Goal: Information Seeking & Learning: Learn about a topic

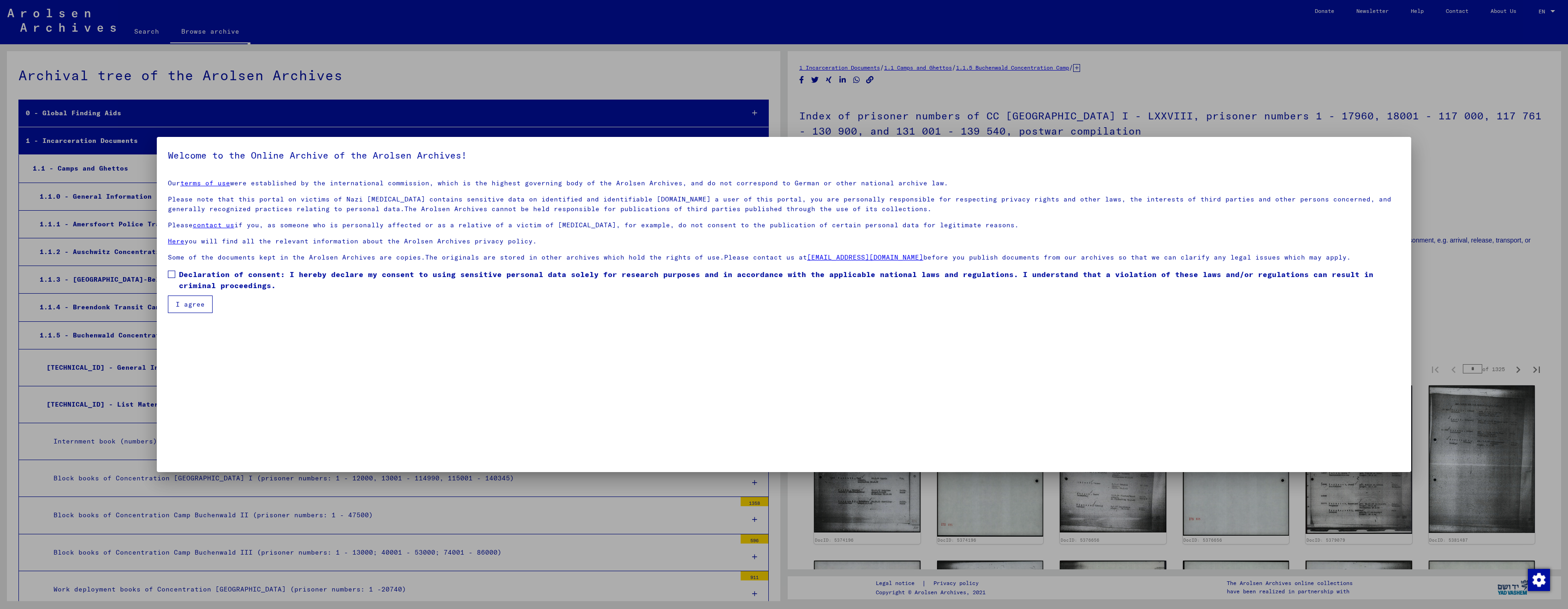
scroll to position [11355, 0]
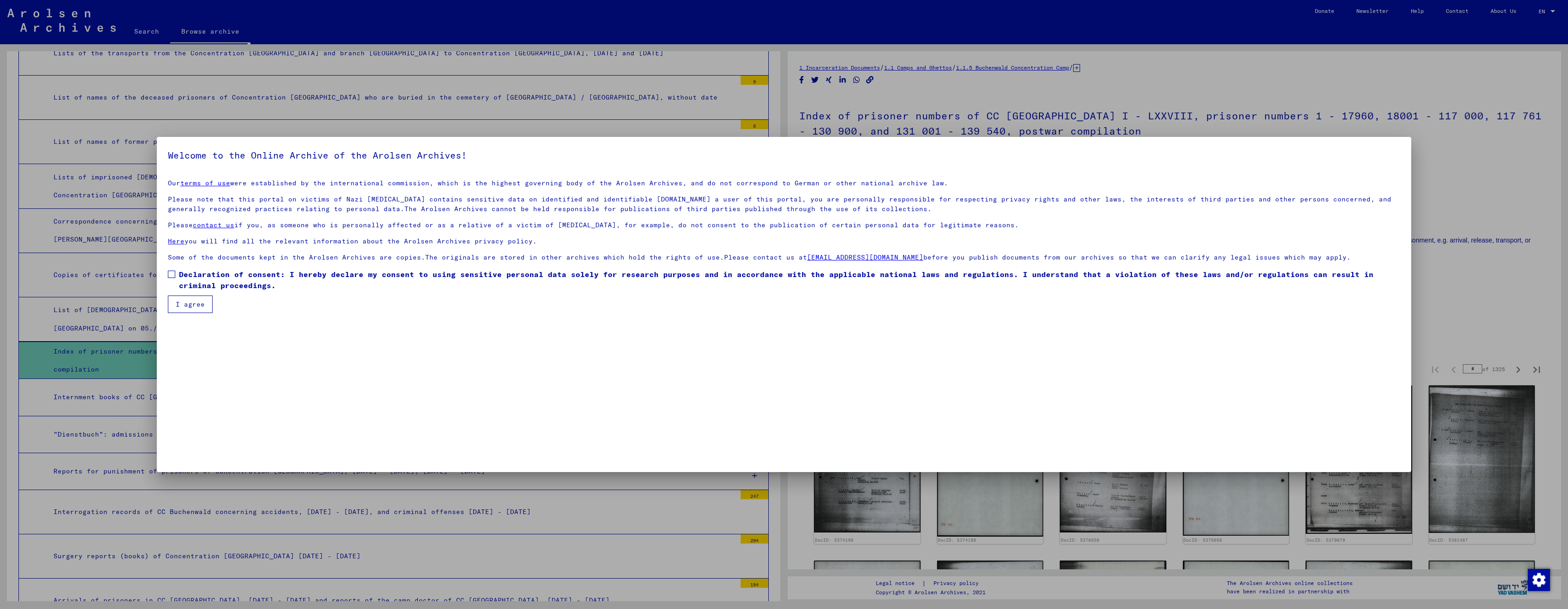
click at [193, 276] on span "Declaration of consent: I hereby declare my consent to using sensitive personal…" at bounding box center [790, 280] width 1221 height 22
click at [188, 306] on button "I agree" at bounding box center [190, 304] width 45 height 18
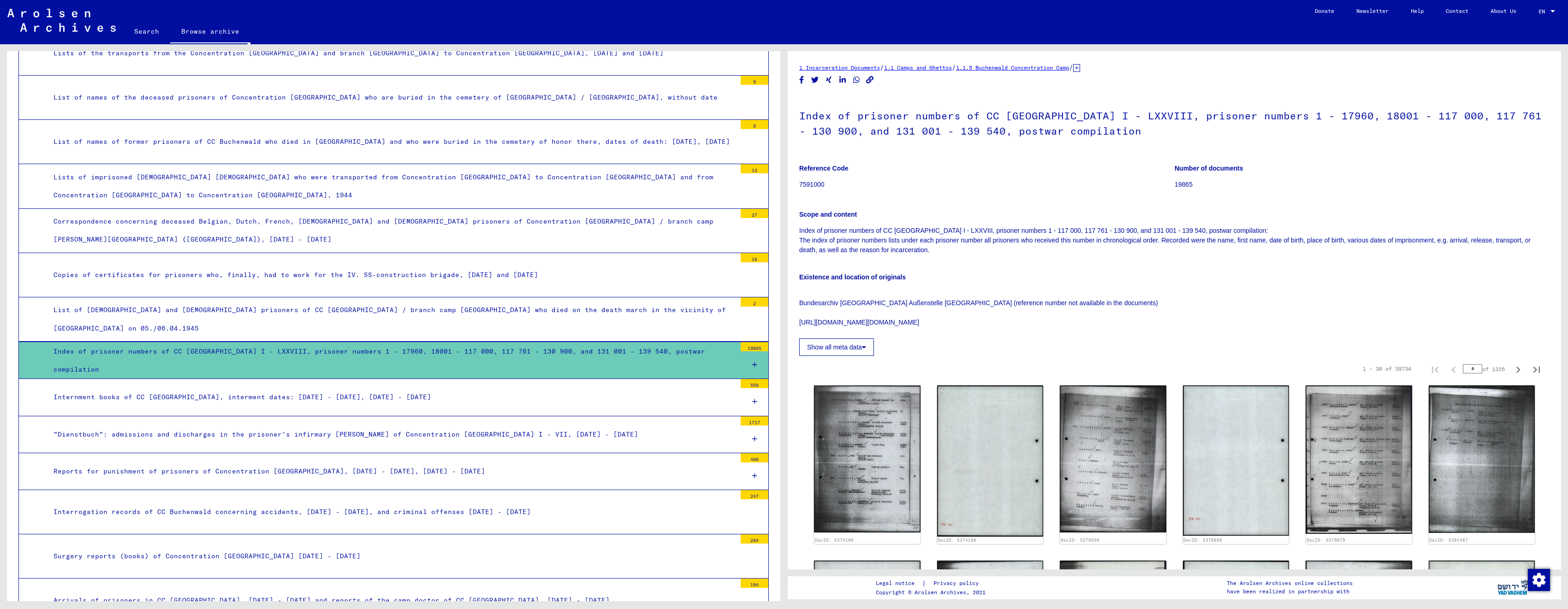
click at [150, 32] on link "Search" at bounding box center [146, 31] width 47 height 22
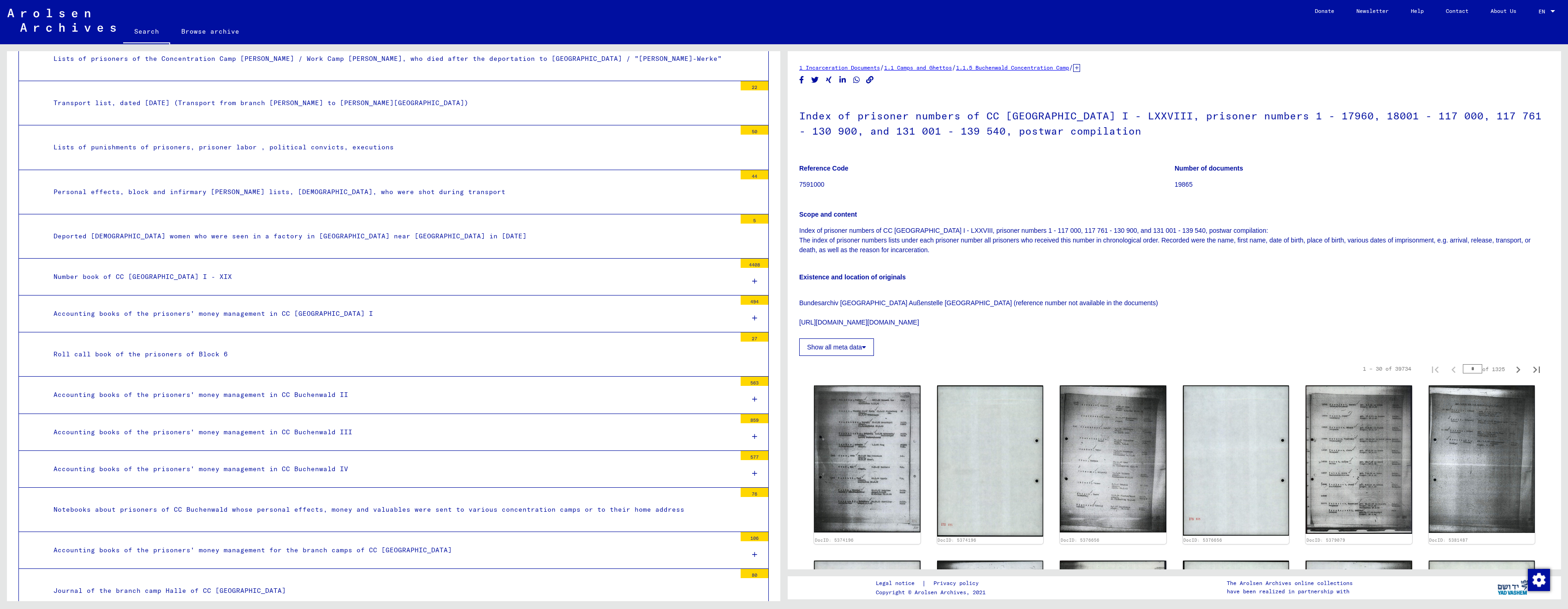
scroll to position [10026, 0]
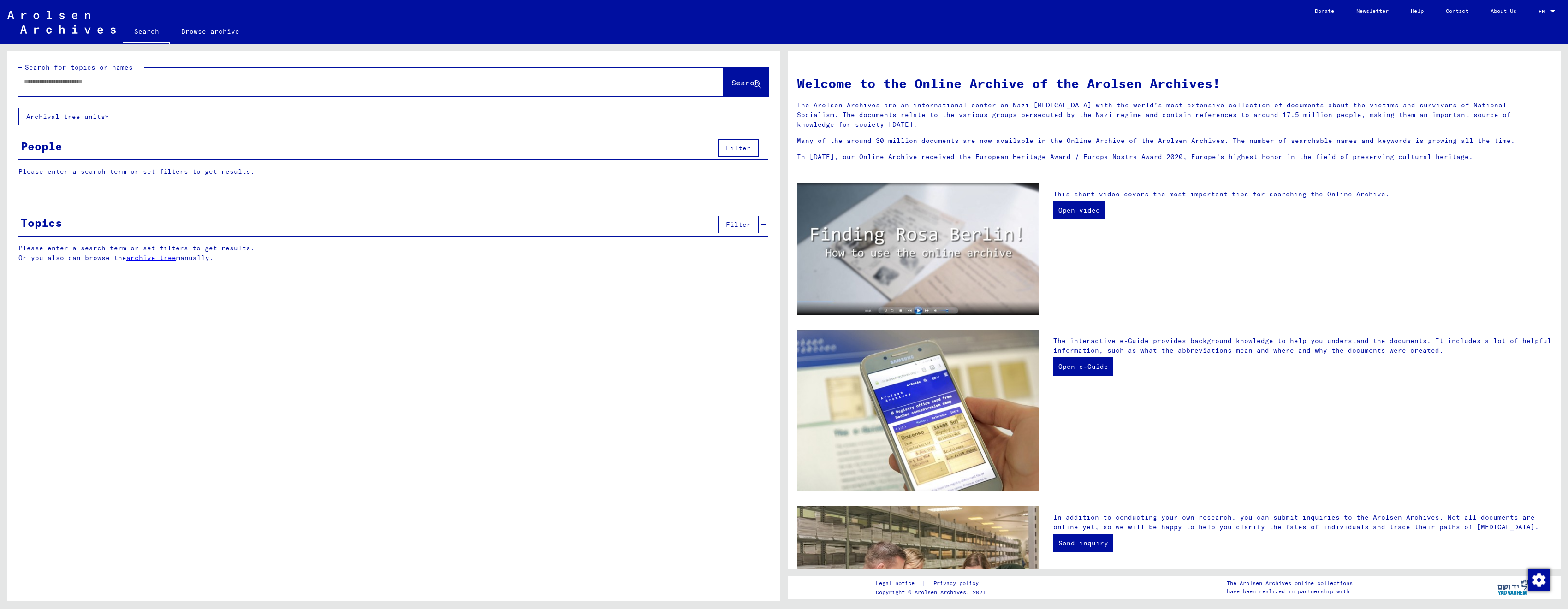
click at [57, 85] on input "text" at bounding box center [360, 81] width 672 height 10
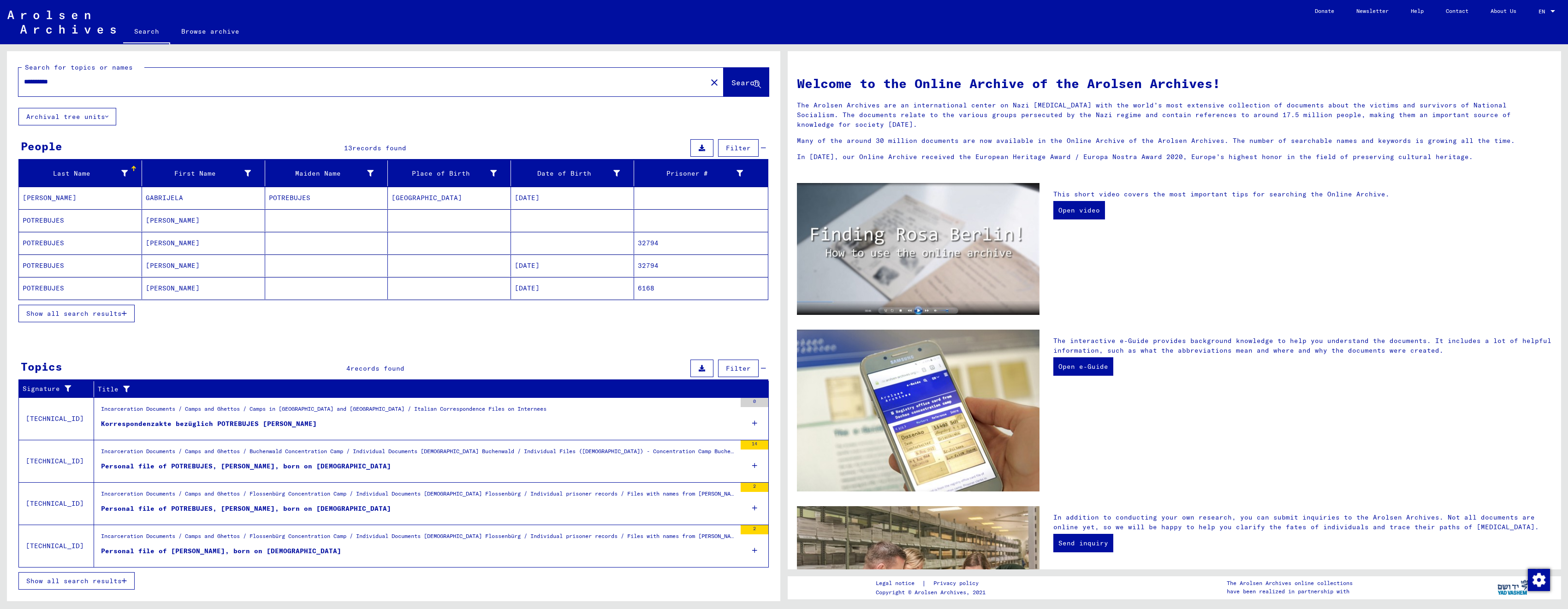
drag, startPoint x: 40, startPoint y: 245, endPoint x: 33, endPoint y: 243, distance: 7.3
click at [33, 243] on mat-cell "POTREBUJES" at bounding box center [81, 243] width 123 height 22
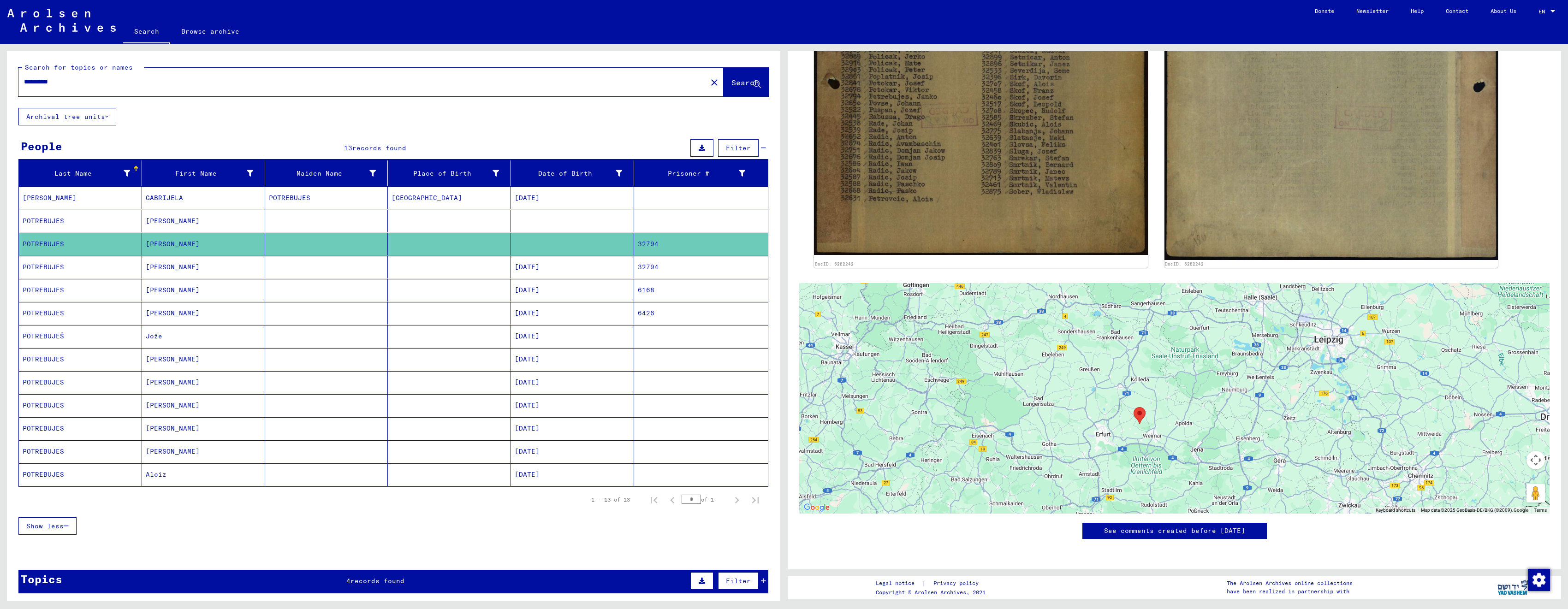
scroll to position [762, 0]
click at [100, 266] on mat-cell "POTREBUJES" at bounding box center [81, 267] width 123 height 22
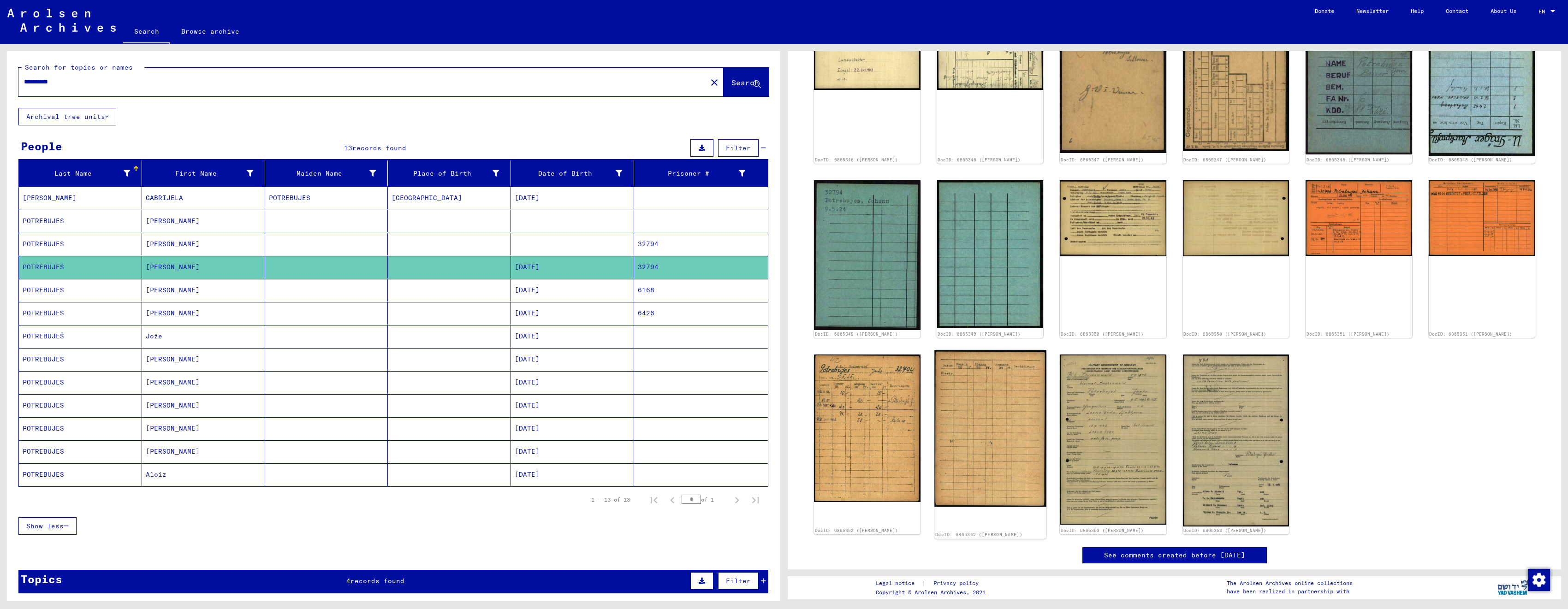
scroll to position [553, 0]
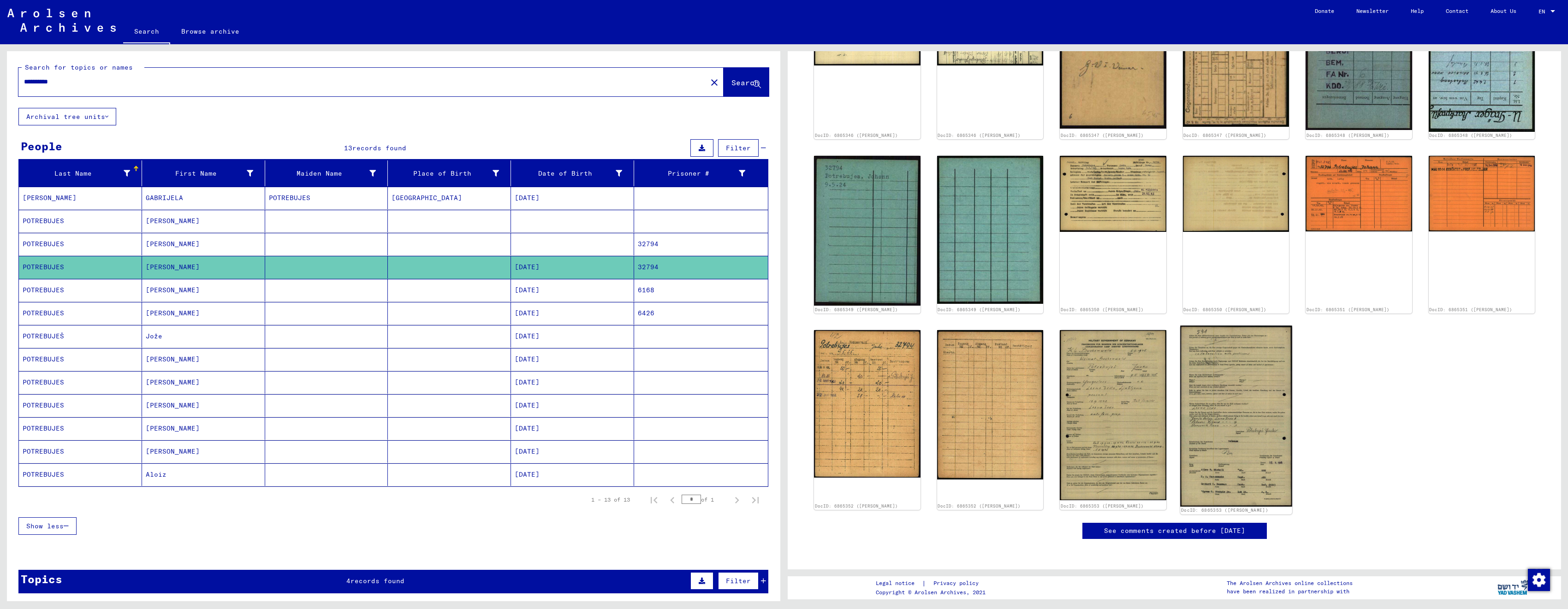
click at [1233, 377] on img at bounding box center [1236, 415] width 112 height 181
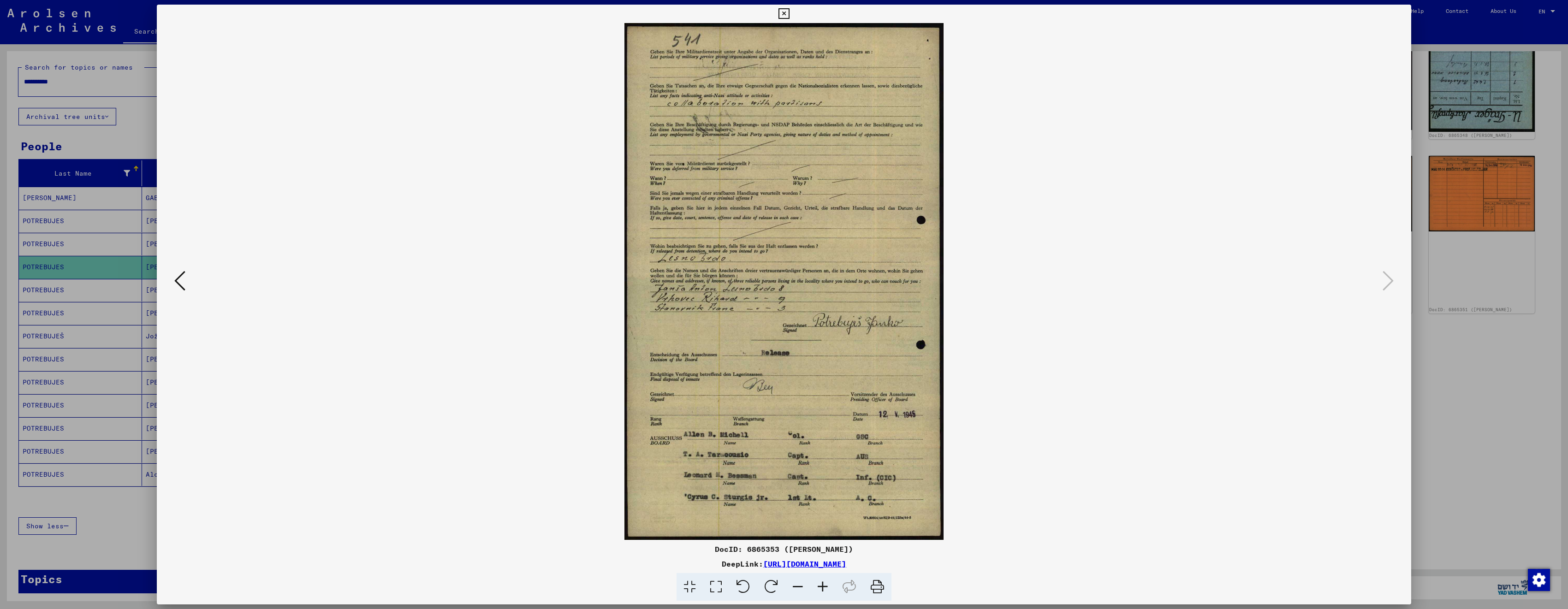
click at [1504, 310] on div at bounding box center [784, 304] width 1568 height 609
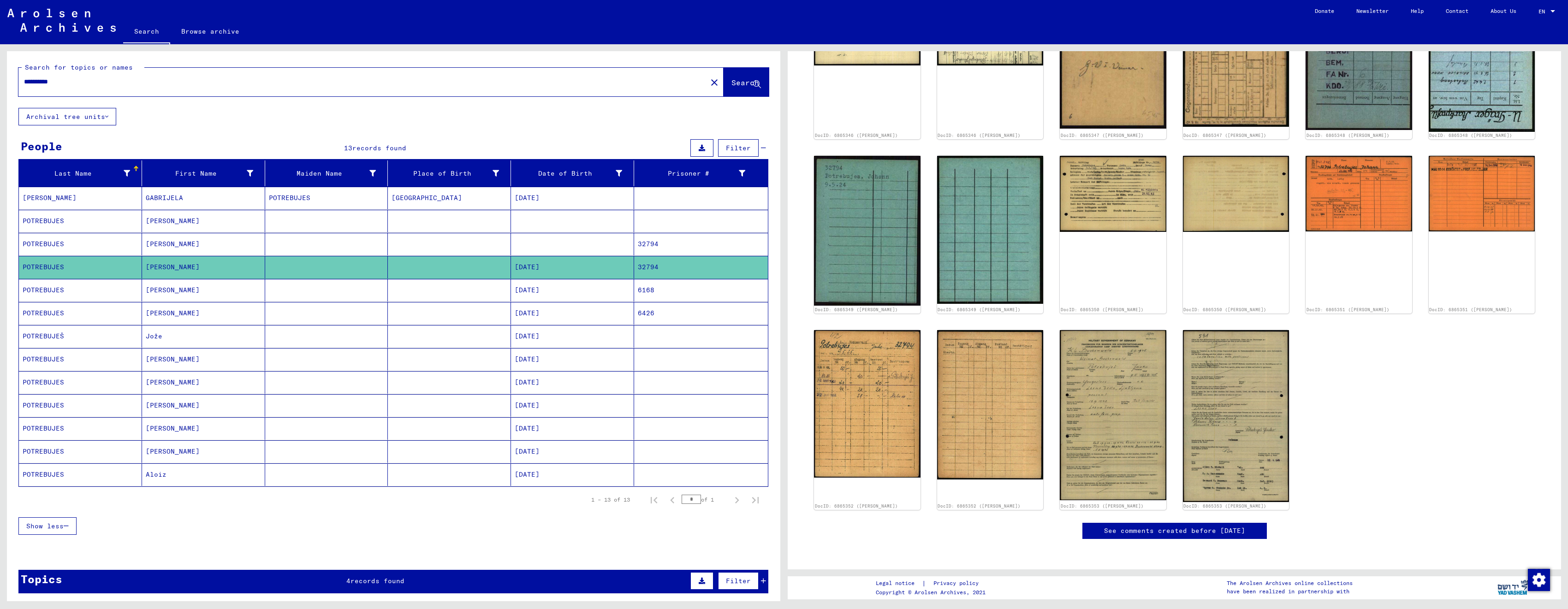
click at [86, 292] on mat-cell "POTREBUJES" at bounding box center [81, 290] width 123 height 22
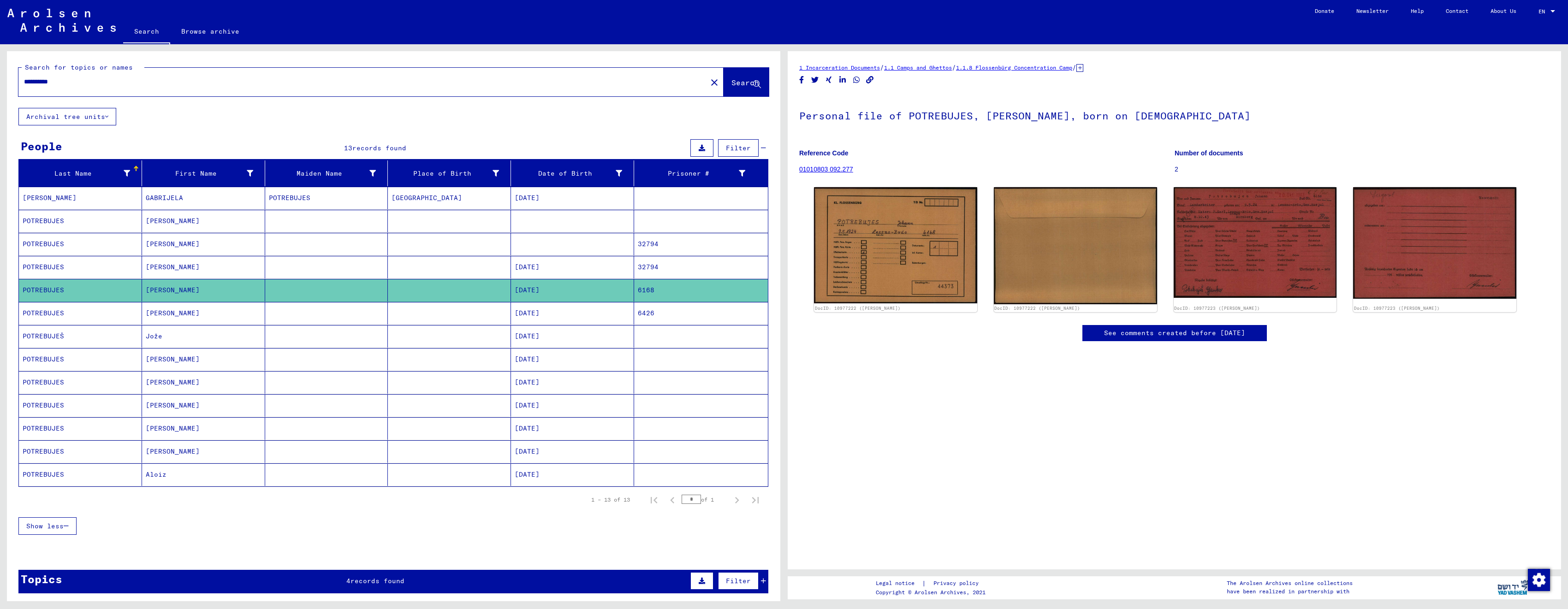
click at [100, 256] on mat-cell "POTREBUJES" at bounding box center [81, 267] width 123 height 22
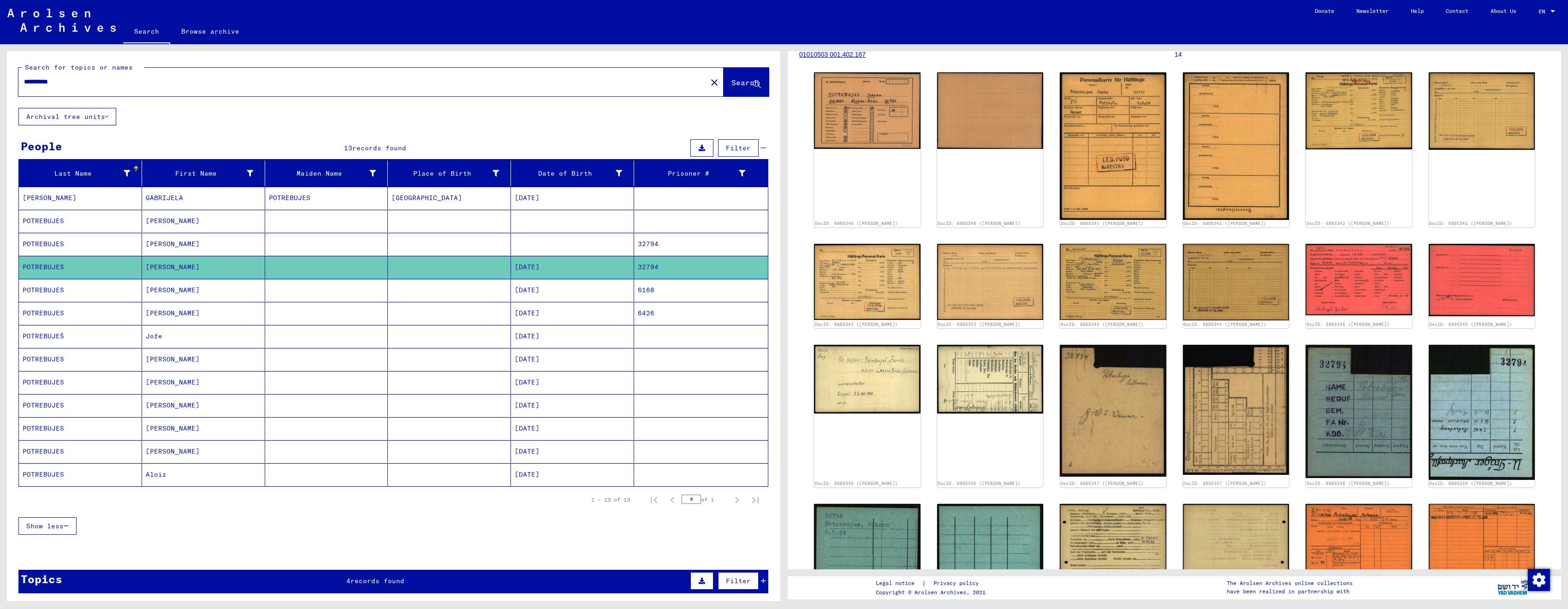
scroll to position [443, 0]
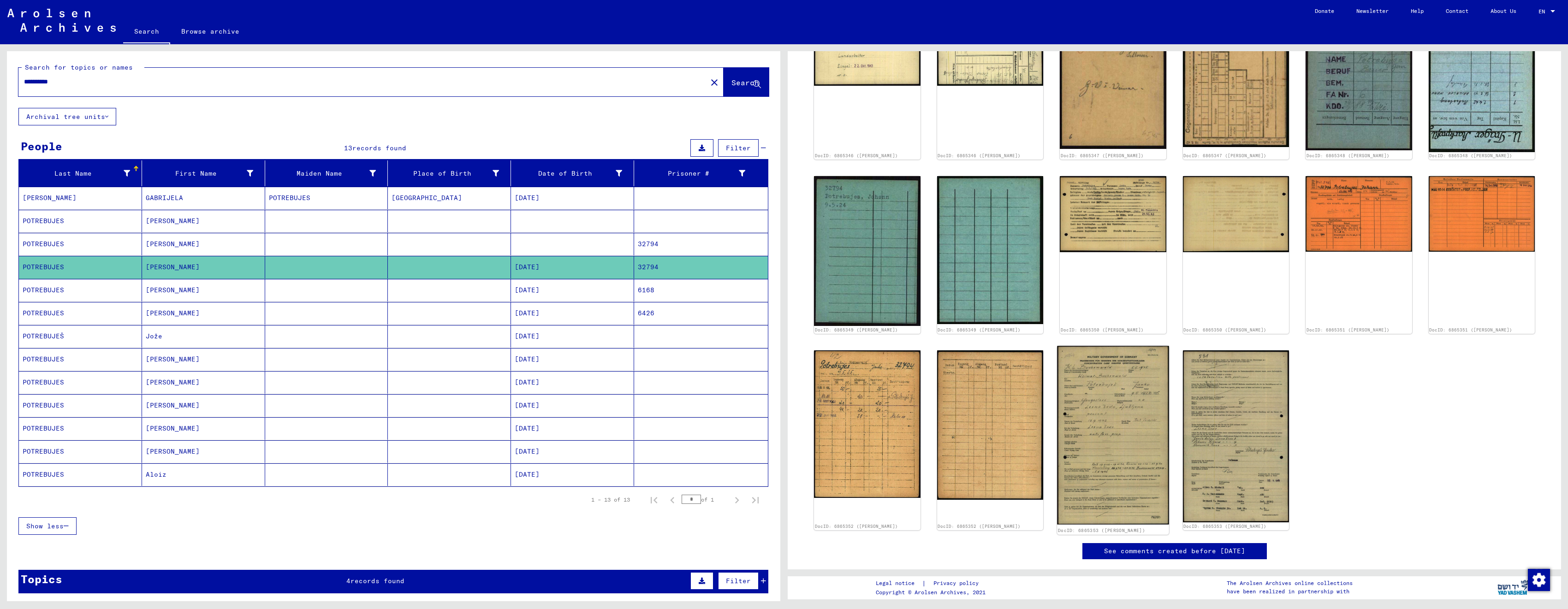
click at [1122, 409] on img at bounding box center [1113, 435] width 112 height 179
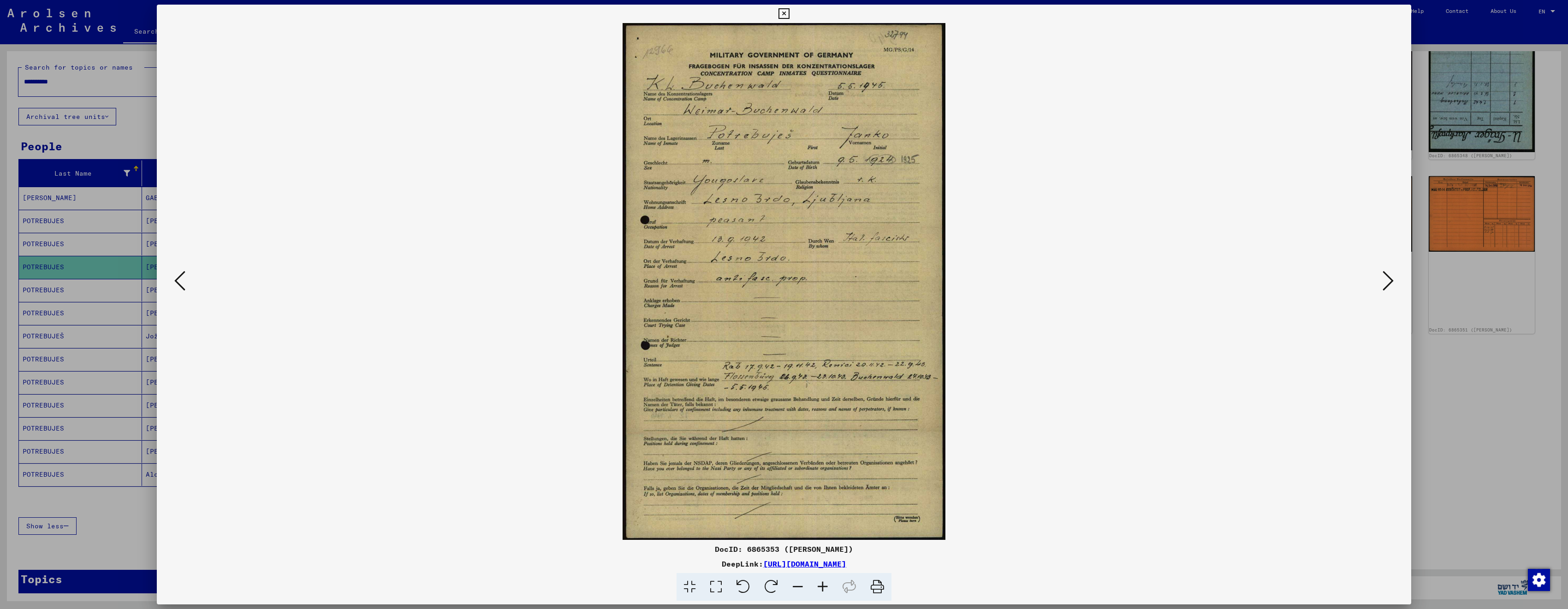
click at [1484, 403] on div at bounding box center [784, 304] width 1568 height 609
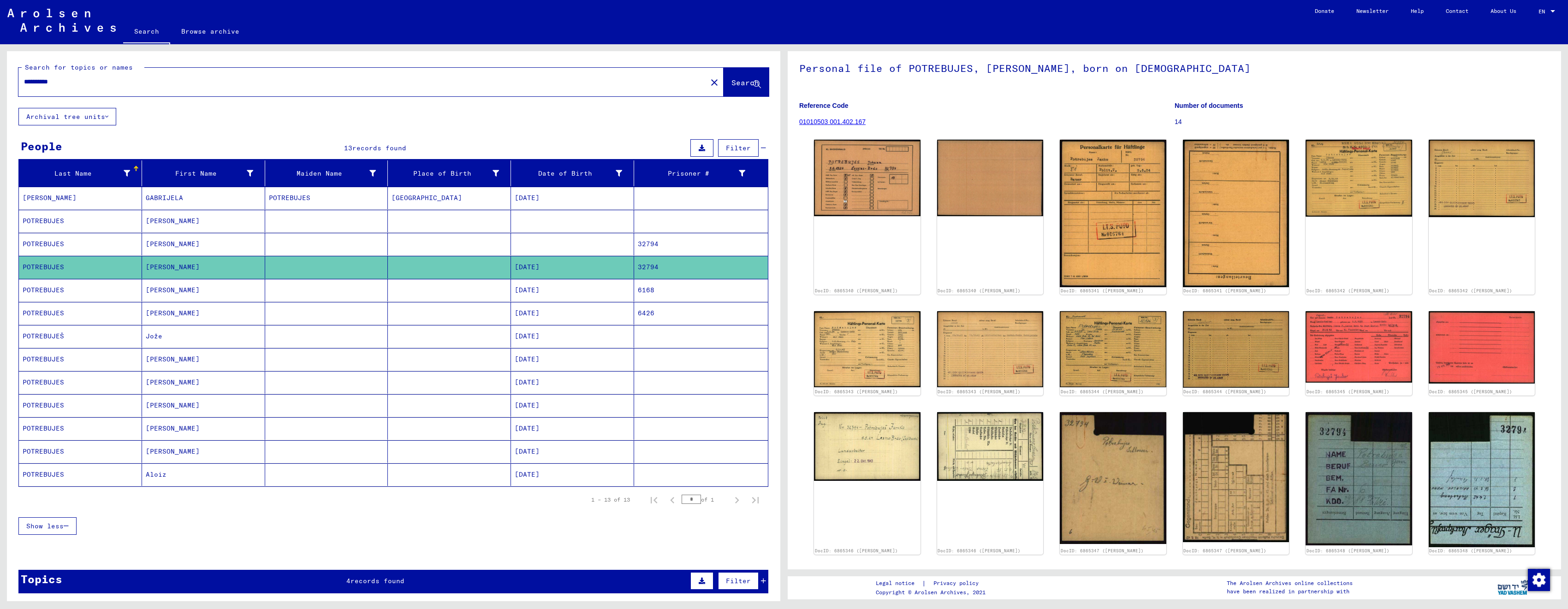
scroll to position [0, 0]
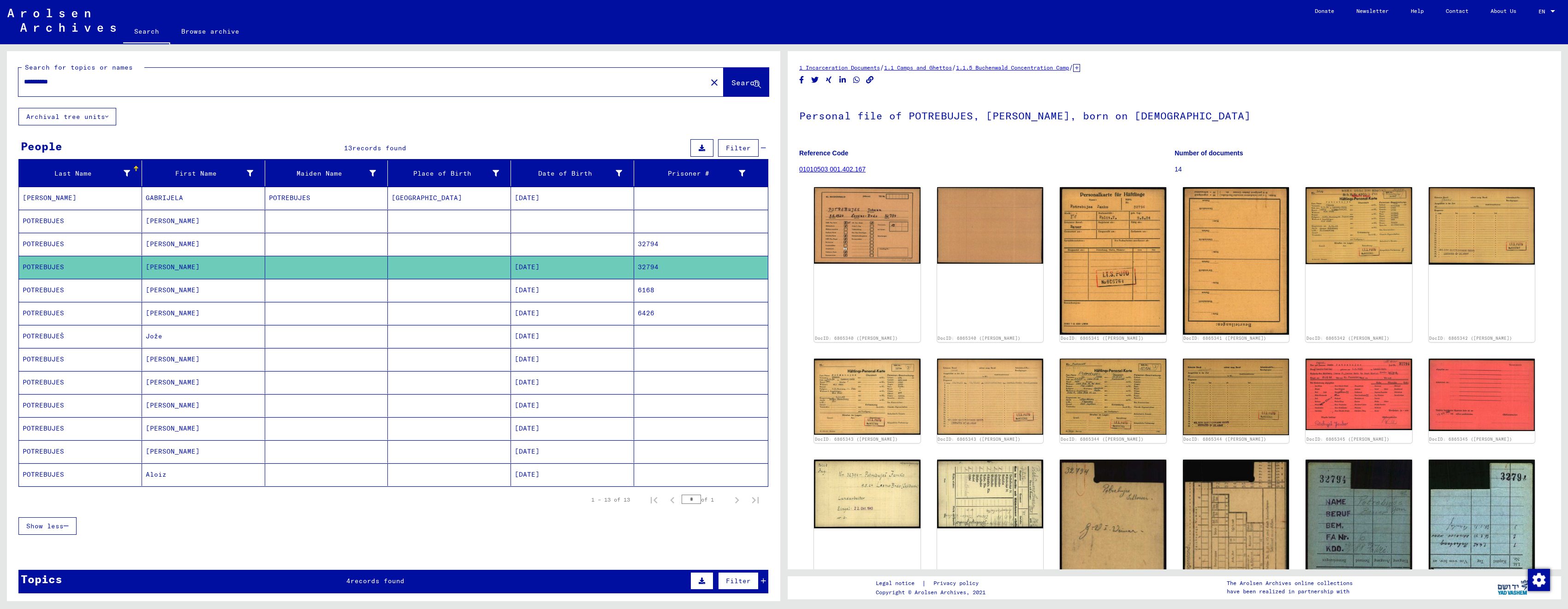
click at [105, 241] on mat-cell "POTREBUJES" at bounding box center [81, 244] width 123 height 22
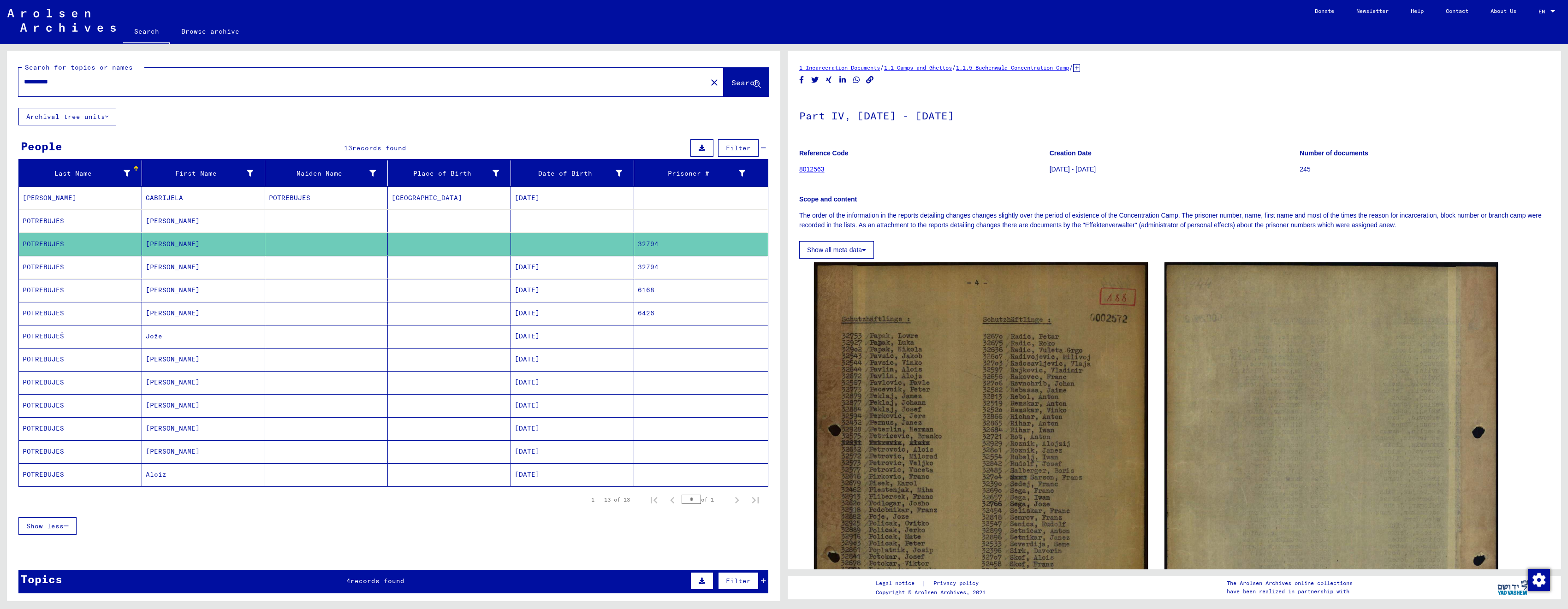
click at [106, 266] on mat-cell "POTREBUJES" at bounding box center [81, 267] width 123 height 22
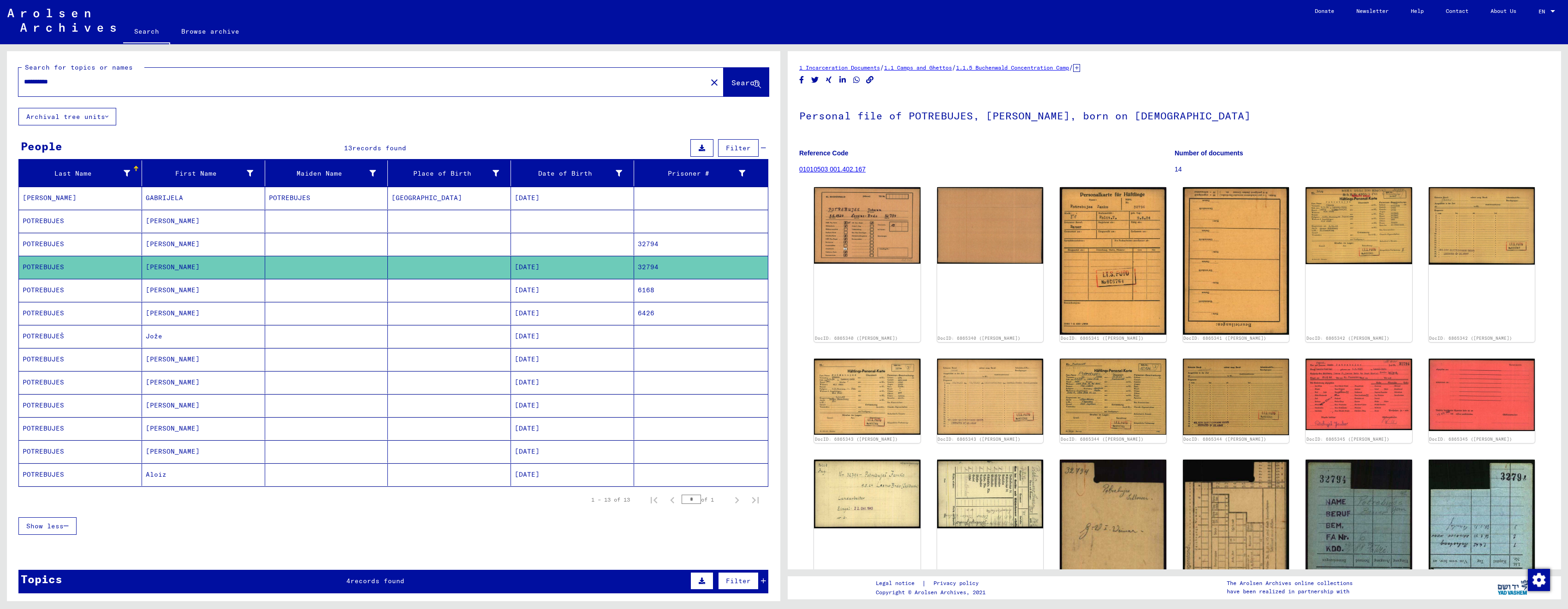
click at [87, 288] on mat-cell "POTREBUJES" at bounding box center [81, 290] width 123 height 22
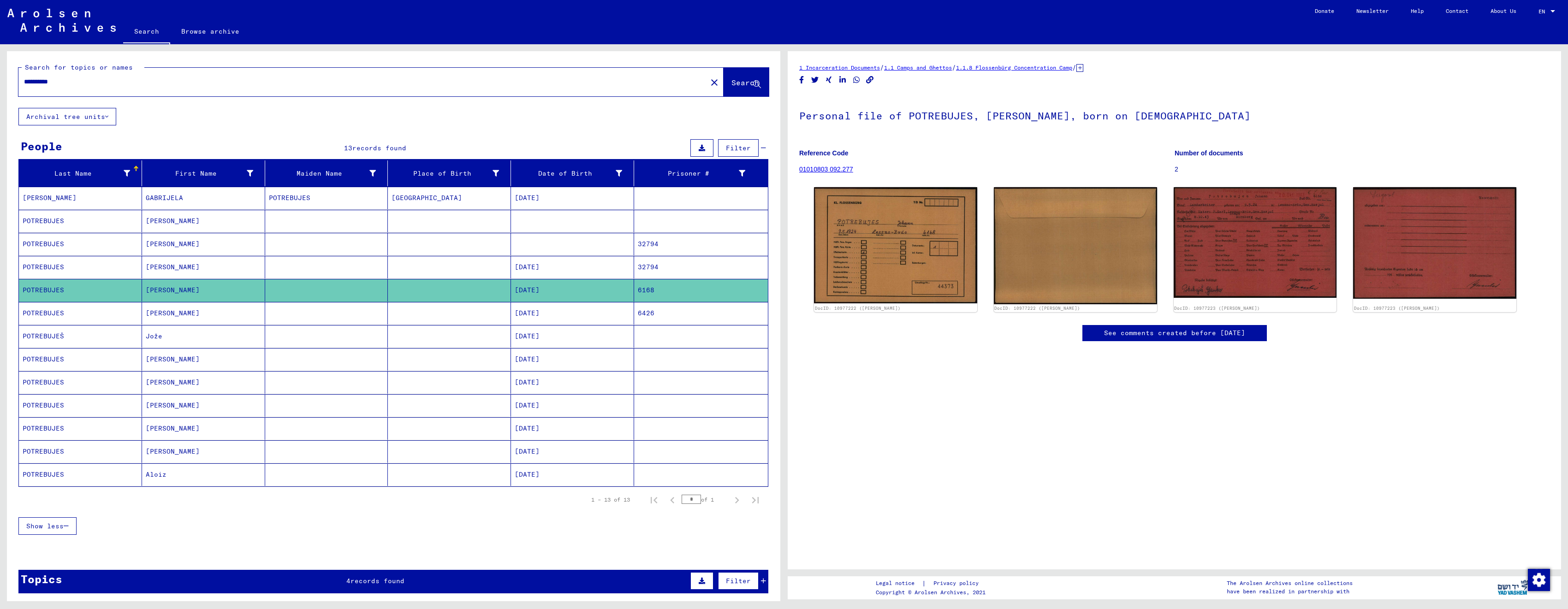
click at [79, 319] on mat-cell "POTREBUJES" at bounding box center [81, 313] width 123 height 22
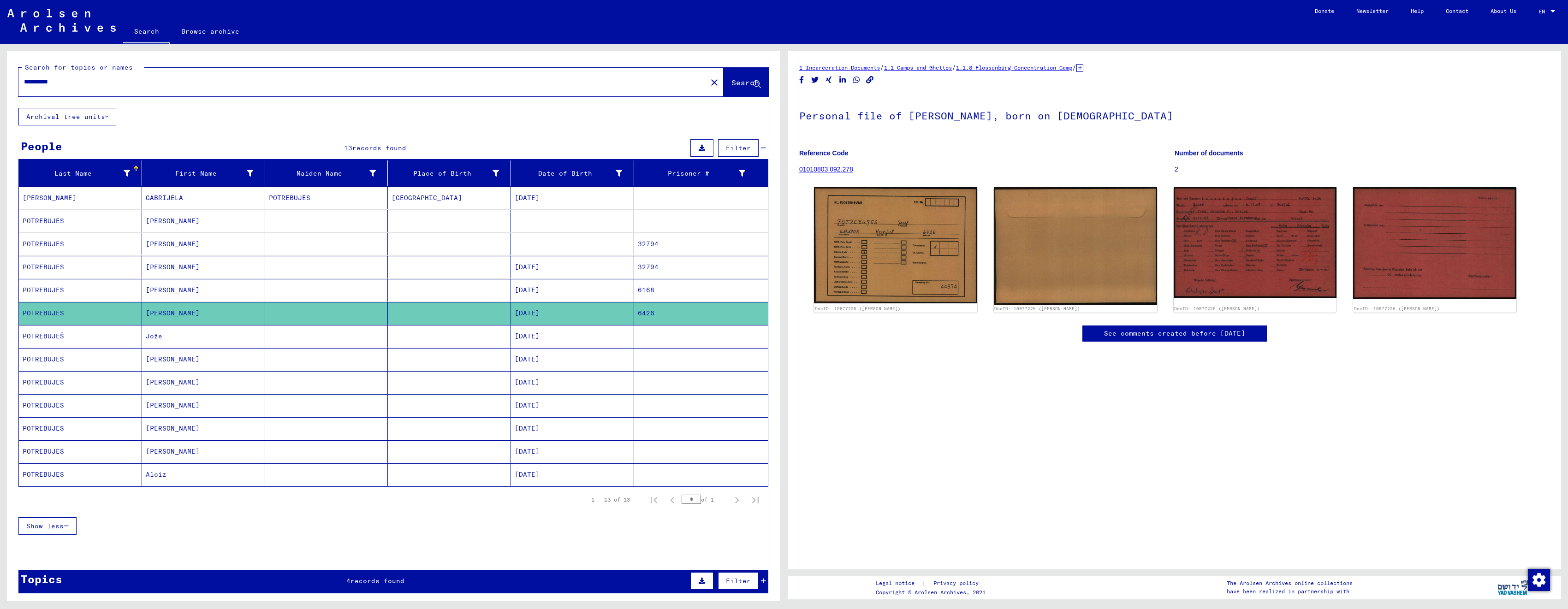
click at [87, 339] on mat-cell "POTREBUJEŠ" at bounding box center [81, 337] width 123 height 22
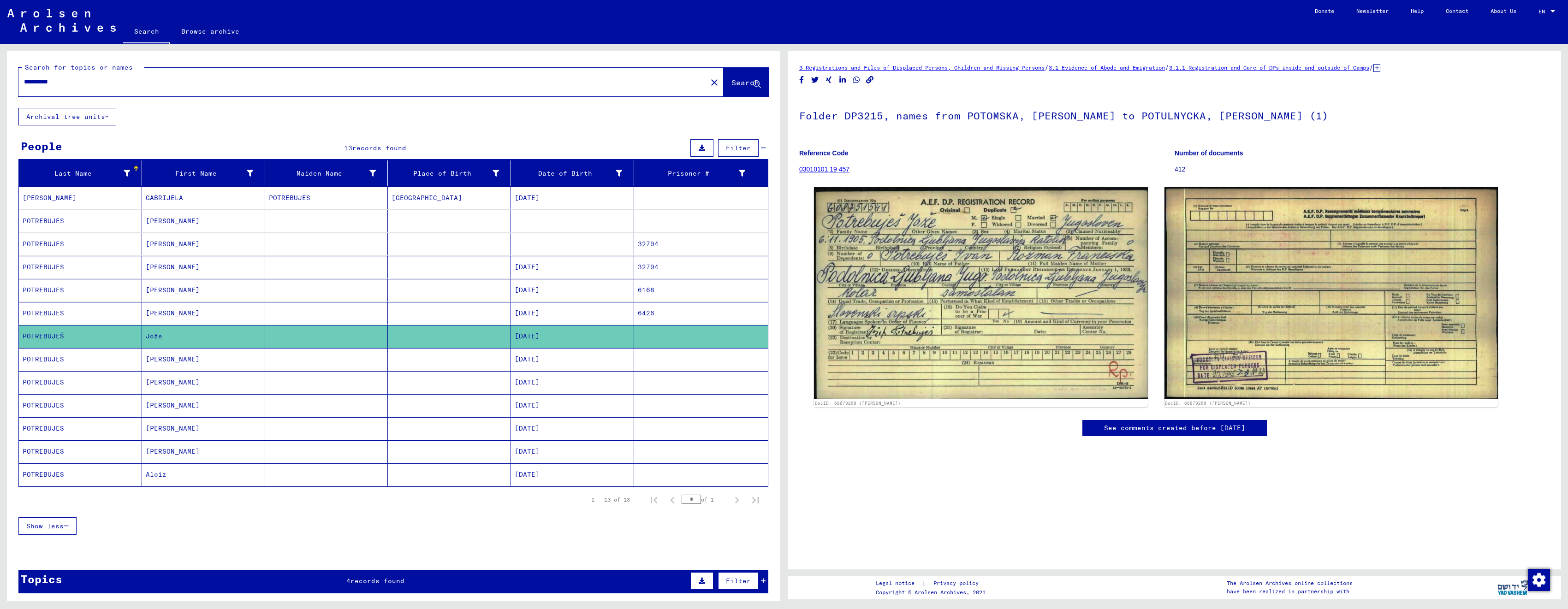
click at [88, 356] on mat-cell "POTREBUJES" at bounding box center [81, 360] width 123 height 22
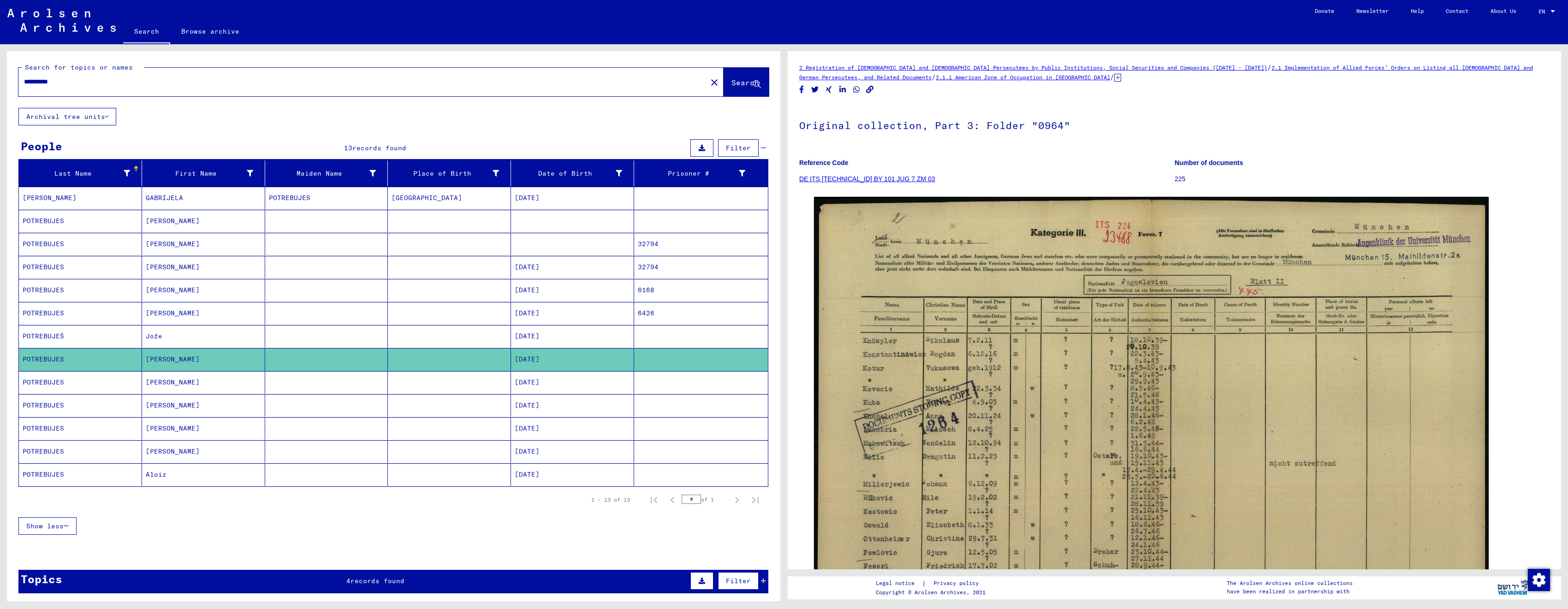
click at [86, 389] on mat-cell "POTREBUJES" at bounding box center [81, 382] width 123 height 22
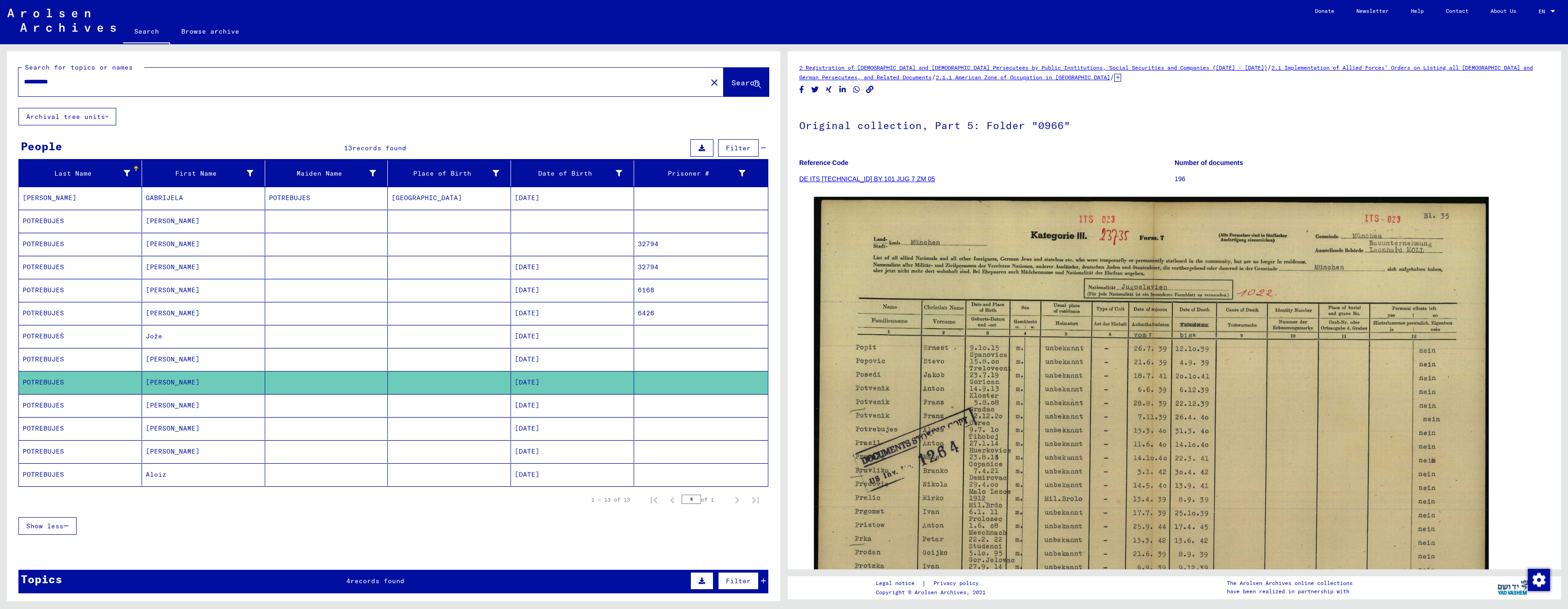
click at [89, 407] on mat-cell "POTREBUJES" at bounding box center [81, 405] width 123 height 22
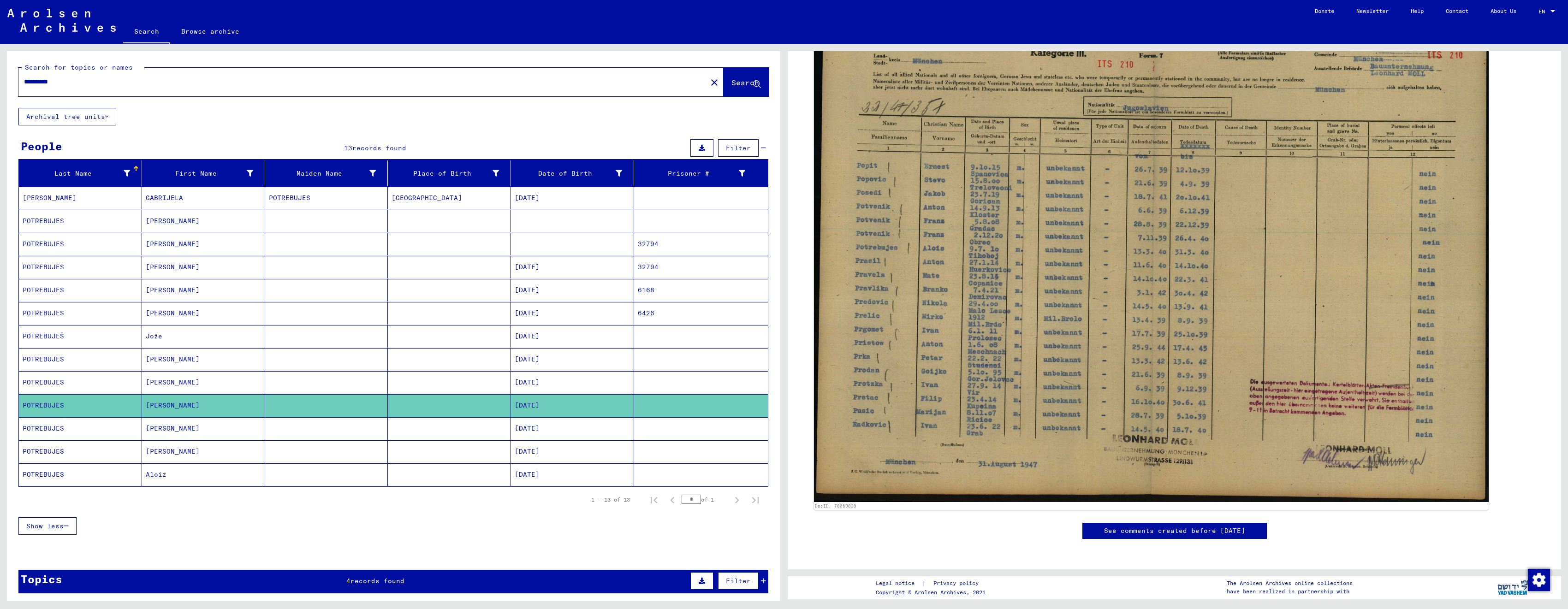
scroll to position [467, 0]
click at [79, 428] on mat-cell "POTREBUJES" at bounding box center [81, 428] width 123 height 22
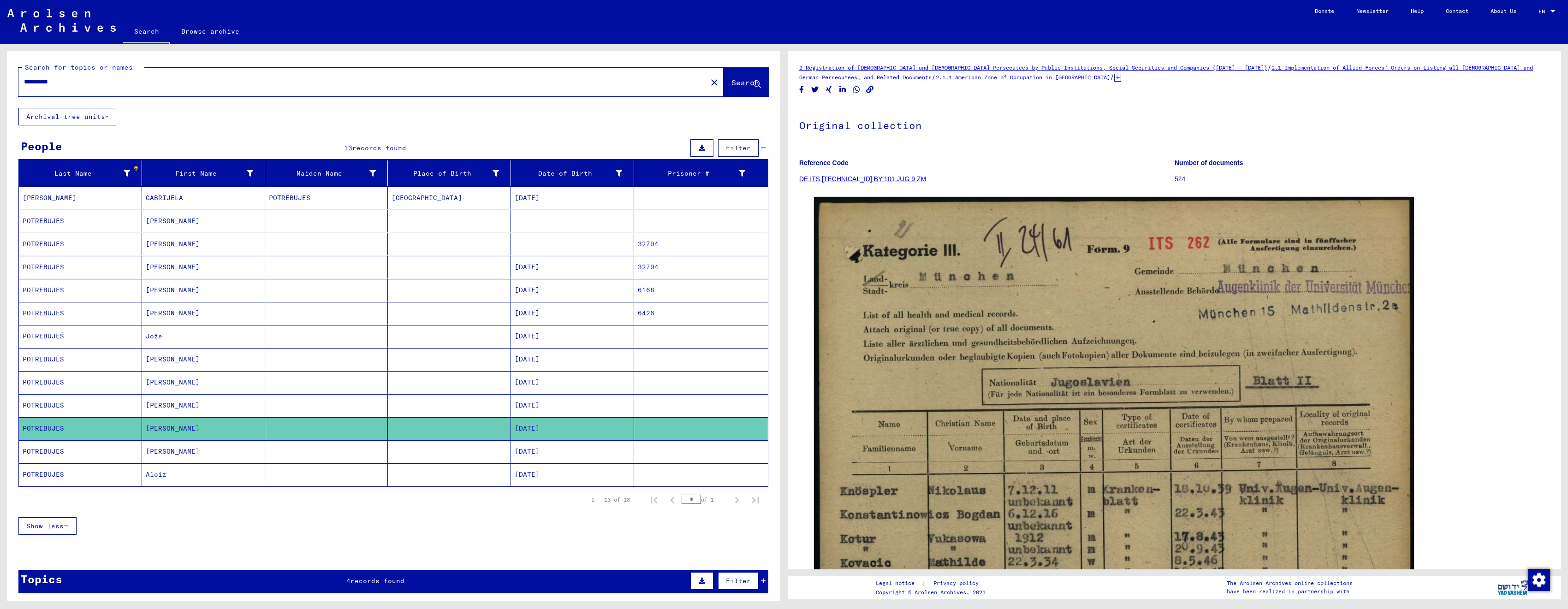
click at [80, 456] on mat-cell "POTREBUJES" at bounding box center [81, 452] width 123 height 22
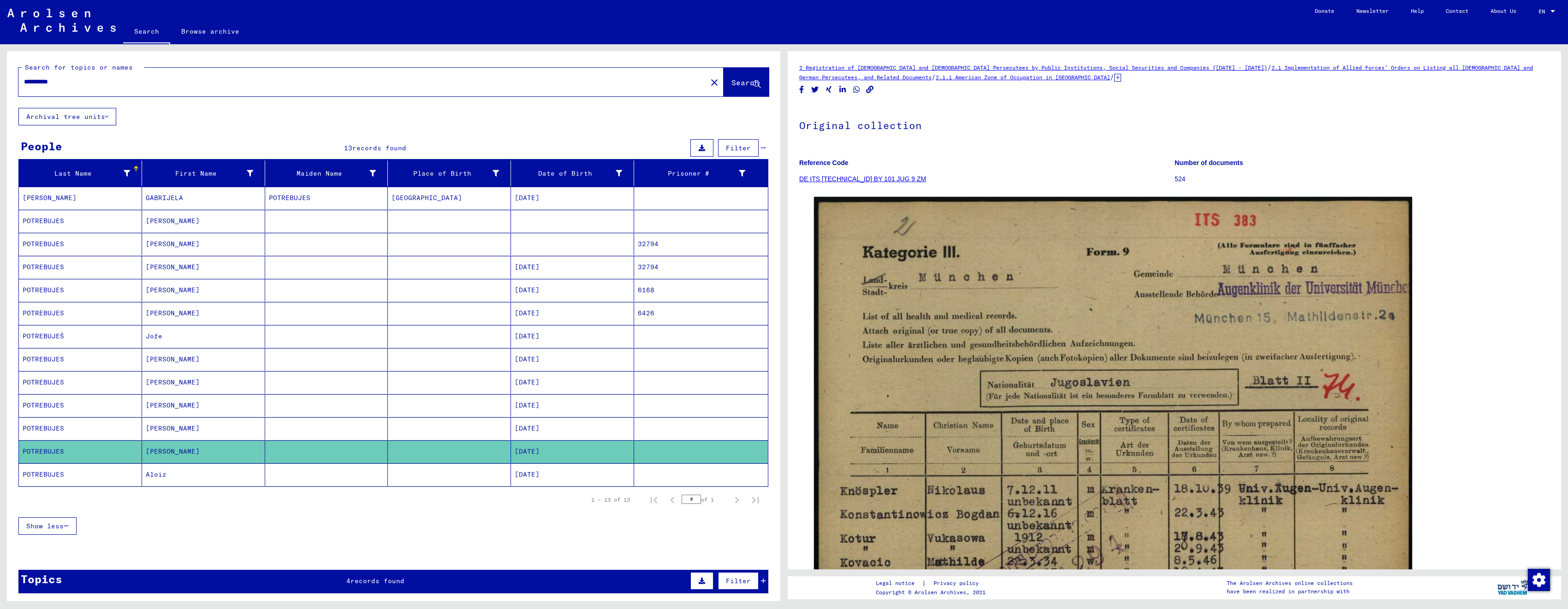
click at [81, 479] on mat-cell "POTREBUJES" at bounding box center [81, 475] width 123 height 22
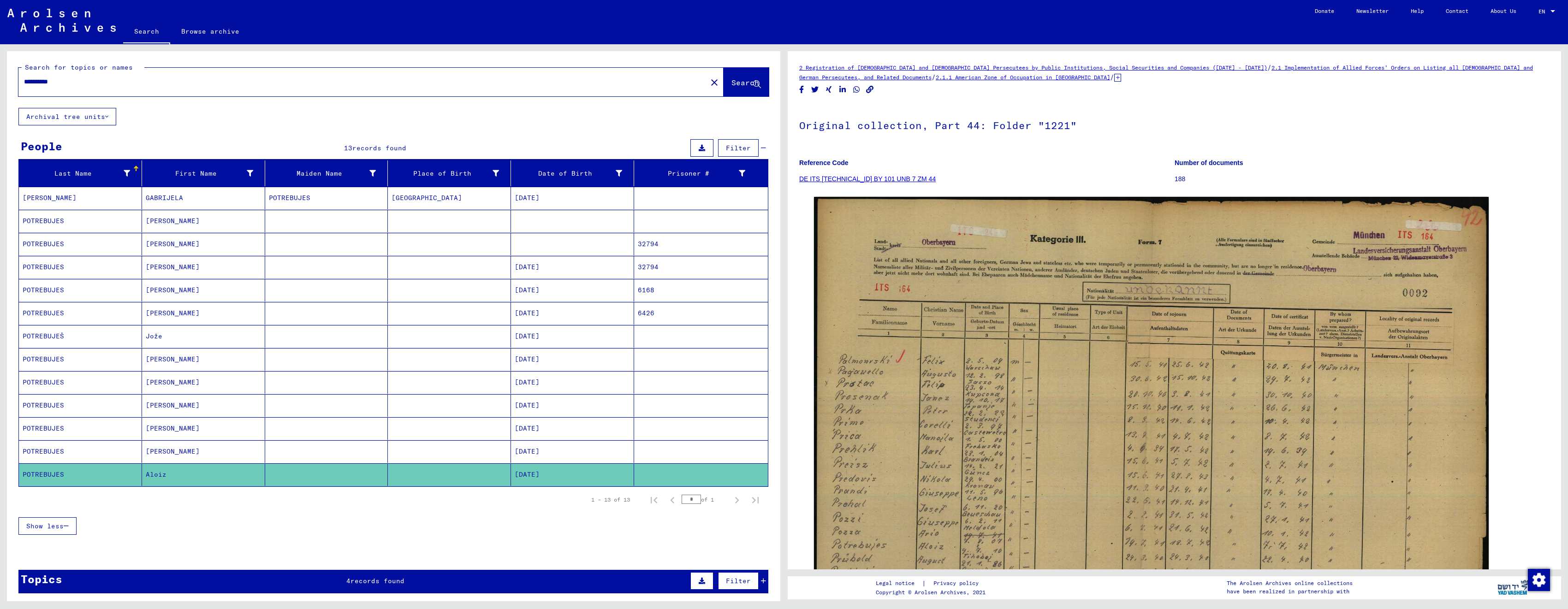
click at [111, 79] on input "**********" at bounding box center [362, 81] width 678 height 10
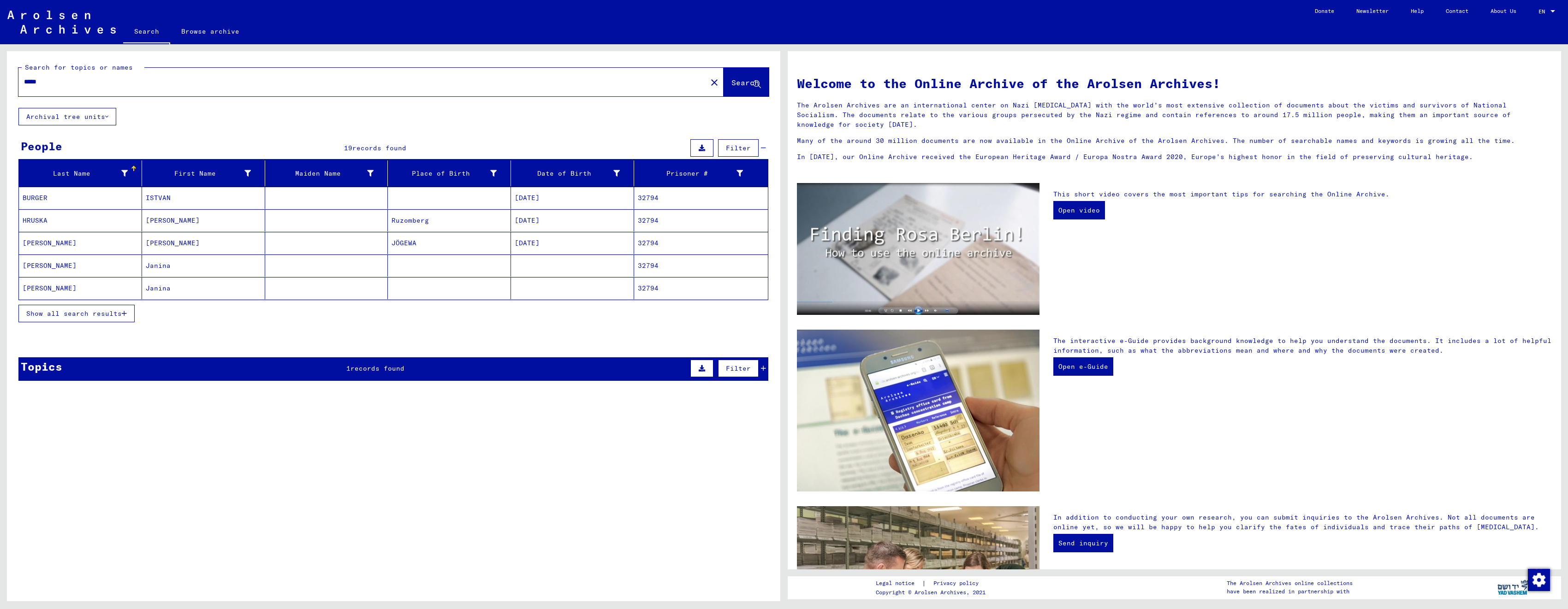
click at [46, 85] on input "*****" at bounding box center [360, 81] width 672 height 10
type input "**********"
click at [50, 244] on mat-cell "POTREBUJES" at bounding box center [81, 243] width 123 height 22
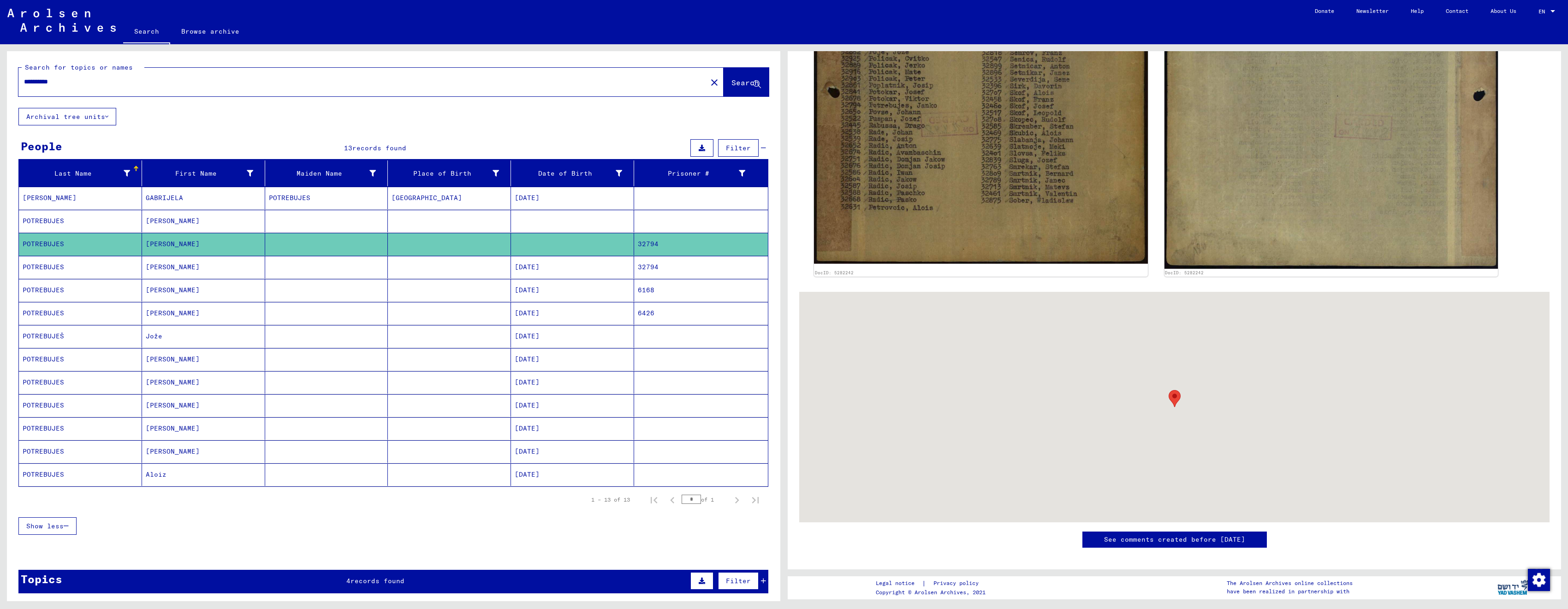
scroll to position [498, 0]
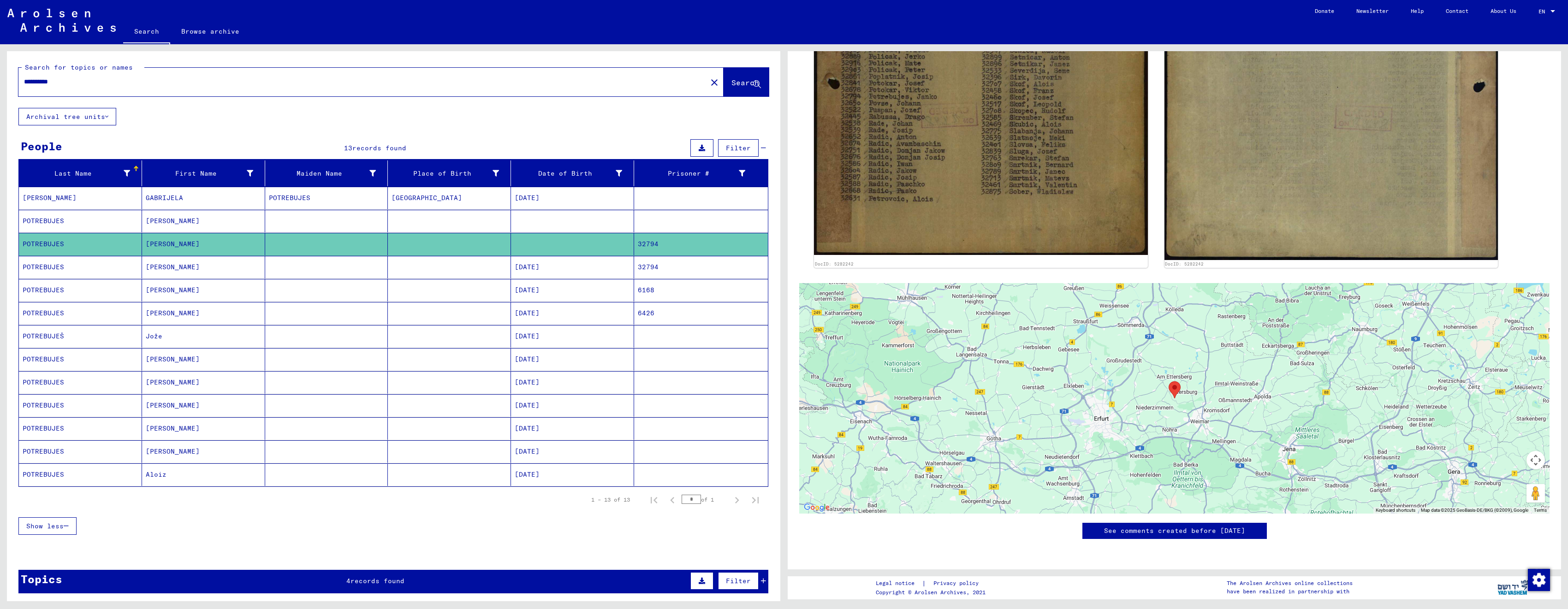
click at [552, 272] on mat-cell "[DATE]" at bounding box center [573, 267] width 123 height 22
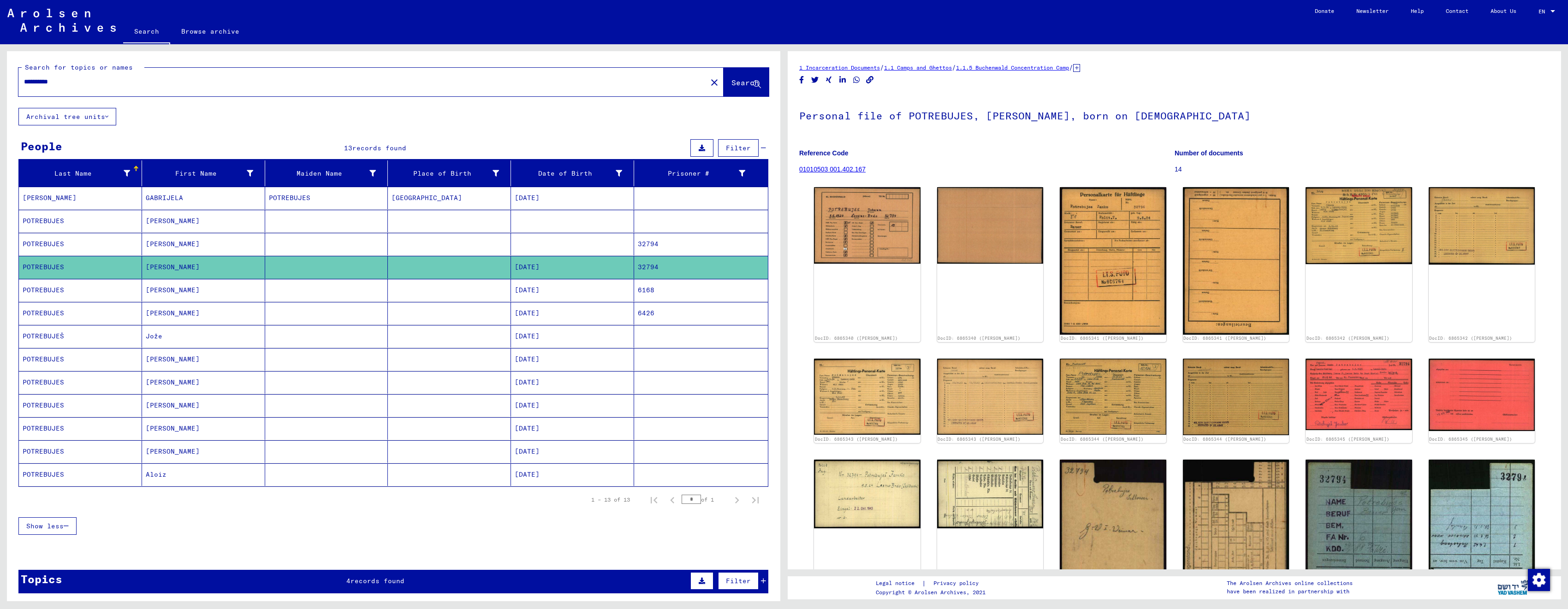
click at [563, 286] on mat-cell "[DATE]" at bounding box center [573, 290] width 123 height 22
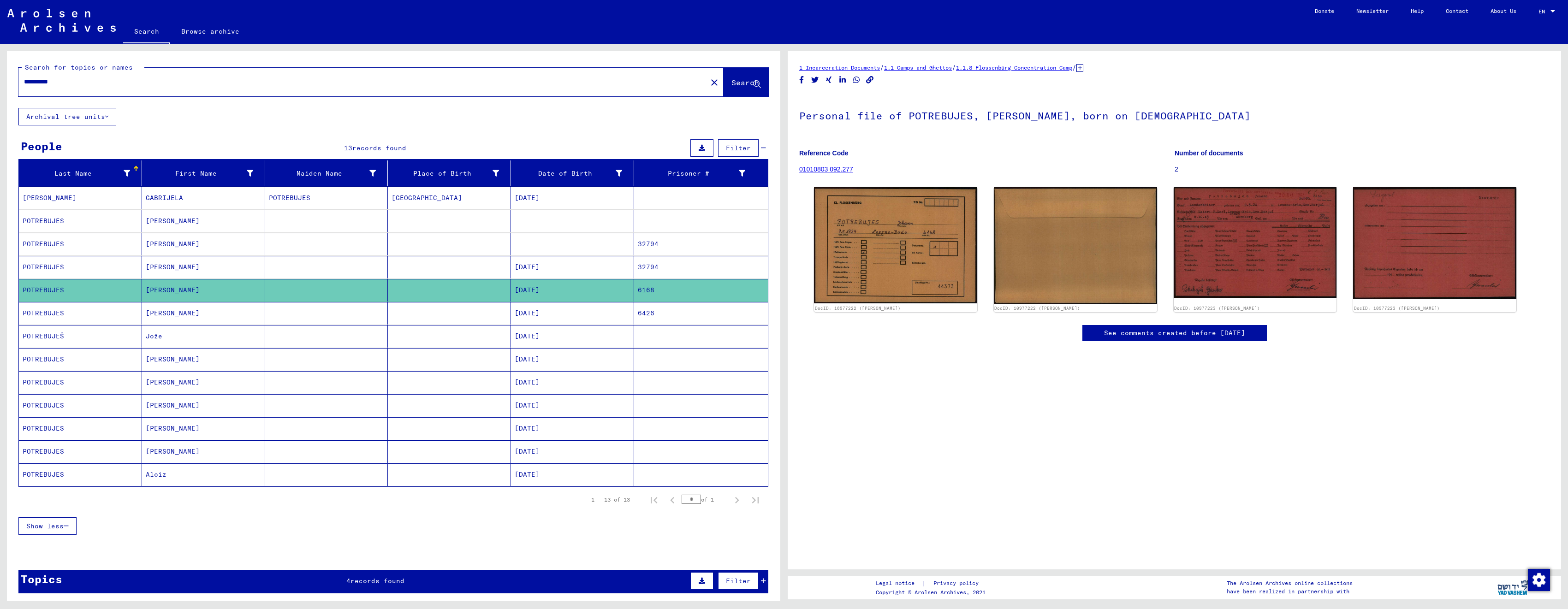
click at [568, 264] on mat-cell "[DATE]" at bounding box center [573, 267] width 123 height 22
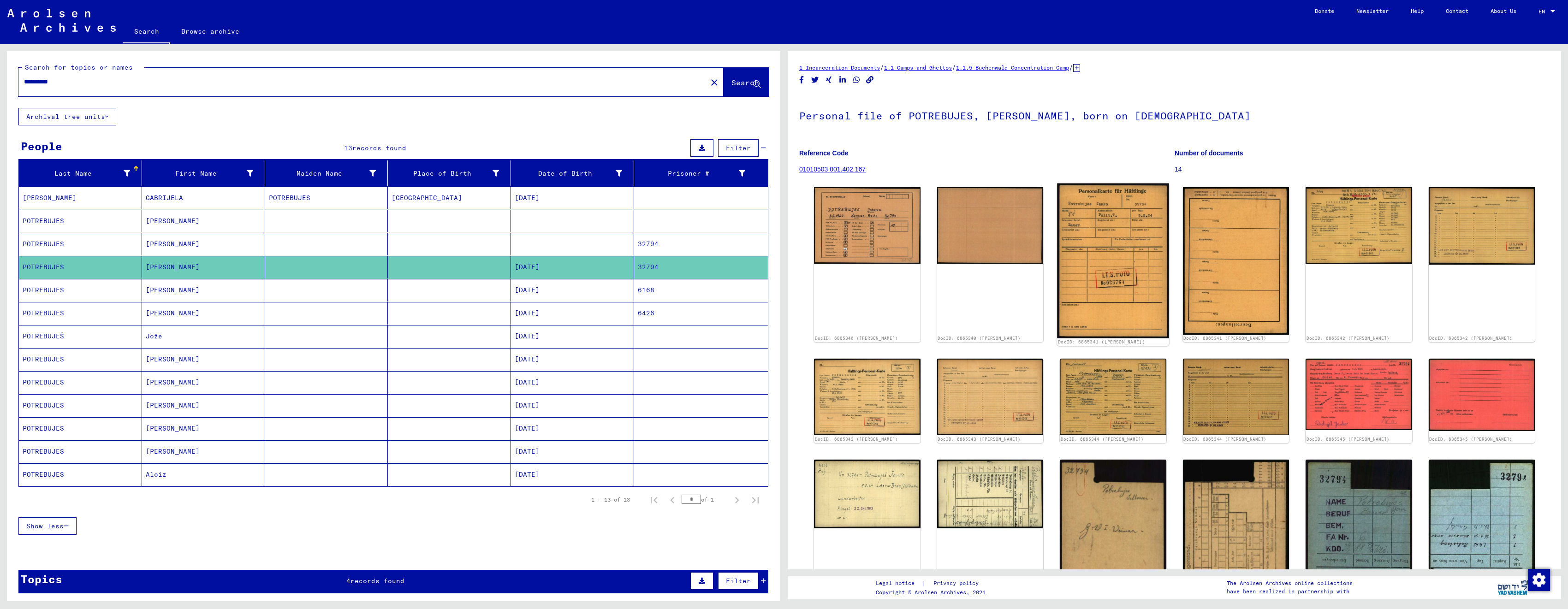
click at [1123, 276] on img at bounding box center [1113, 261] width 112 height 155
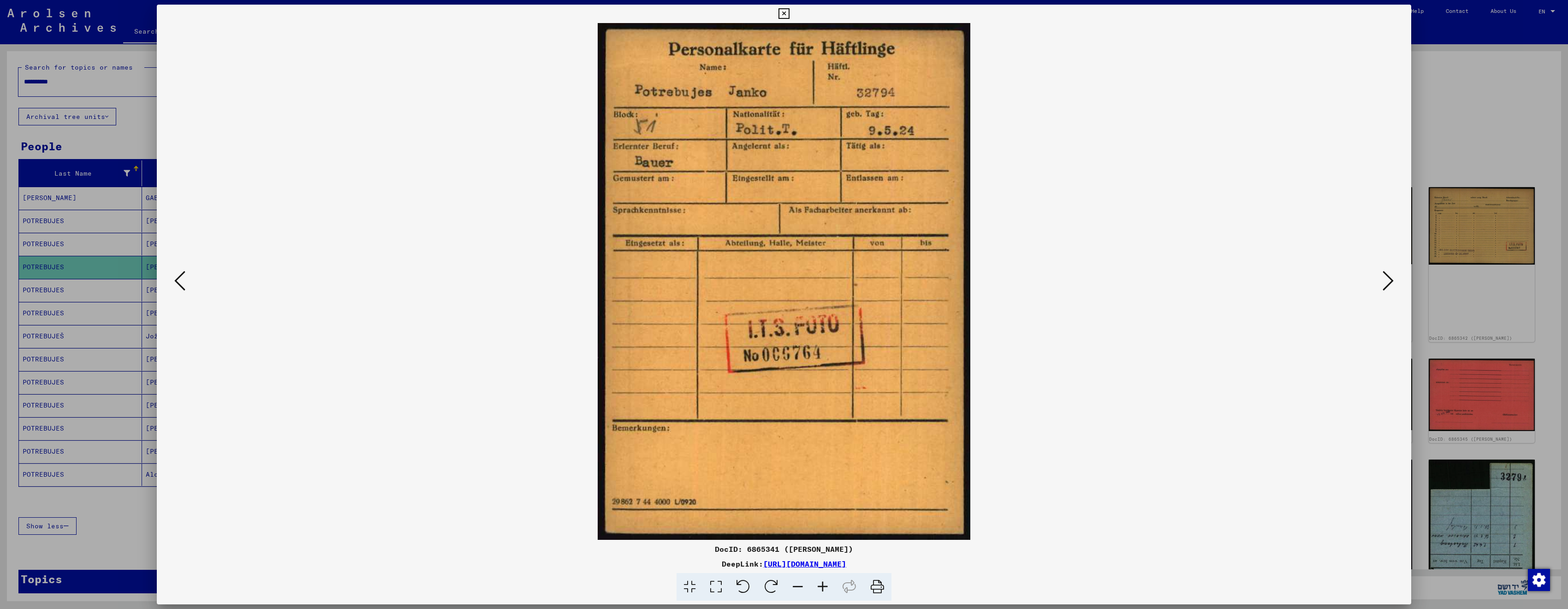
click at [1433, 118] on div at bounding box center [784, 304] width 1568 height 609
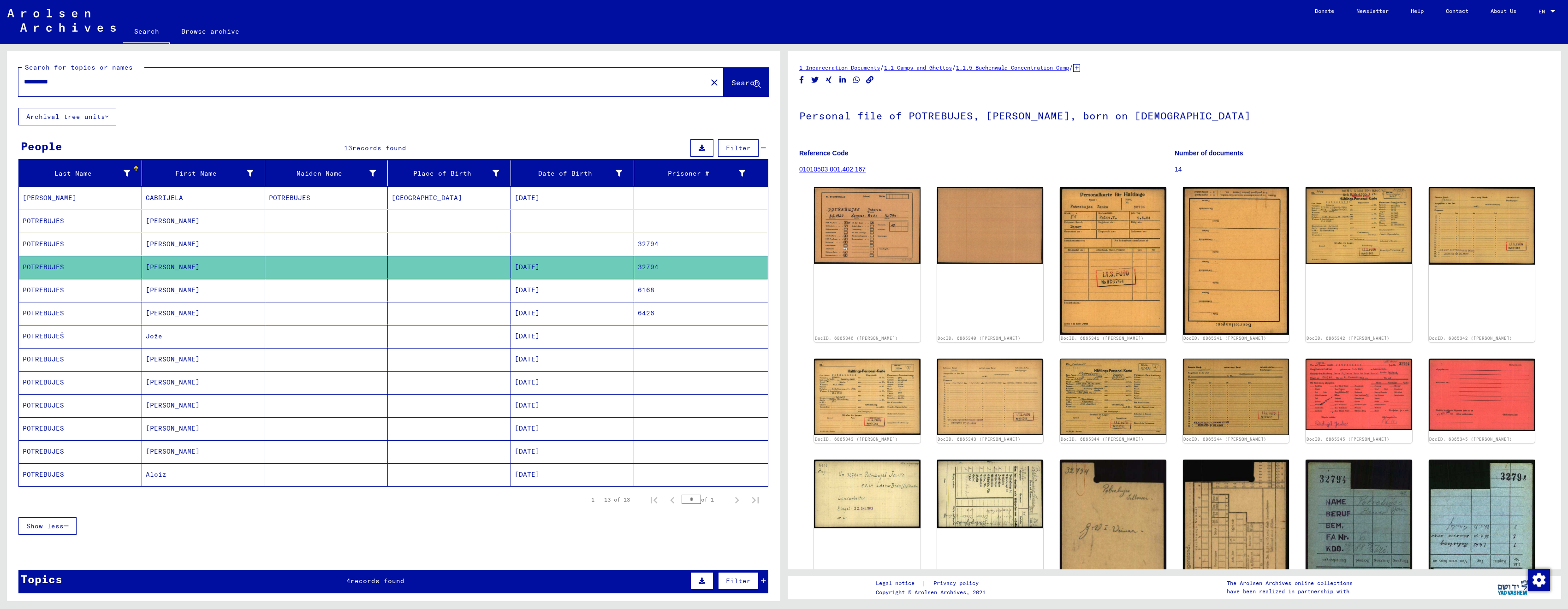
click at [843, 69] on link "1 Incarceration Documents" at bounding box center [840, 67] width 81 height 7
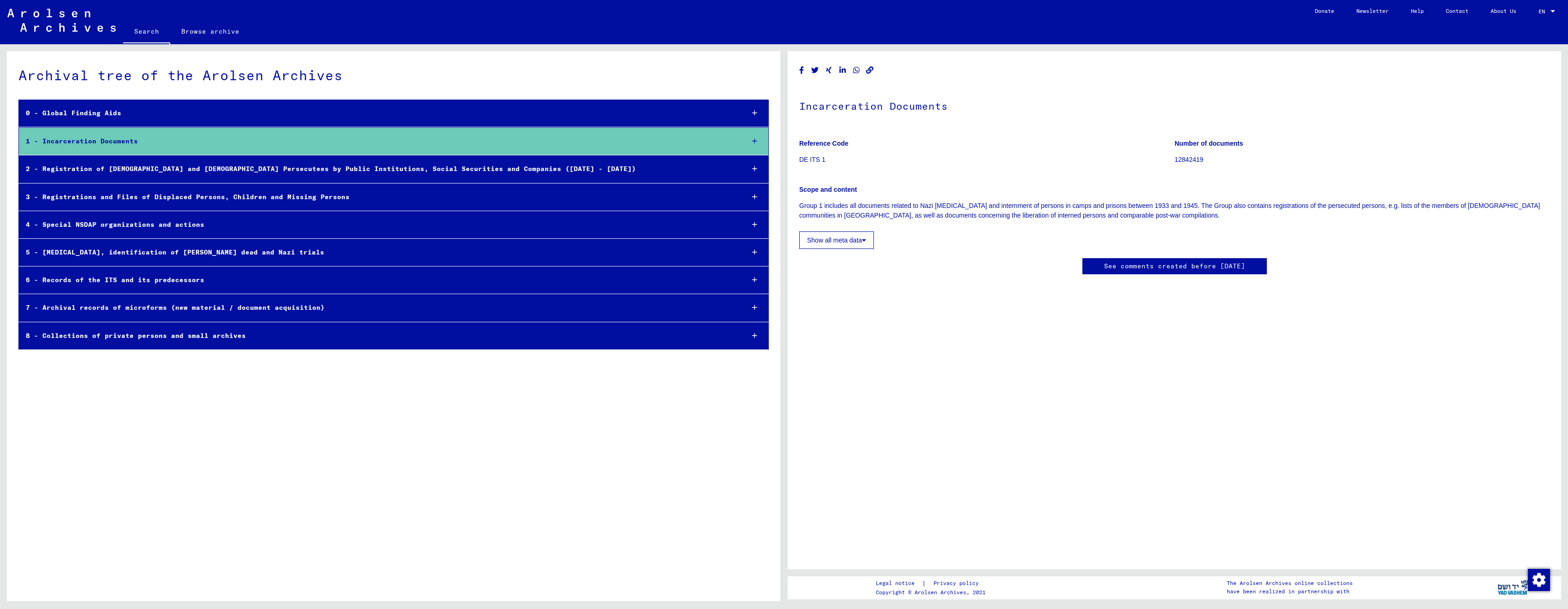
click at [208, 248] on div "5 - [MEDICAL_DATA], identification of [PERSON_NAME] dead and Nazi trials" at bounding box center [378, 252] width 718 height 18
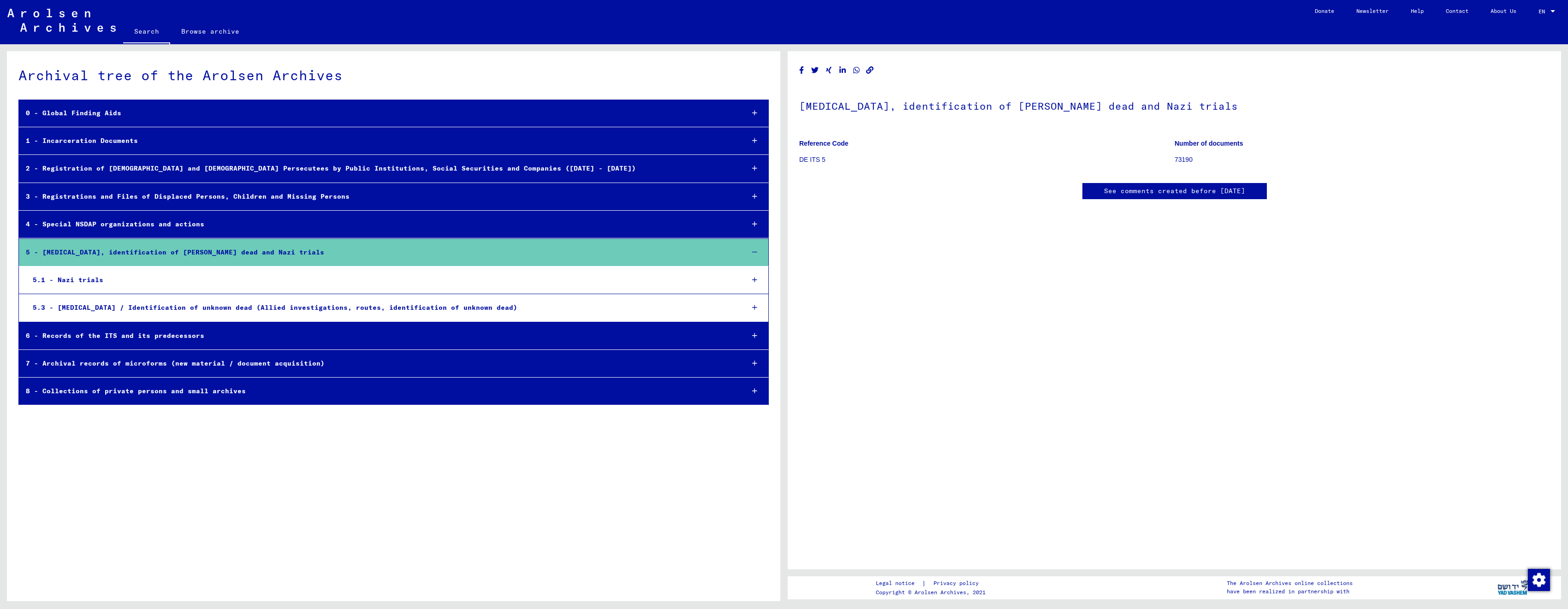
click at [237, 285] on div "5.1 - Nazi trials" at bounding box center [381, 280] width 711 height 18
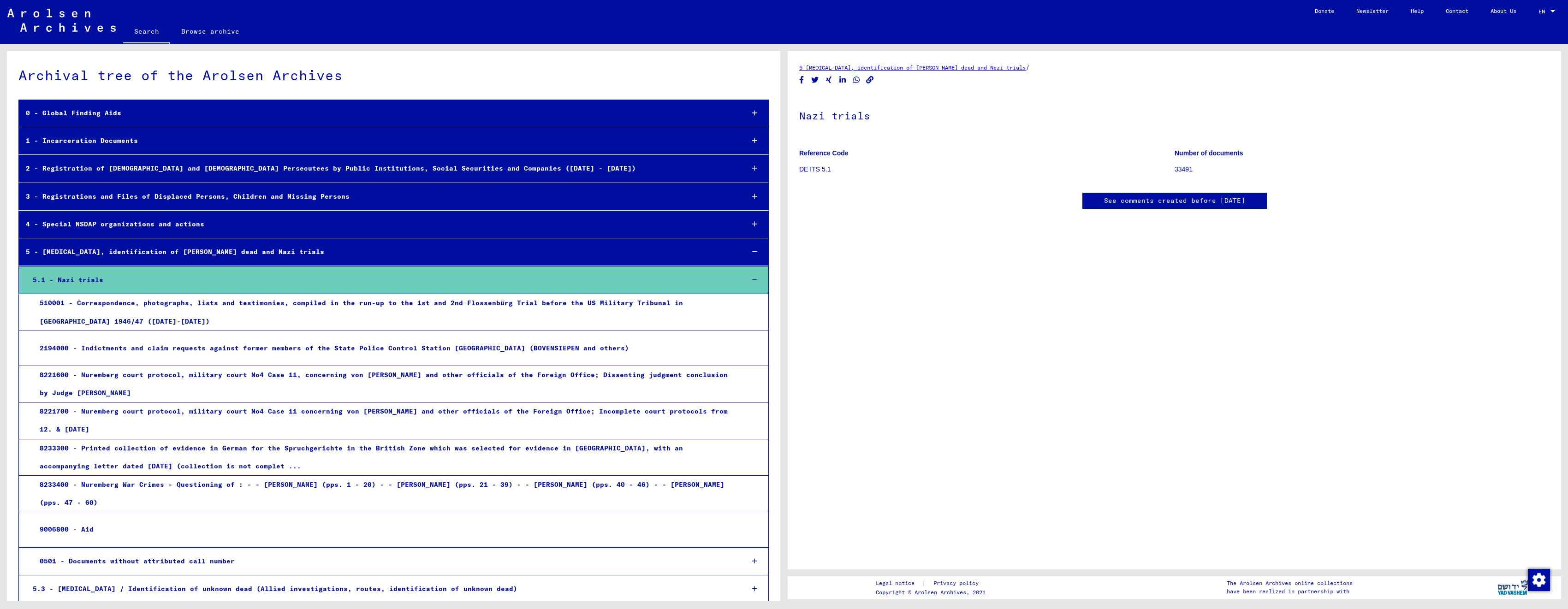
click at [192, 290] on mat-tree-node "5.1 - Nazi trials" at bounding box center [393, 280] width 751 height 28
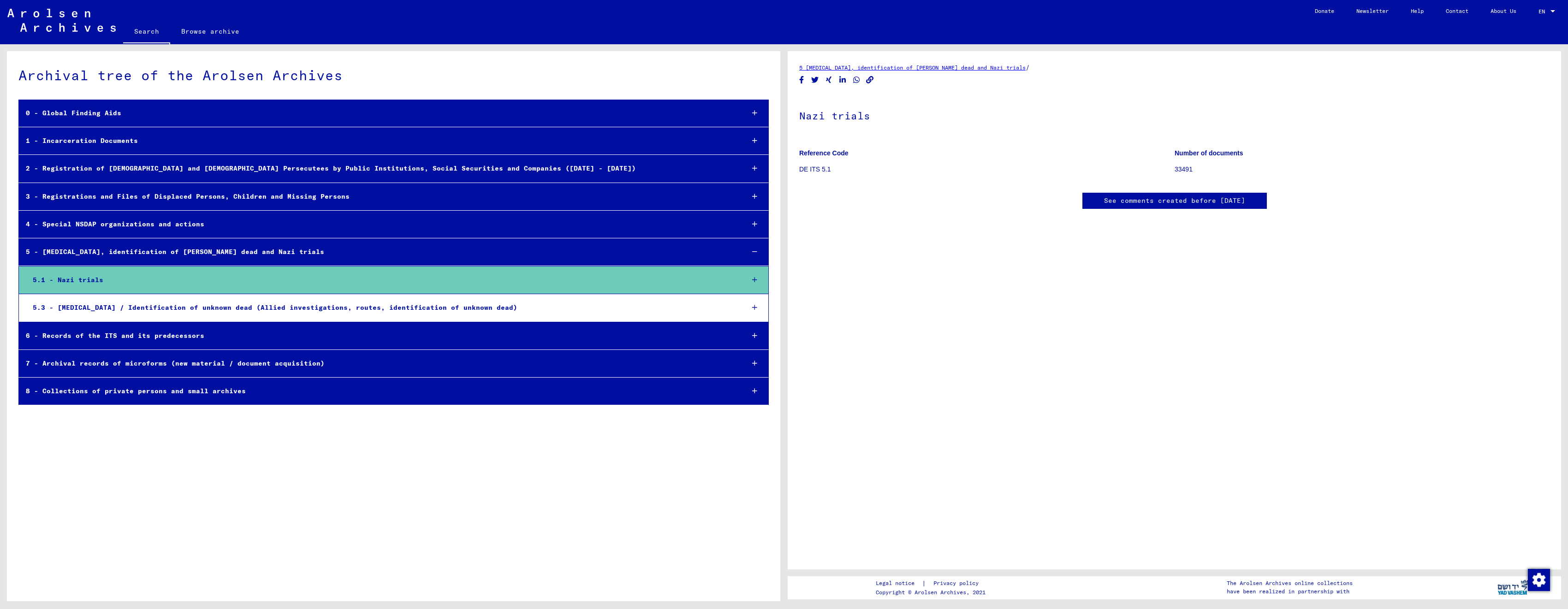
click at [167, 313] on div "5.3 - [MEDICAL_DATA] / Identification of unknown dead (Allied investigations, r…" at bounding box center [381, 307] width 711 height 18
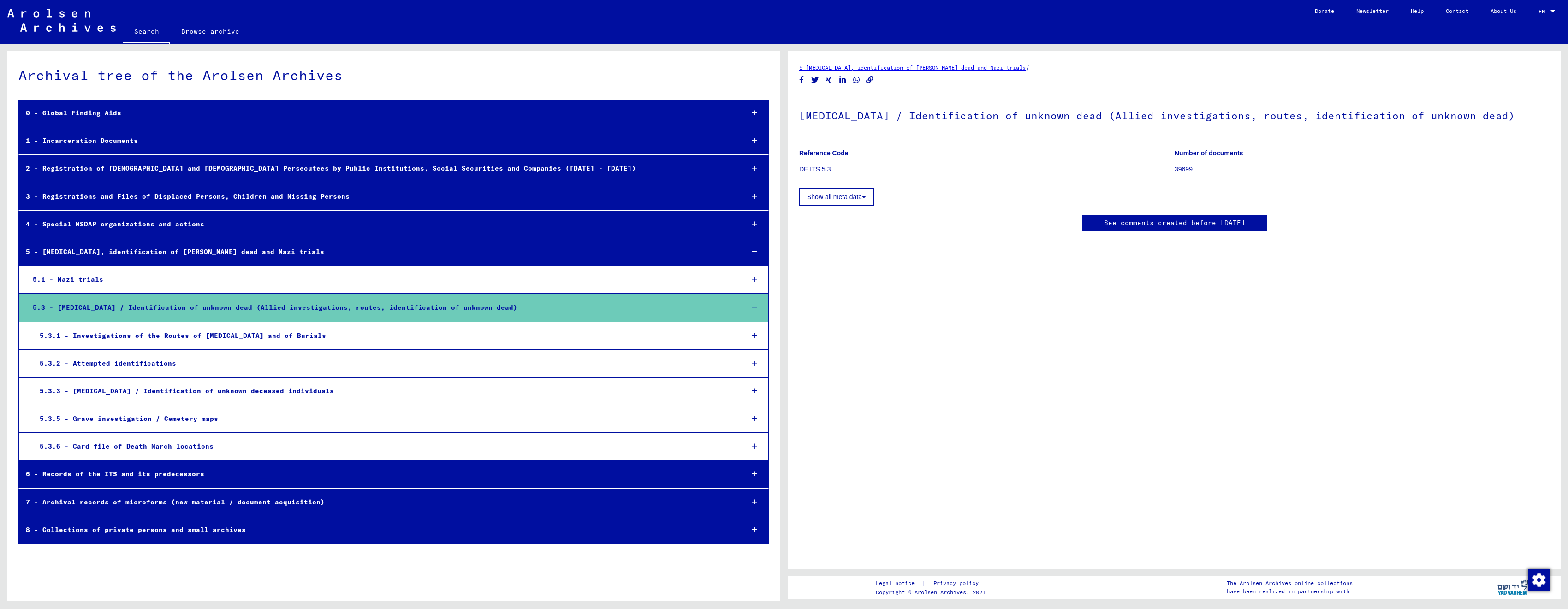
click at [349, 342] on div "5.3.1 - Investigations of the Routes of [MEDICAL_DATA] and of Burials" at bounding box center [385, 335] width 704 height 18
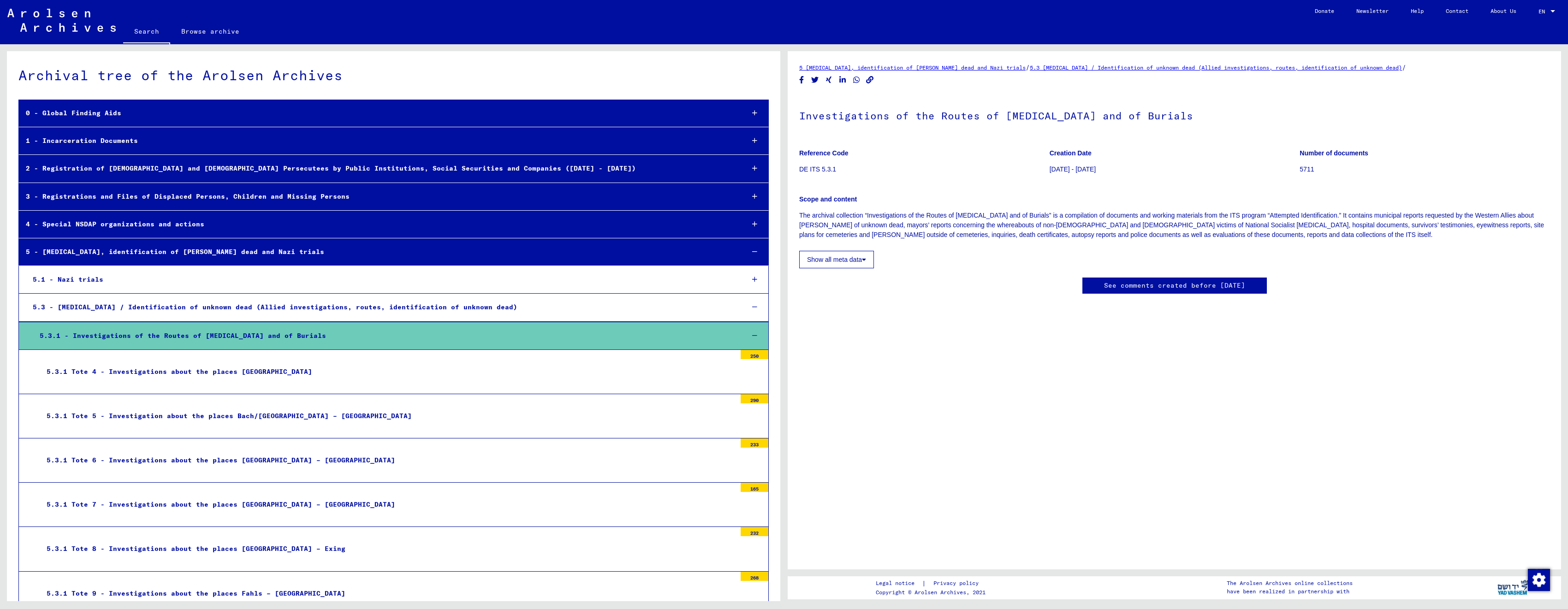
click at [355, 375] on div "5.3.1 Tote 4 - Investigations about the places [GEOGRAPHIC_DATA]" at bounding box center [388, 372] width 696 height 18
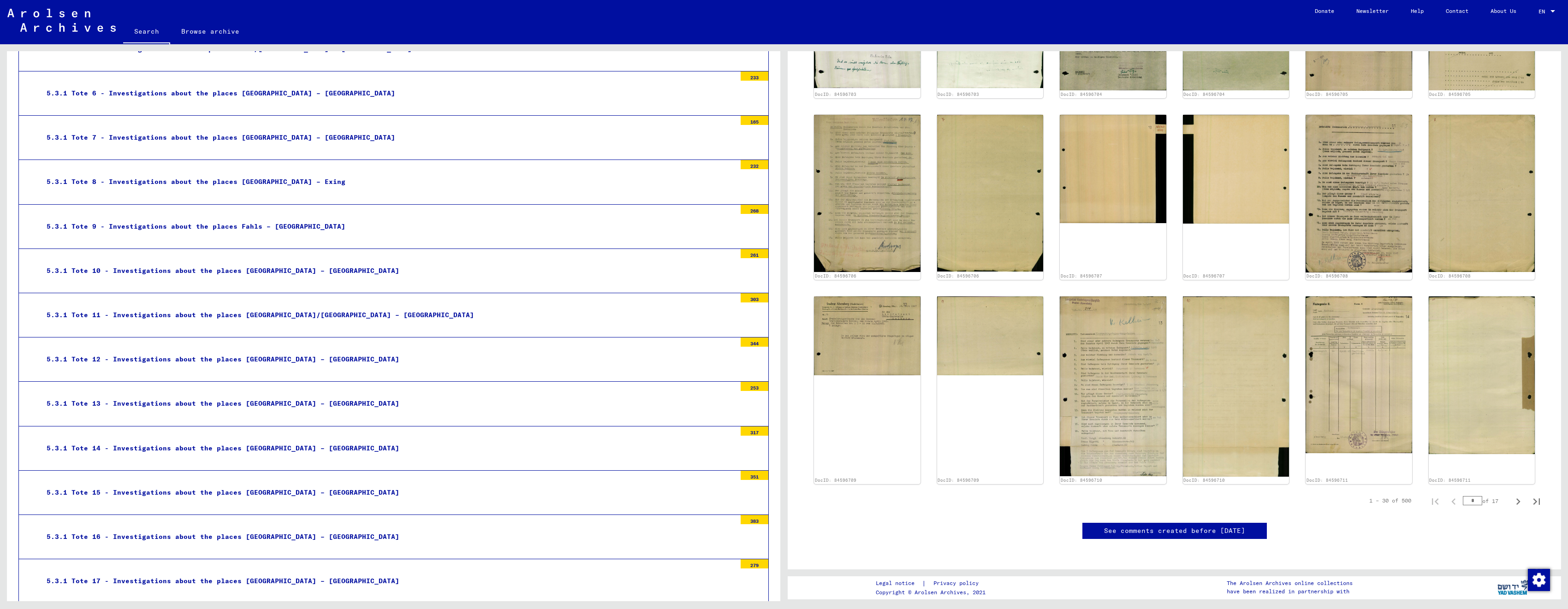
scroll to position [387, 0]
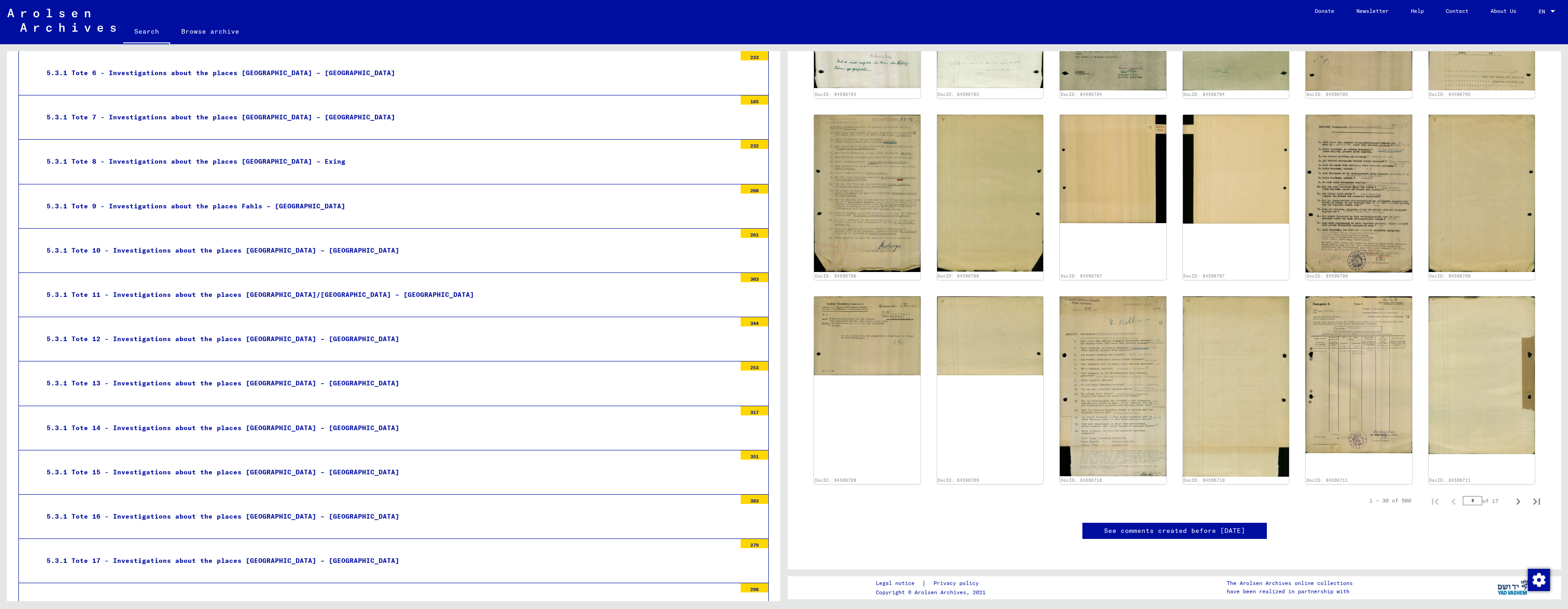
click at [423, 425] on div "5.3.1 Tote 14 - Investigations about the places [GEOGRAPHIC_DATA] – [GEOGRAPHIC…" at bounding box center [388, 428] width 696 height 18
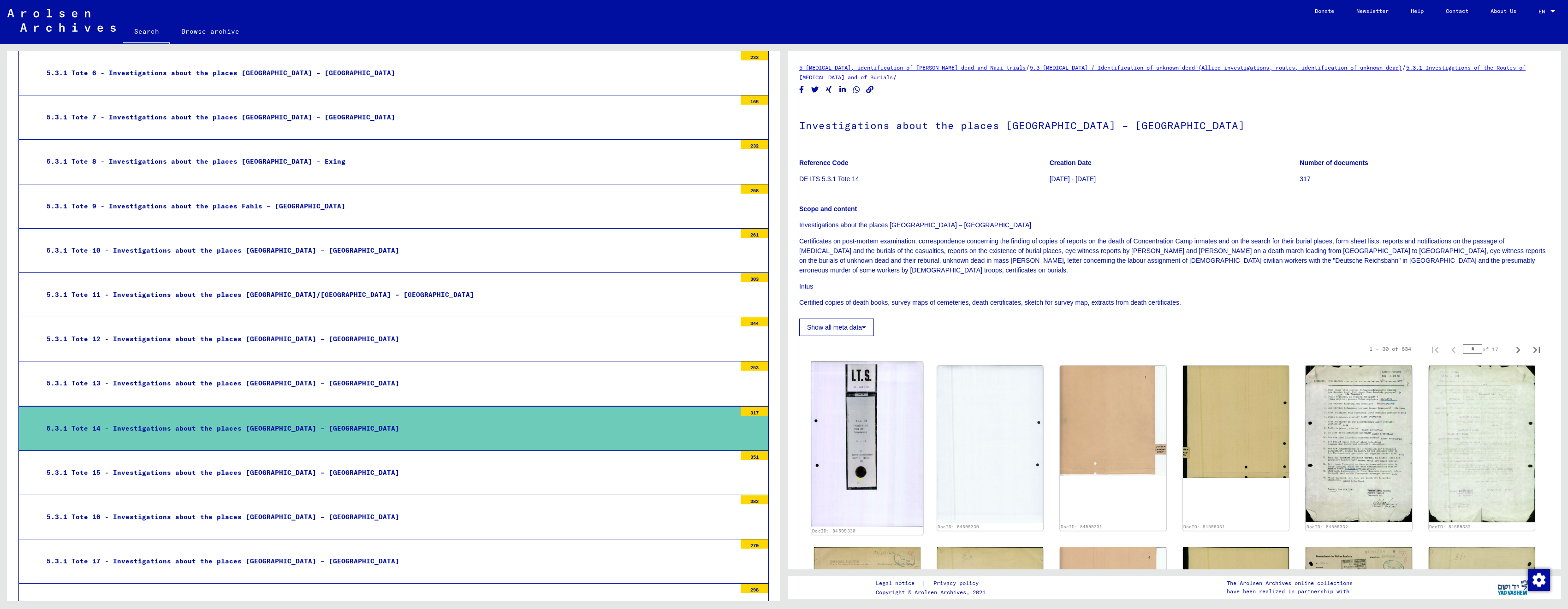
click at [867, 421] on img at bounding box center [867, 444] width 112 height 165
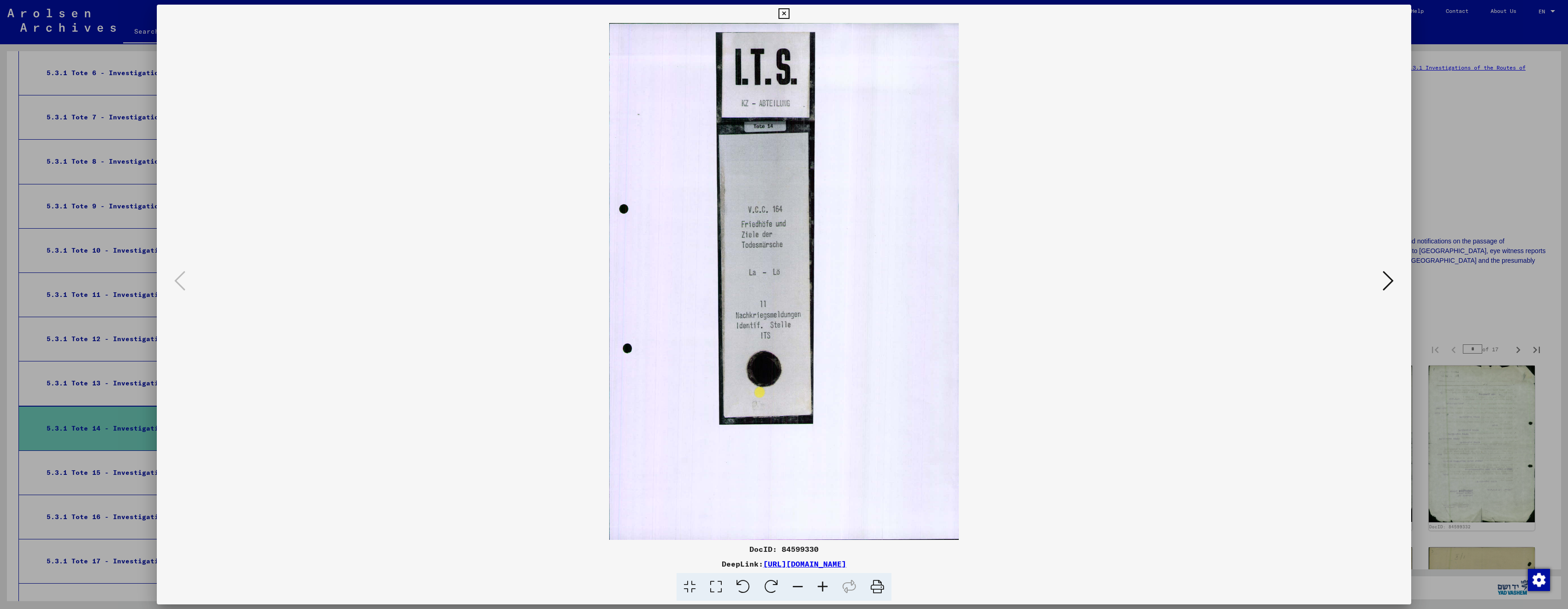
click at [1444, 136] on div at bounding box center [784, 304] width 1568 height 609
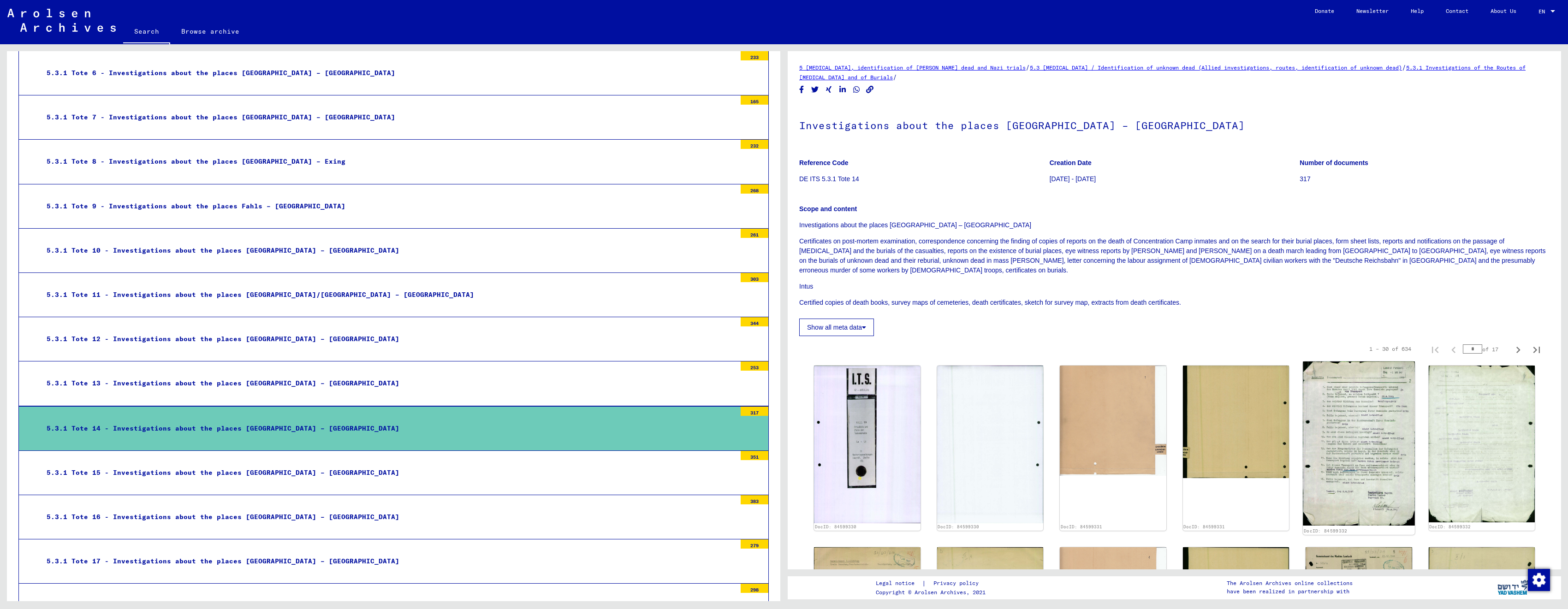
click at [1331, 461] on img at bounding box center [1358, 444] width 112 height 164
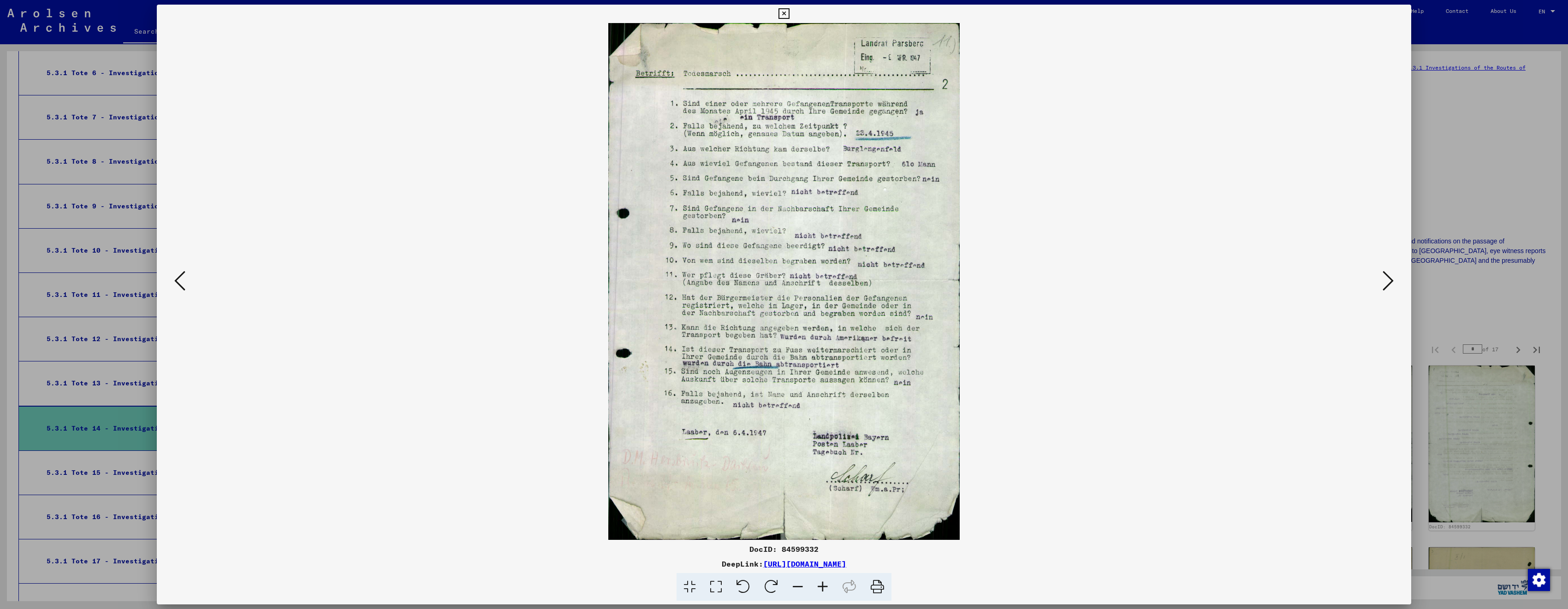
click at [1487, 155] on div at bounding box center [784, 304] width 1568 height 609
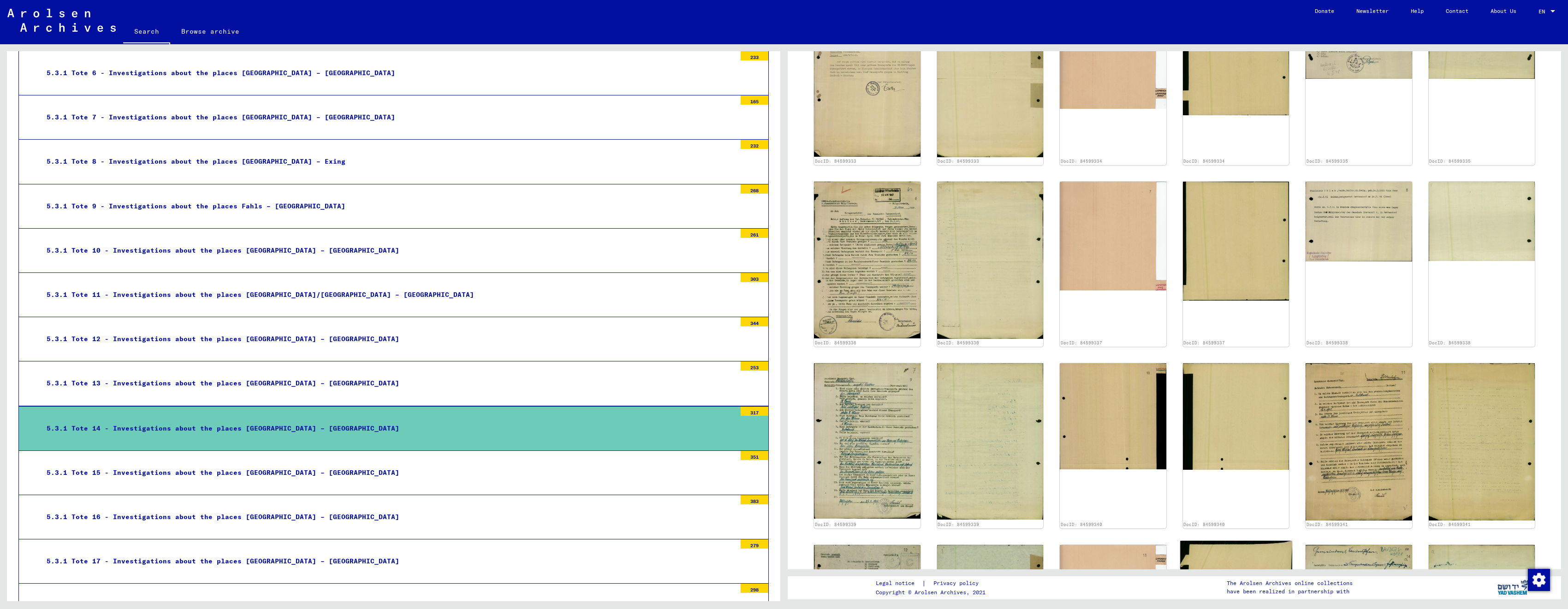
scroll to position [775, 0]
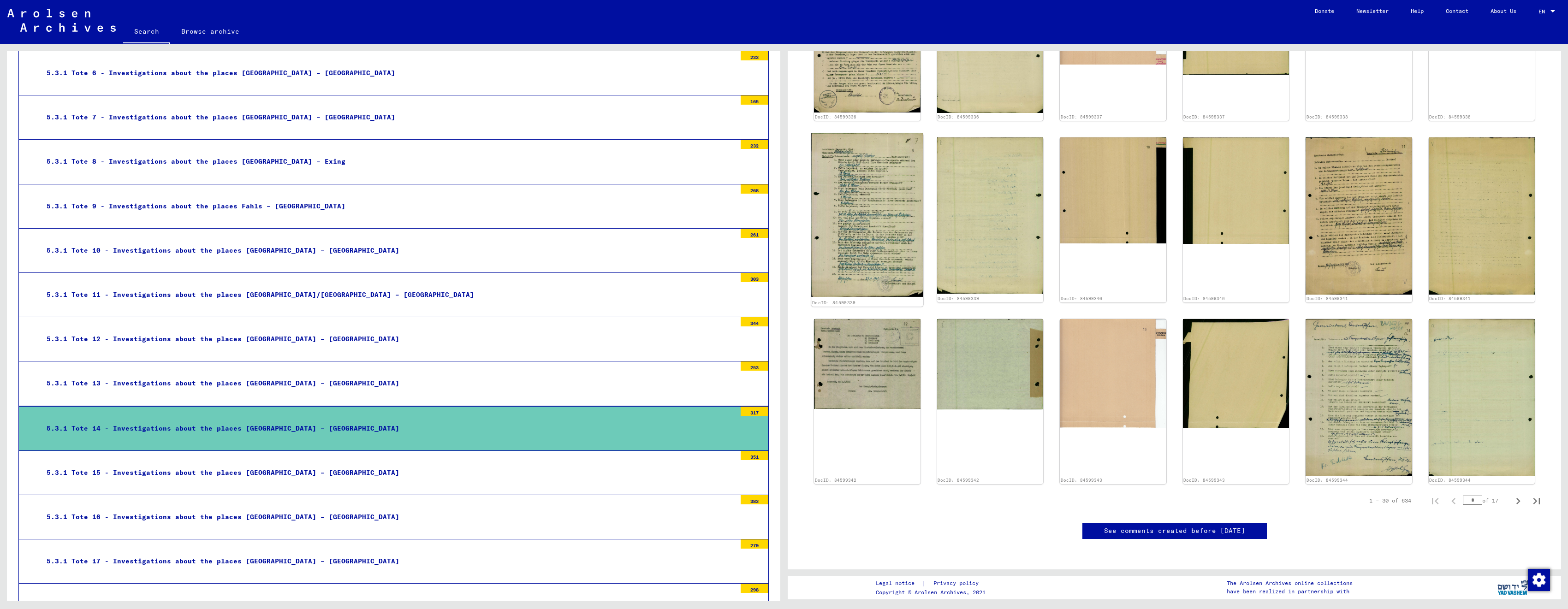
click at [864, 200] on img at bounding box center [867, 215] width 112 height 163
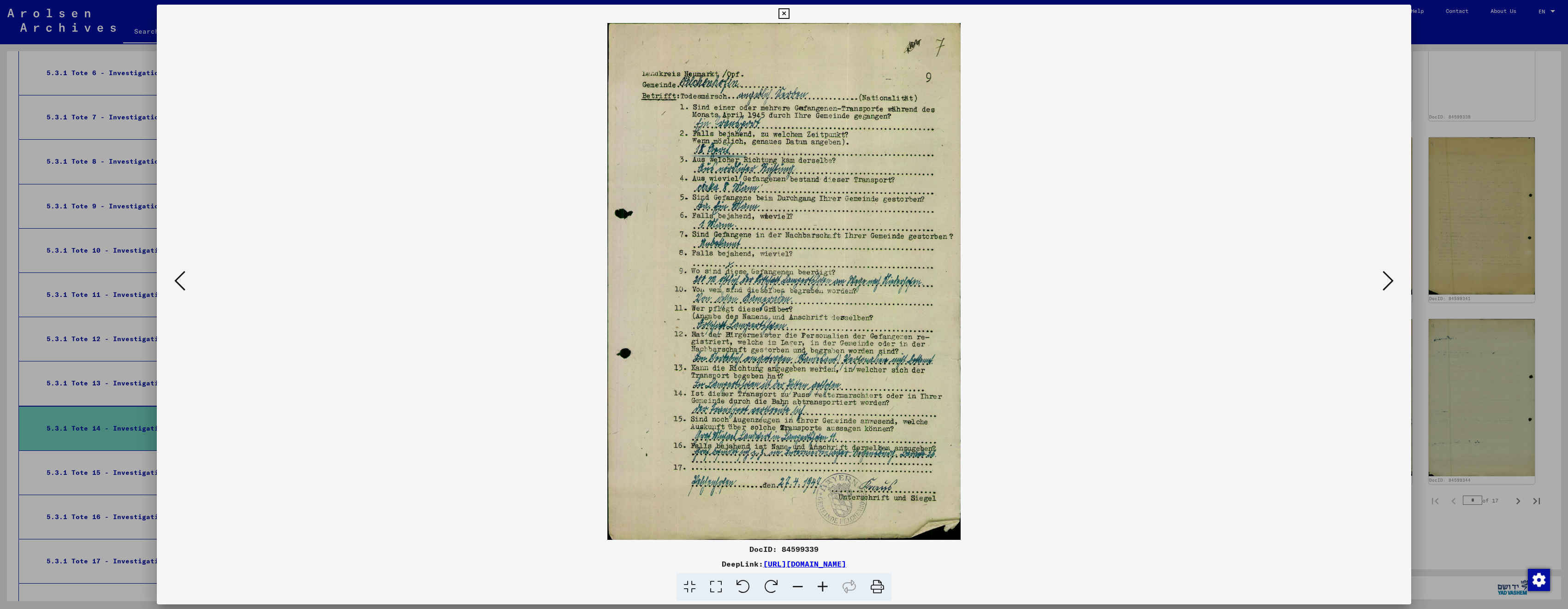
click at [1481, 165] on div at bounding box center [784, 304] width 1568 height 609
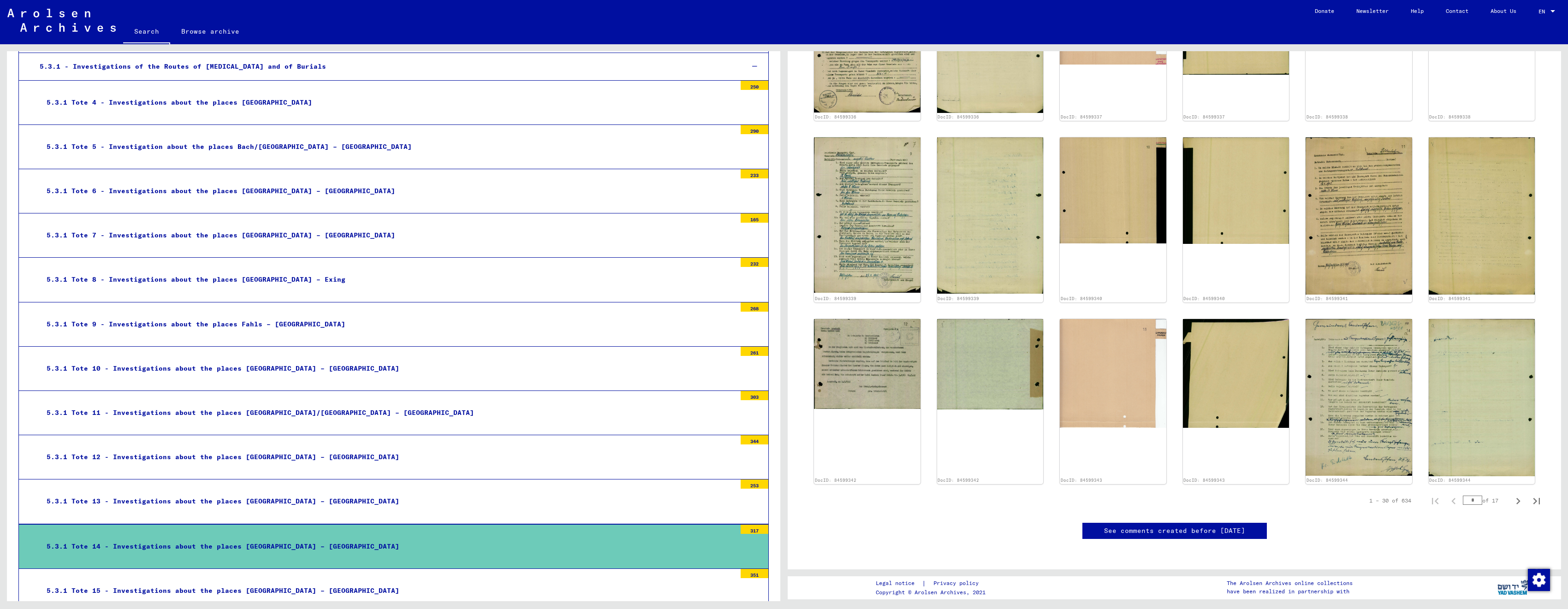
scroll to position [0, 0]
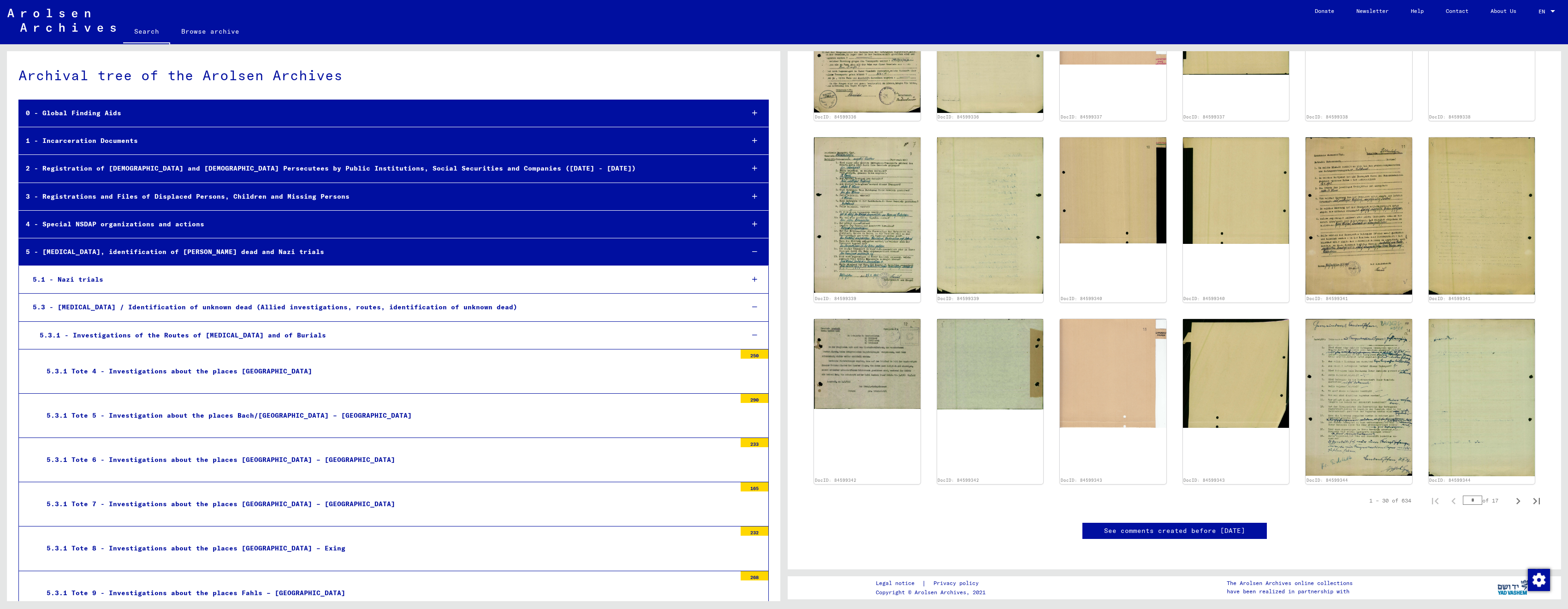
click at [294, 255] on div "5 - [MEDICAL_DATA], identification of [PERSON_NAME] dead and Nazi trials" at bounding box center [378, 252] width 718 height 18
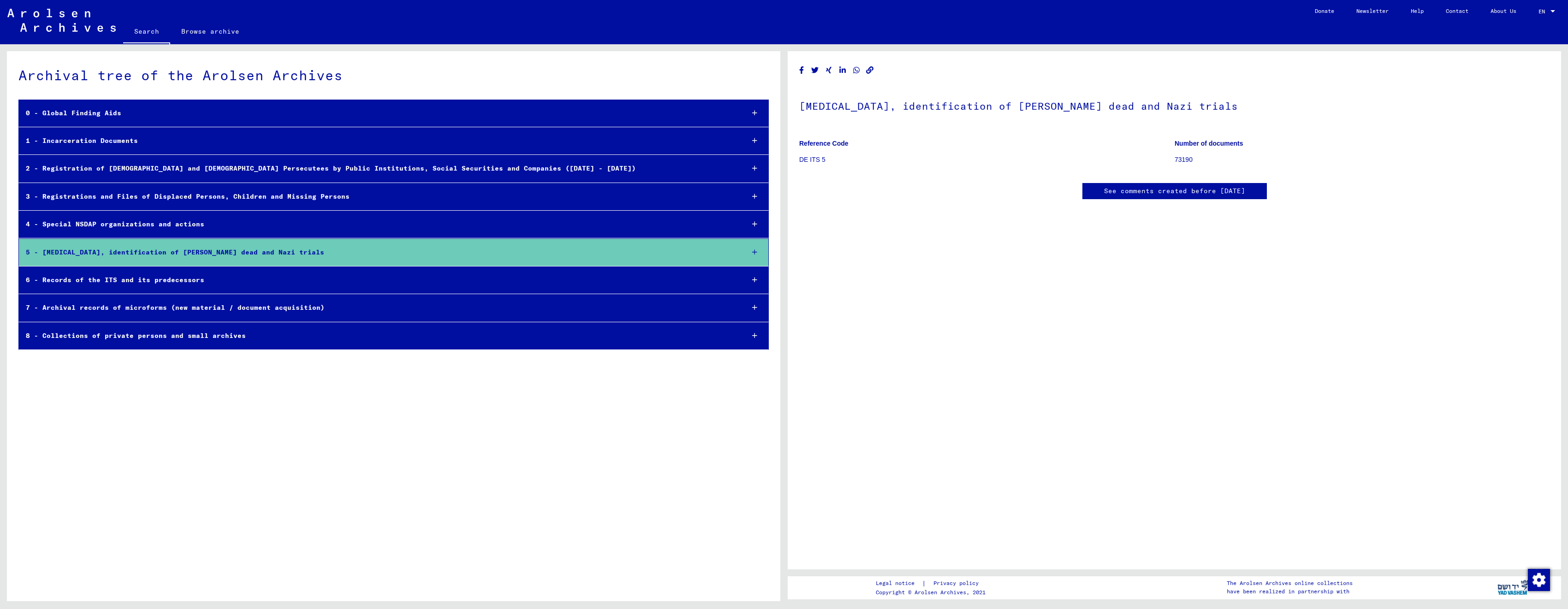
click at [165, 337] on div "8 - Collections of private persons and small archives" at bounding box center [378, 335] width 718 height 18
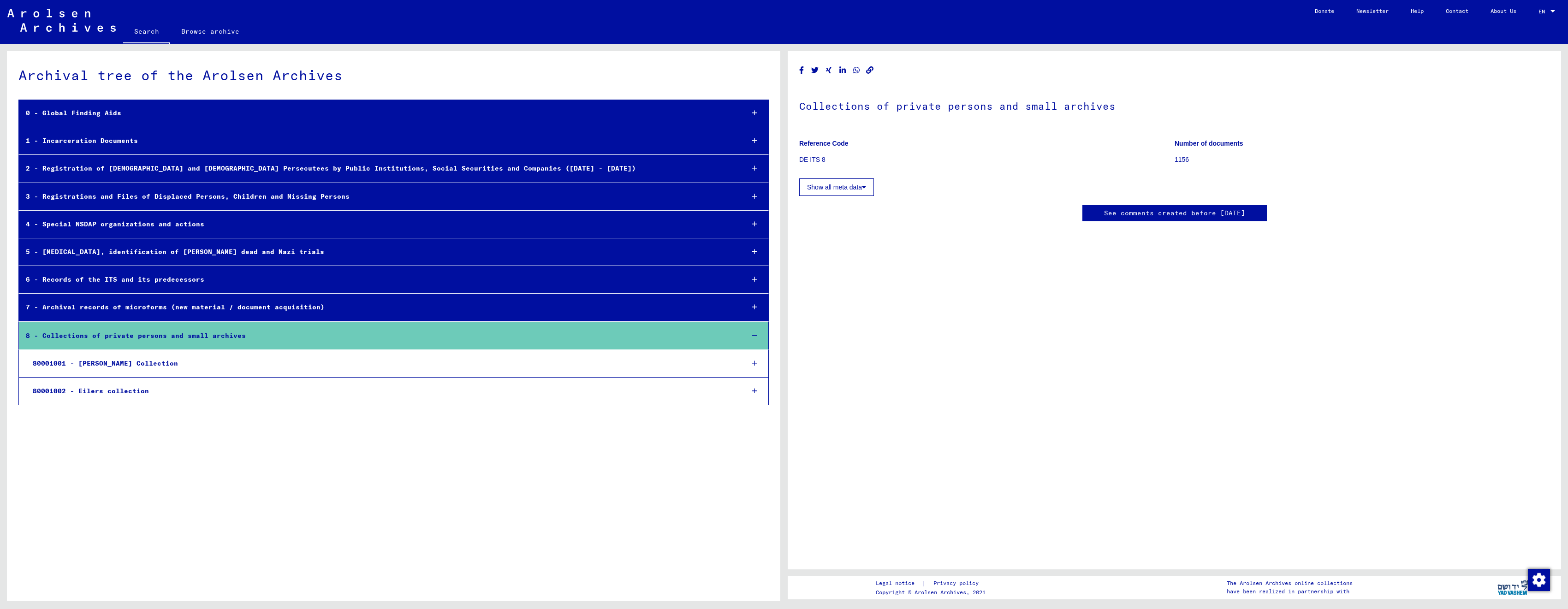
click at [145, 335] on div "8 - Collections of private persons and small archives" at bounding box center [378, 335] width 718 height 18
click at [150, 310] on div "7 - Archival records of microforms (new material / document acquisition)" at bounding box center [378, 307] width 718 height 18
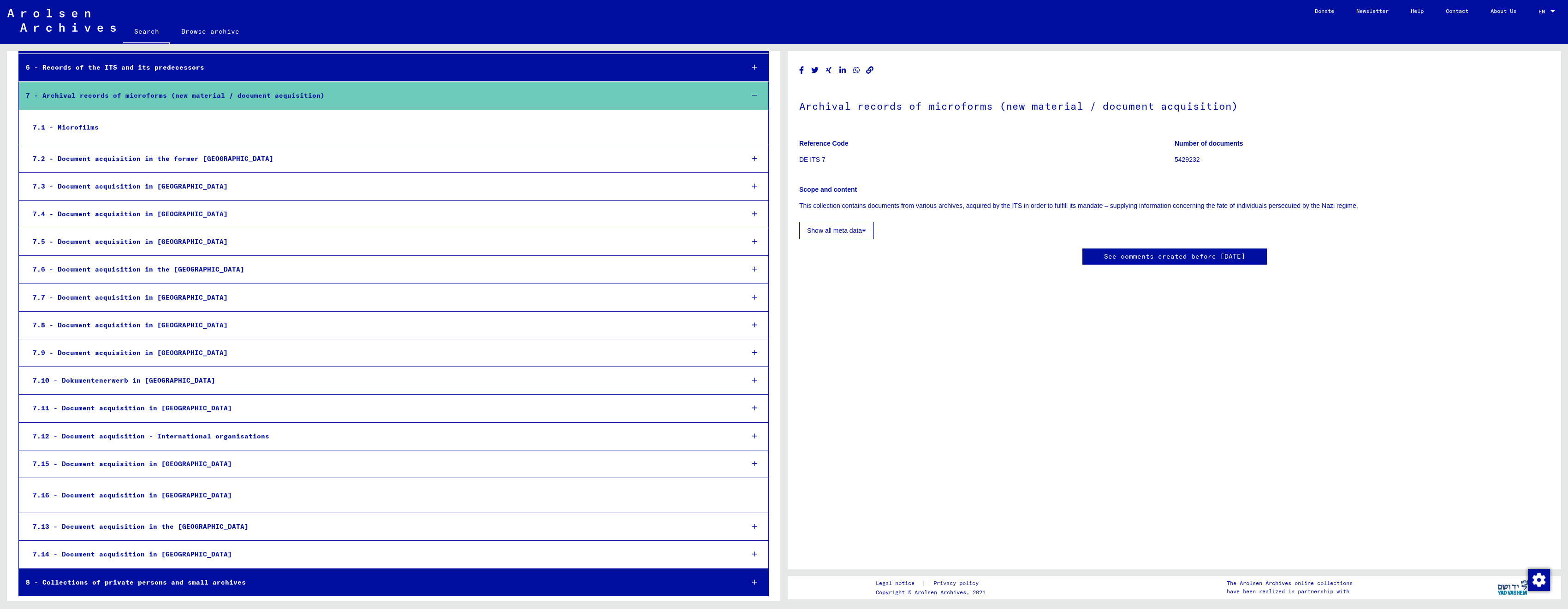
scroll to position [157, 0]
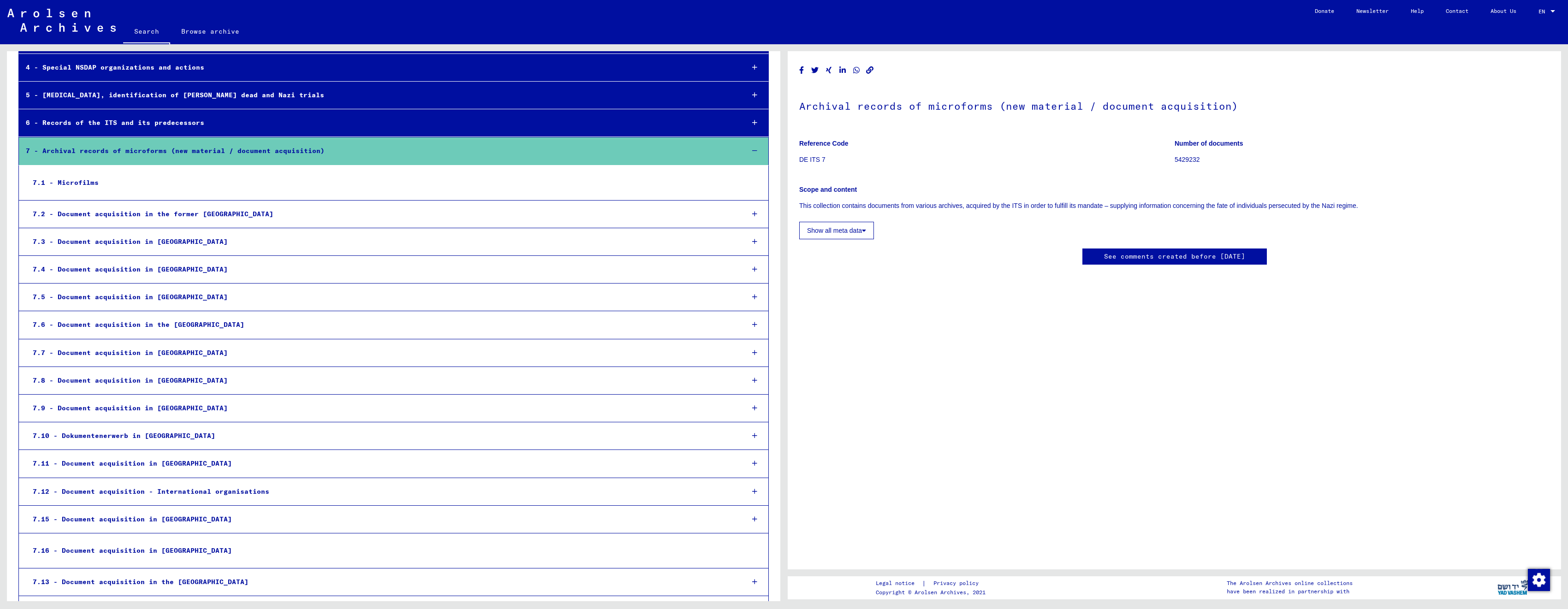
click at [188, 178] on div "7.1 - Microfilms" at bounding box center [381, 183] width 710 height 18
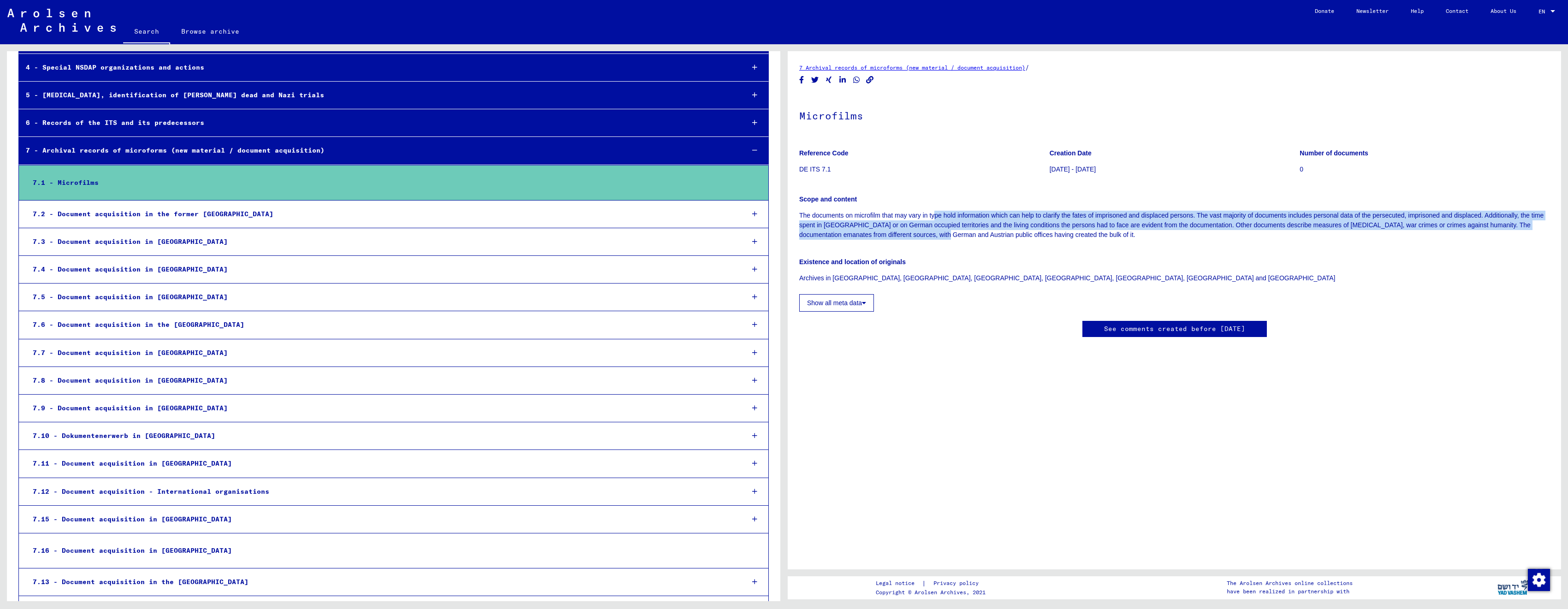
drag, startPoint x: 936, startPoint y: 215, endPoint x: 949, endPoint y: 239, distance: 27.3
click at [949, 239] on p "The documents on microfilm that may vary in type hold information which can hel…" at bounding box center [1175, 225] width 751 height 29
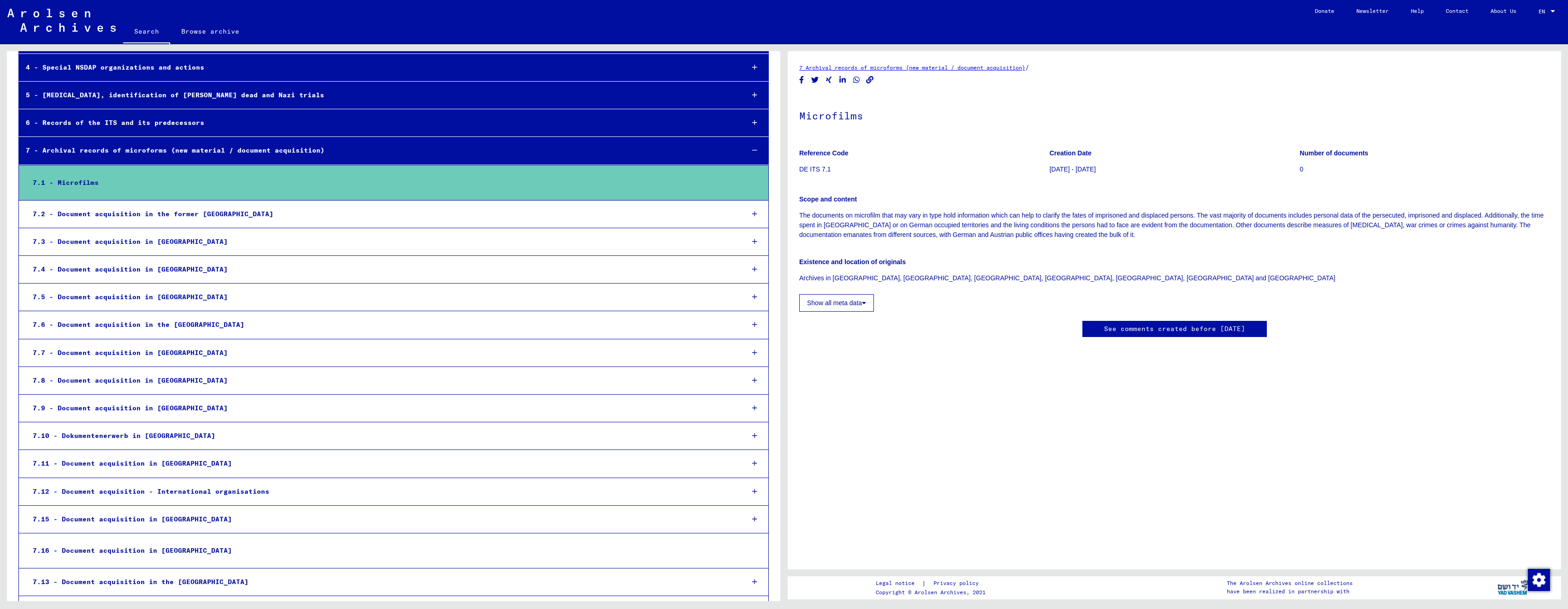
click at [961, 248] on div "Existence and location of originals Archives in [GEOGRAPHIC_DATA], [GEOGRAPHIC_…" at bounding box center [1175, 264] width 751 height 37
click at [858, 294] on button "Show all meta data" at bounding box center [837, 303] width 75 height 18
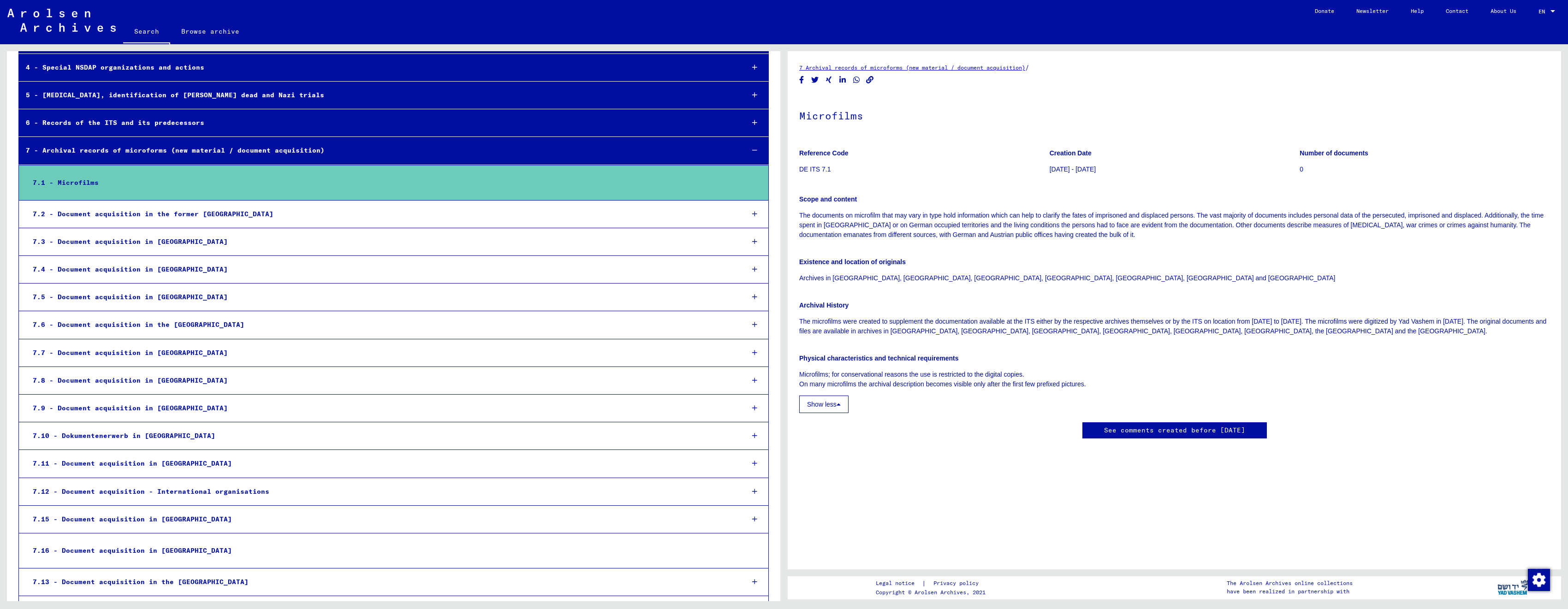
click at [222, 218] on div "7.2 - Document acquisition in the former [GEOGRAPHIC_DATA]" at bounding box center [381, 214] width 711 height 18
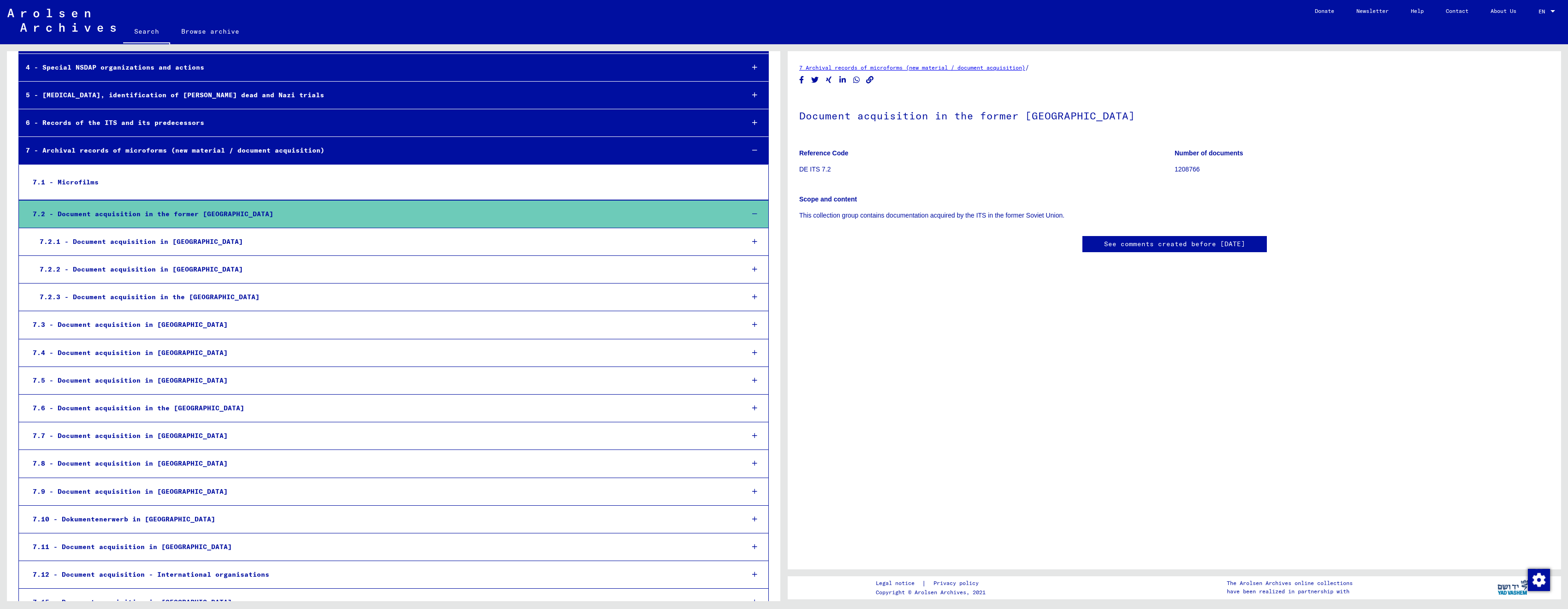
click at [114, 251] on mat-tree-node "7.2.1 - Document acquisition in [GEOGRAPHIC_DATA]" at bounding box center [393, 242] width 751 height 28
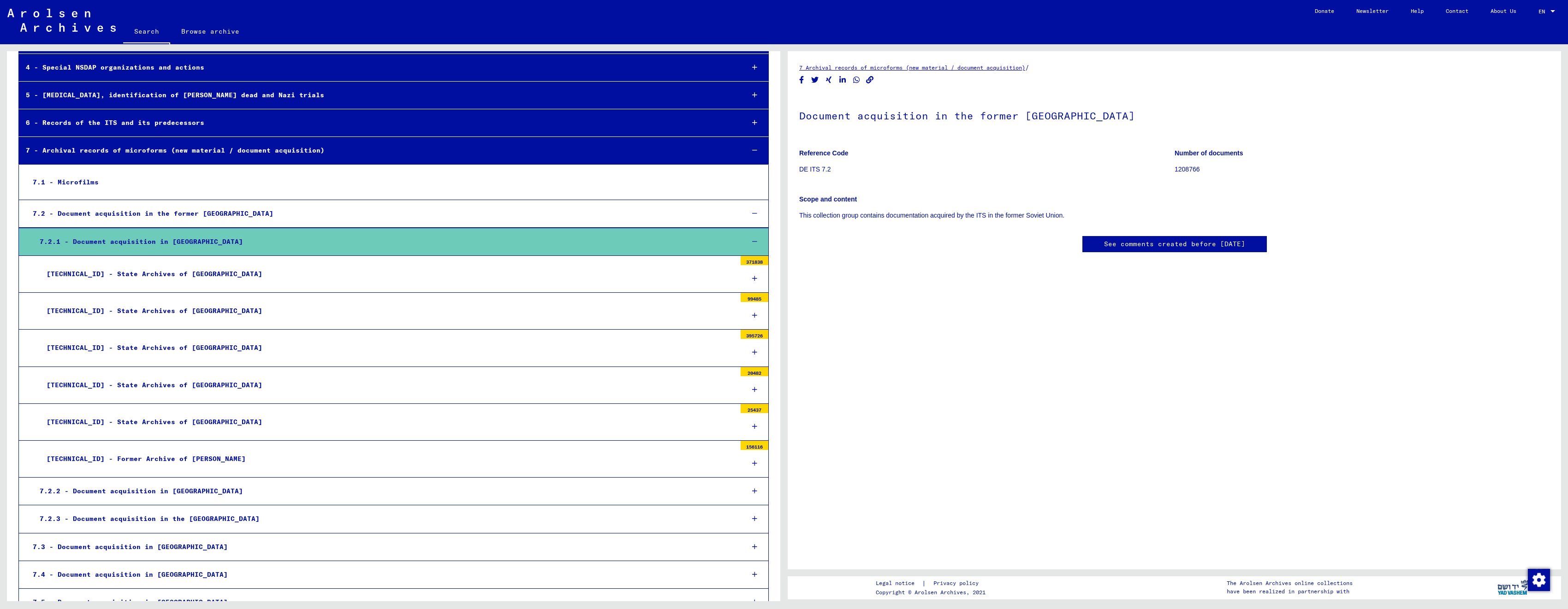
click at [124, 270] on div "[TECHNICAL_ID] - State Archives of [GEOGRAPHIC_DATA]" at bounding box center [388, 274] width 696 height 18
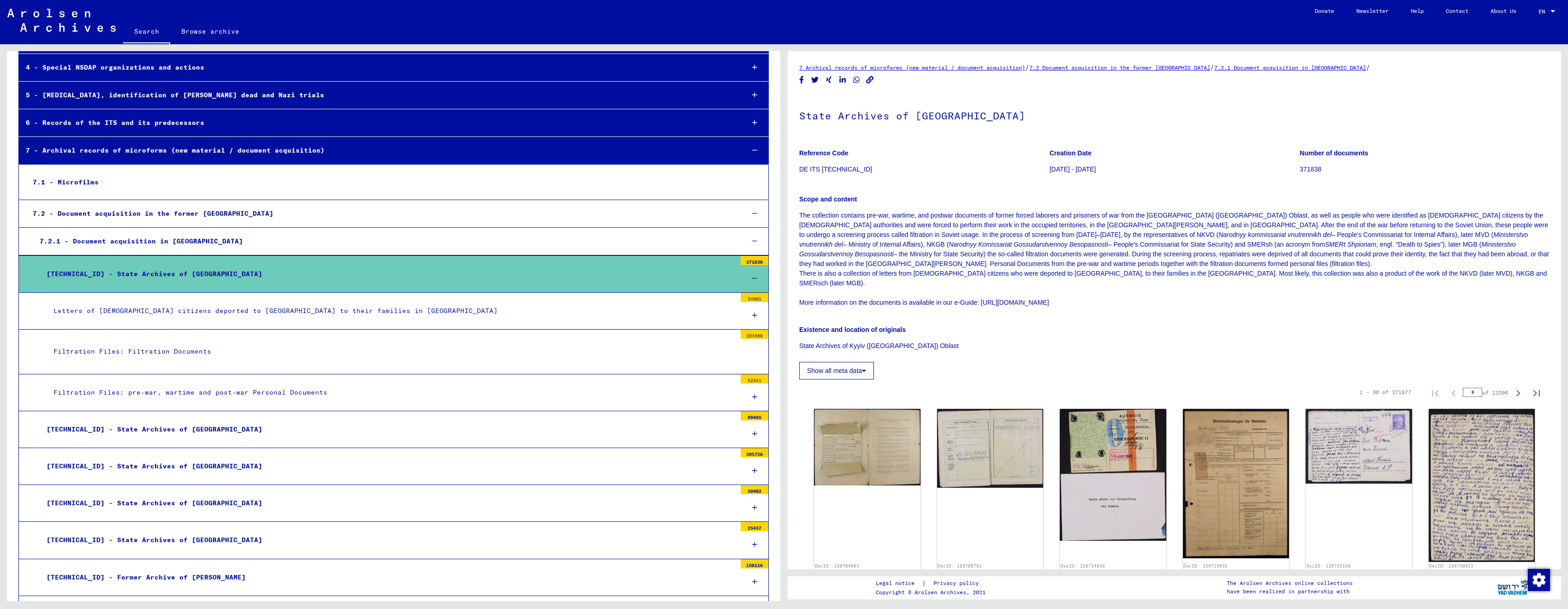
click at [142, 316] on div "Letters of [DEMOGRAPHIC_DATA] citizens deported to [GEOGRAPHIC_DATA] to their f…" at bounding box center [391, 311] width 690 height 18
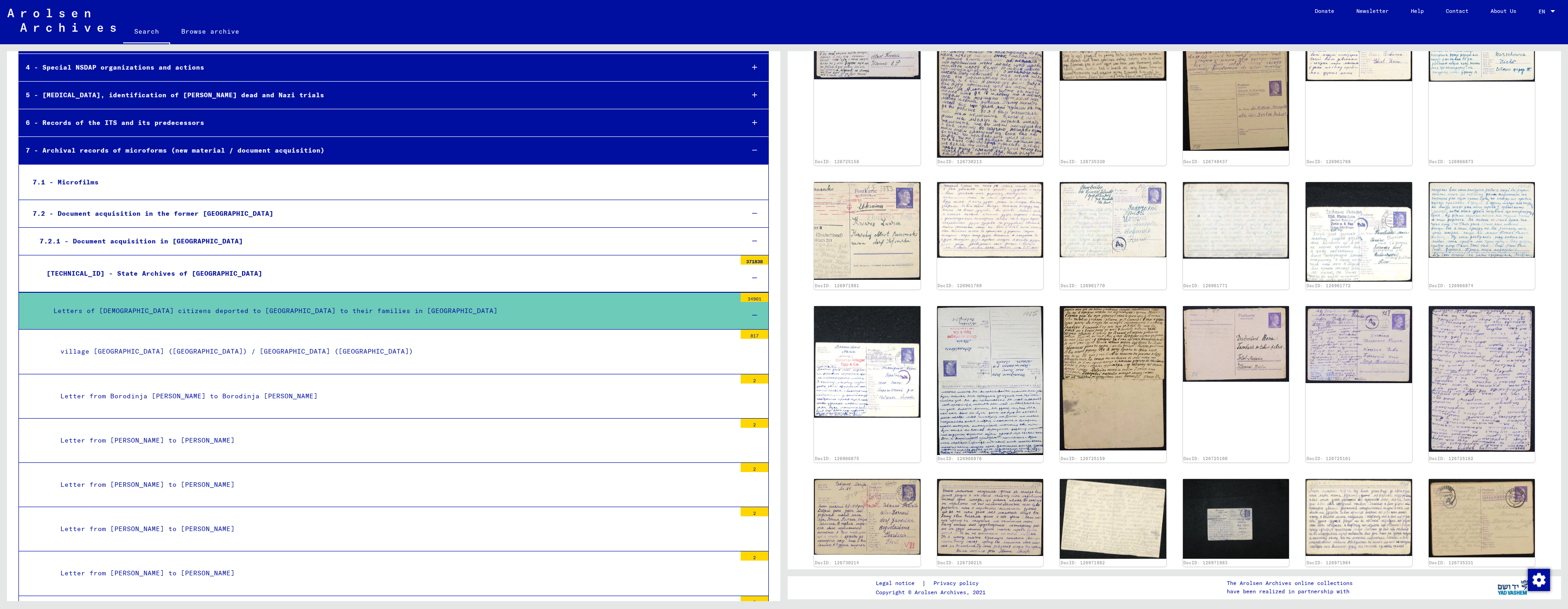
scroll to position [1660, 0]
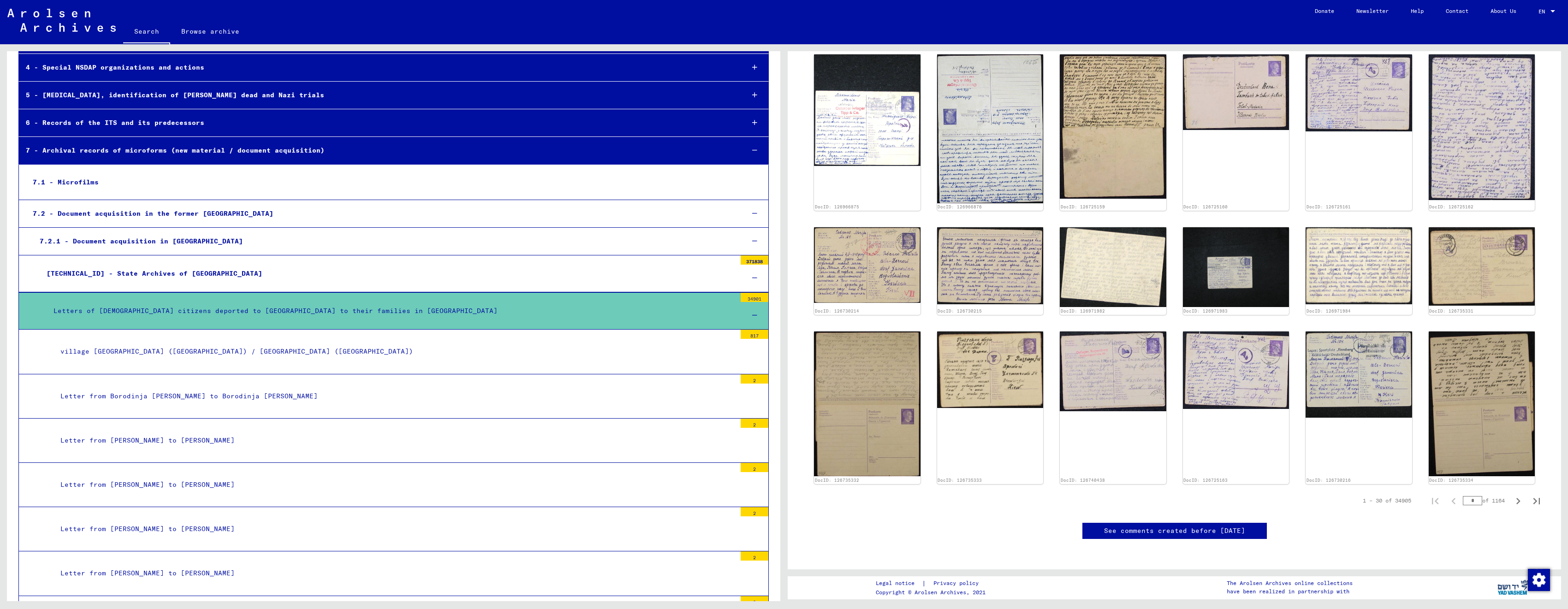
click at [257, 276] on div "[TECHNICAL_ID] - State Archives of [GEOGRAPHIC_DATA]" at bounding box center [388, 273] width 696 height 18
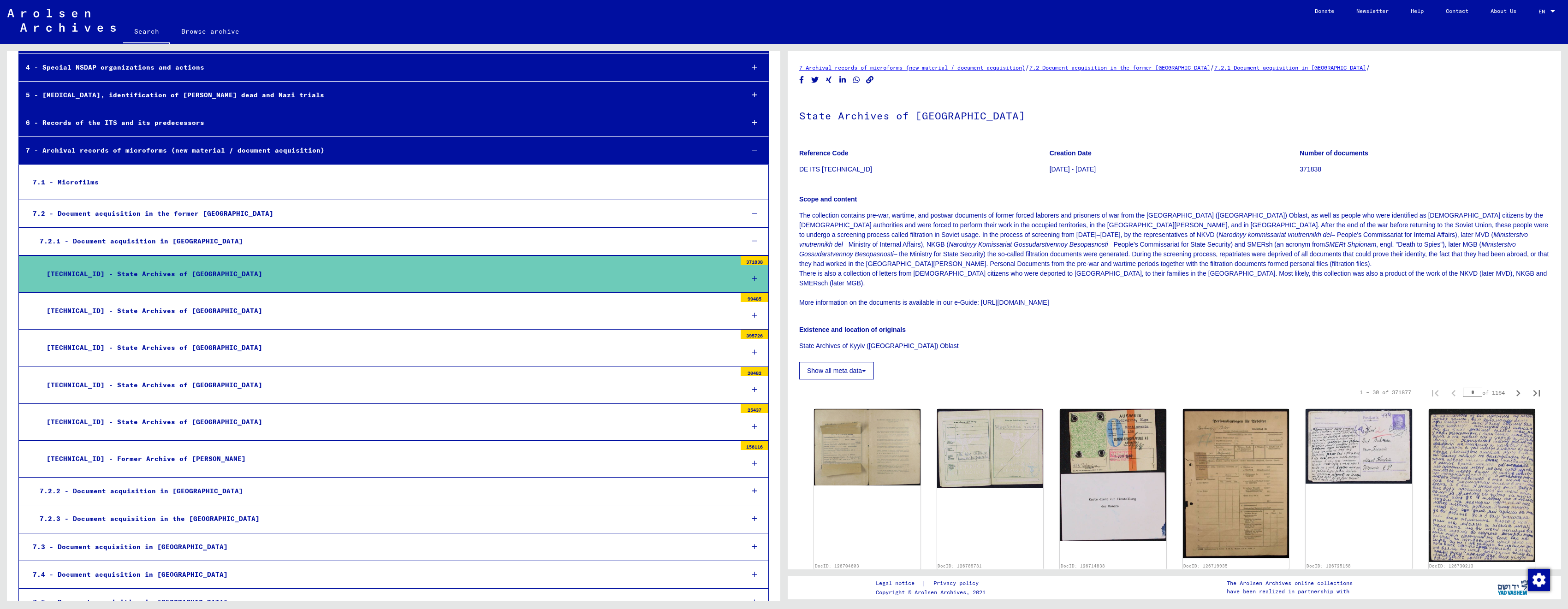
click at [246, 239] on div "7.2.1 - Document acquisition in [GEOGRAPHIC_DATA]" at bounding box center [385, 241] width 704 height 18
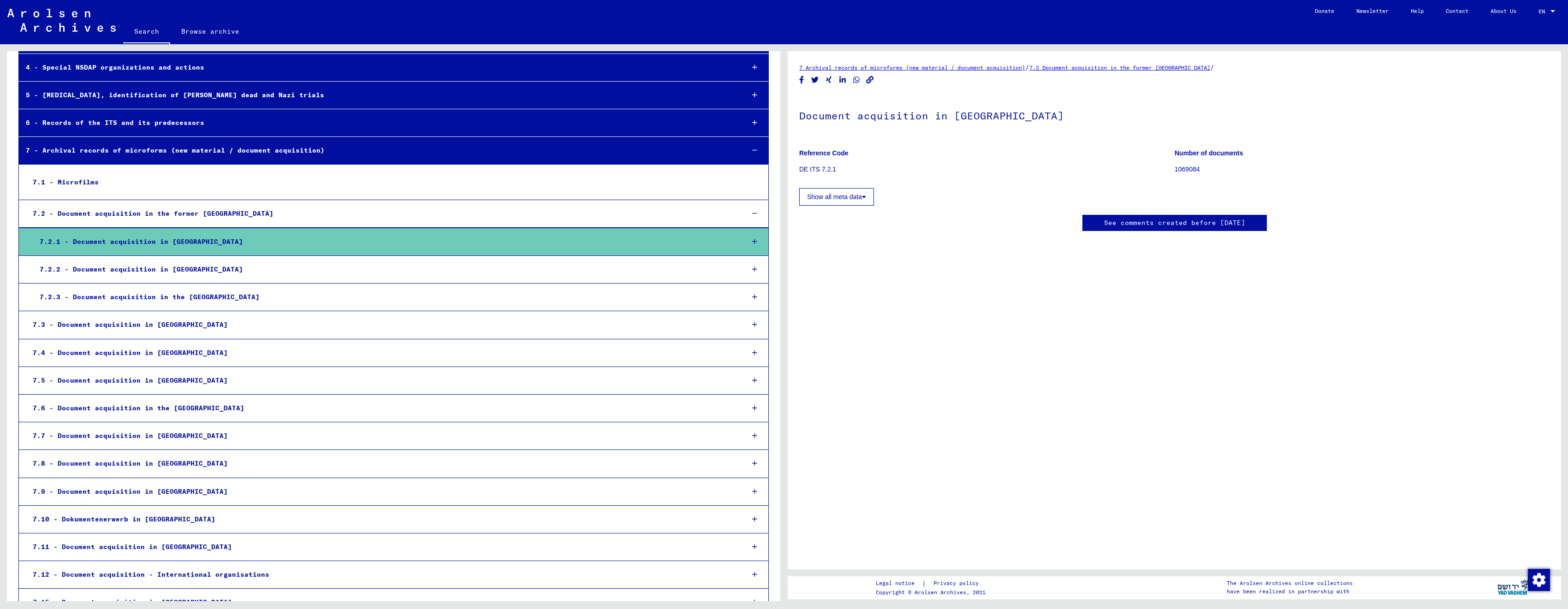
click at [253, 213] on div "7.2 - Document acquisition in the former [GEOGRAPHIC_DATA]" at bounding box center [381, 214] width 711 height 18
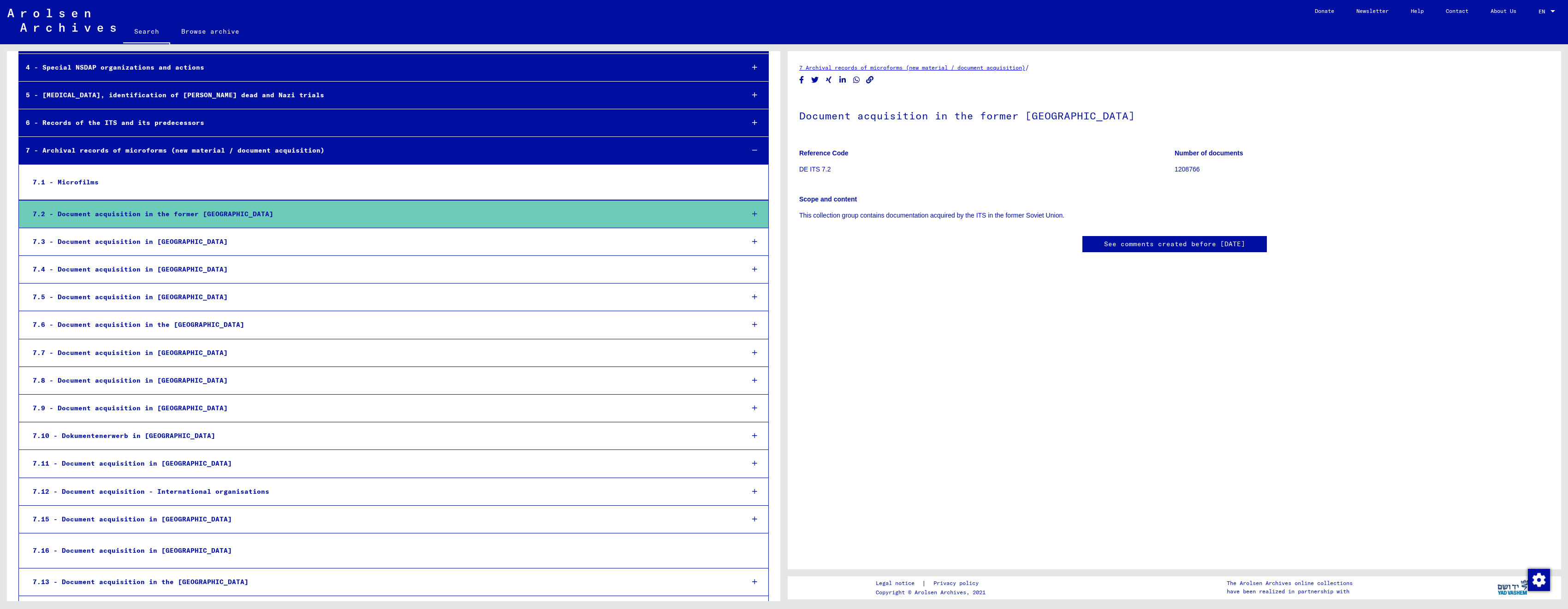
click at [261, 270] on div "7.4 - Document acquisition in [GEOGRAPHIC_DATA]" at bounding box center [381, 269] width 711 height 18
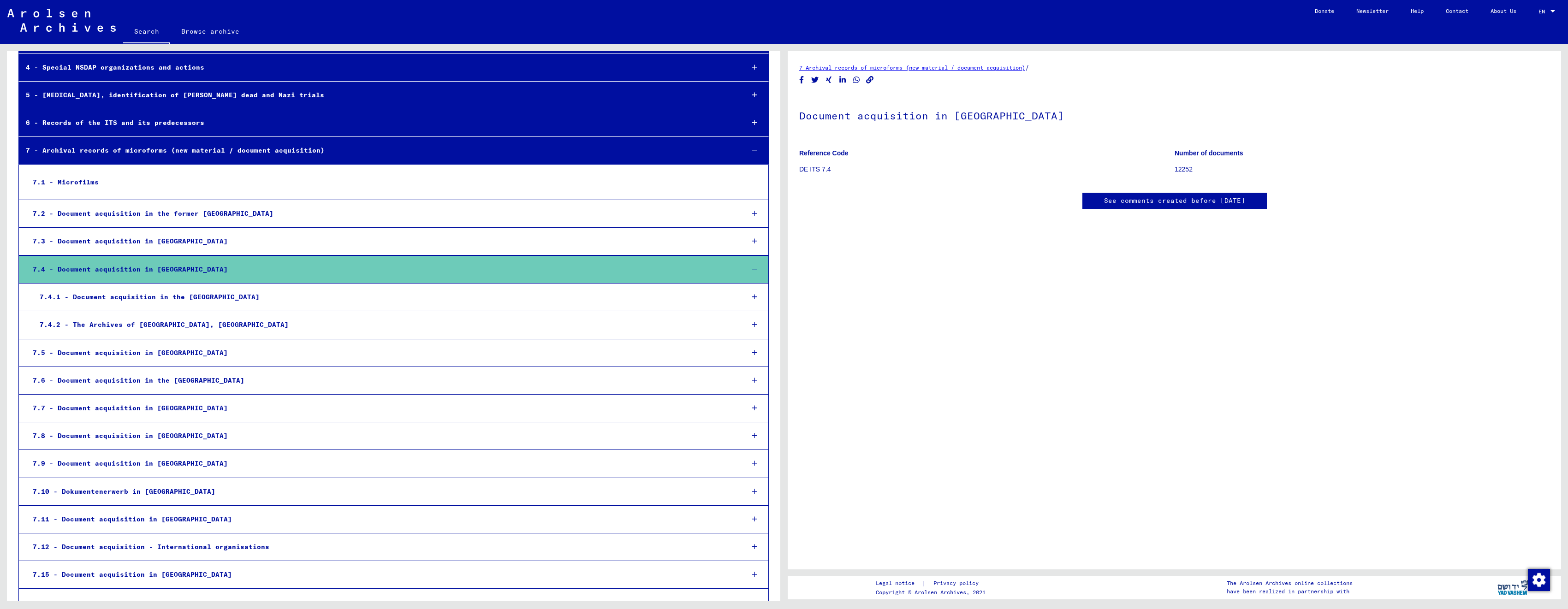
click at [257, 296] on div "7.4.1 - Document acquisition in the [GEOGRAPHIC_DATA]" at bounding box center [385, 297] width 704 height 18
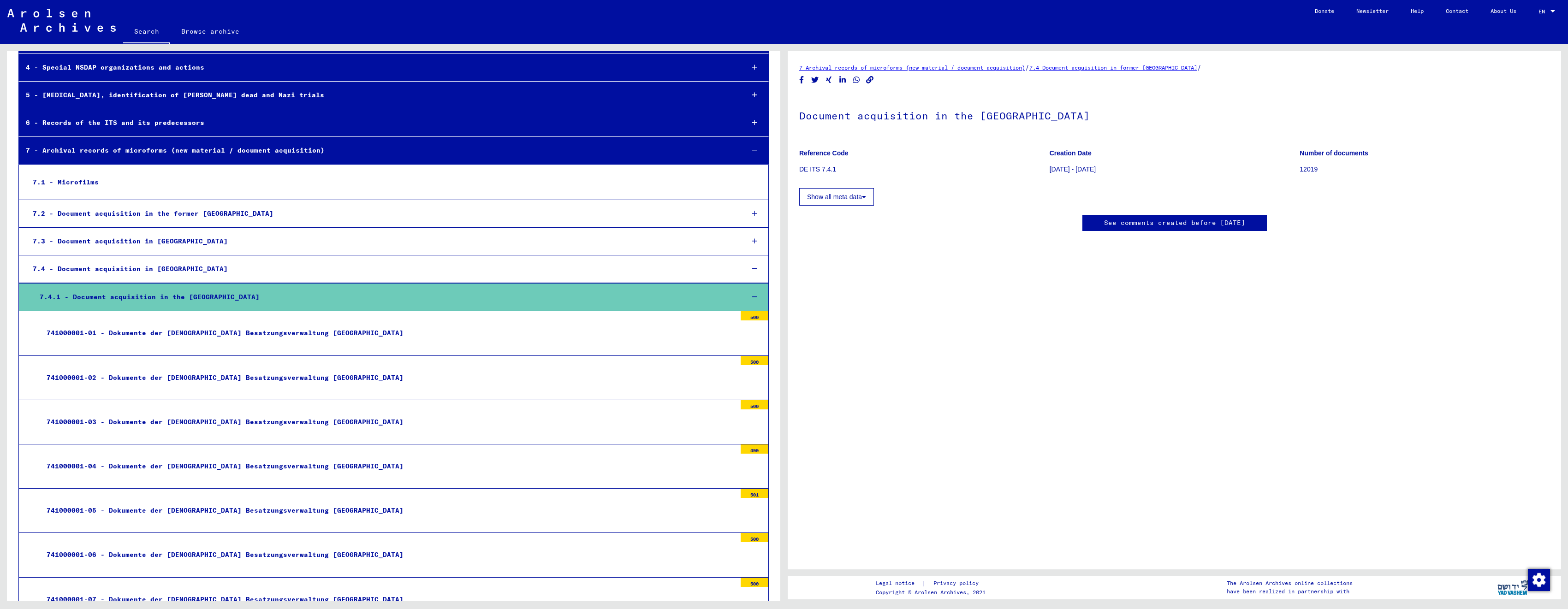
click at [354, 342] on div "741000001-01 - Dokumente der [DEMOGRAPHIC_DATA] Besatzungsverwaltung [GEOGRAPHI…" at bounding box center [388, 333] width 696 height 18
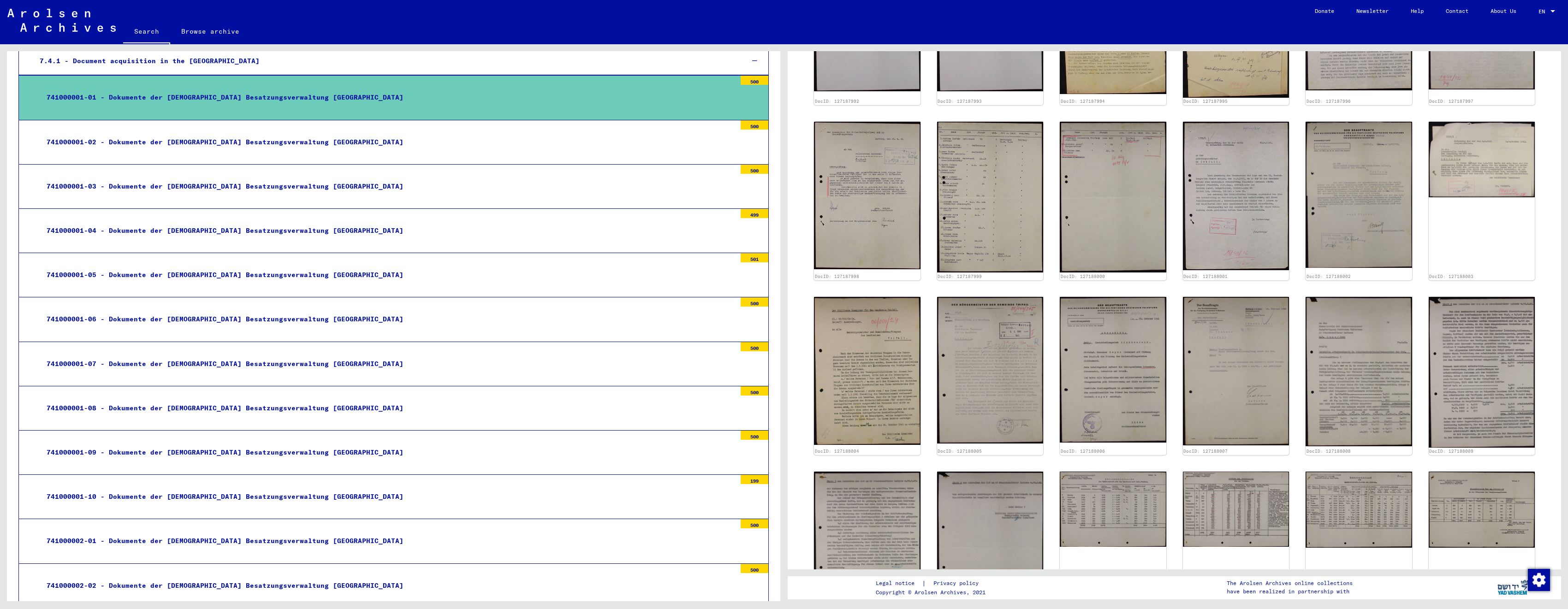
scroll to position [212, 0]
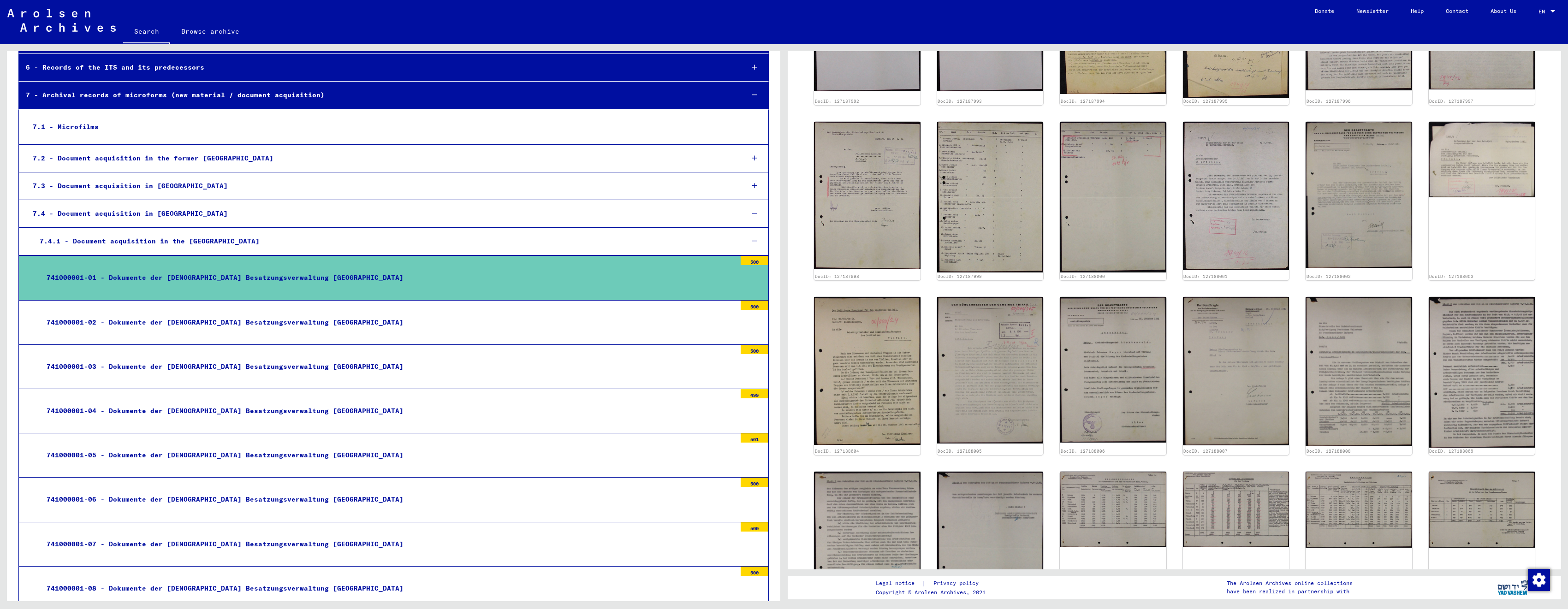
click at [409, 323] on div "741000001-02 - Dokumente der [DEMOGRAPHIC_DATA] Besatzungsverwaltung [GEOGRAPHI…" at bounding box center [388, 322] width 696 height 18
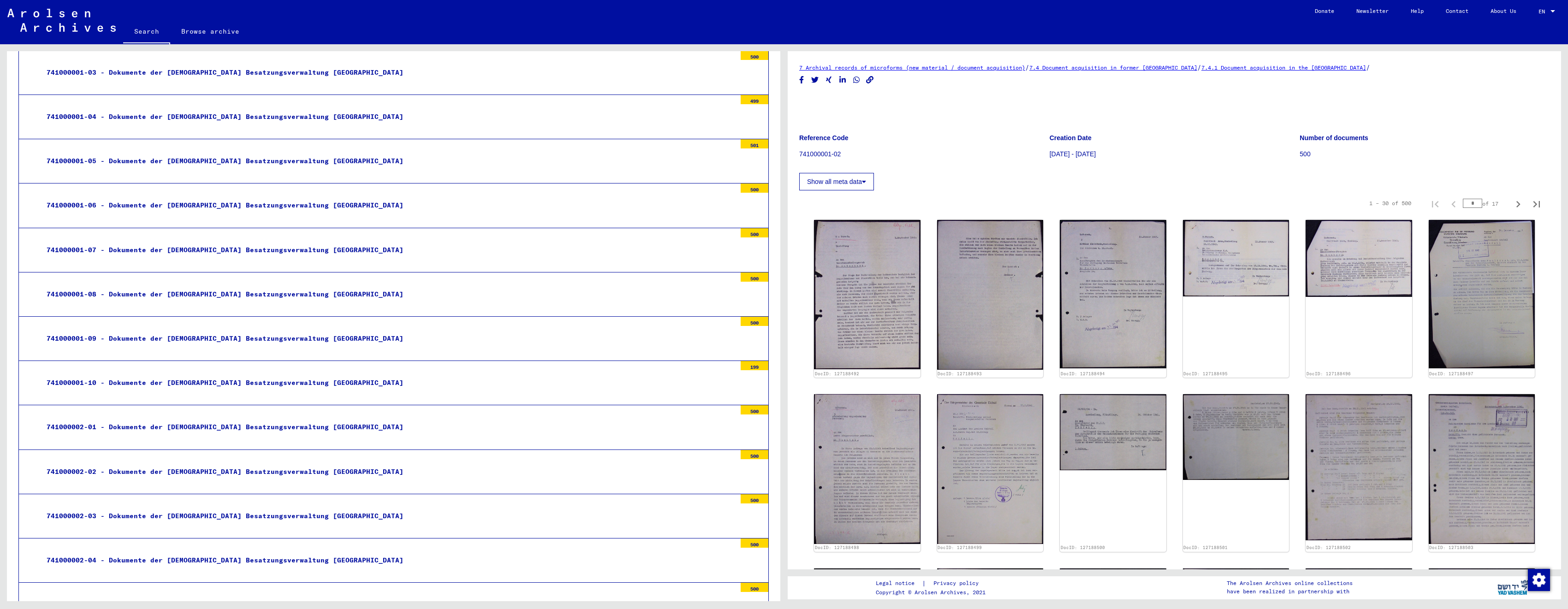
scroll to position [507, 0]
click at [839, 461] on img at bounding box center [867, 469] width 112 height 157
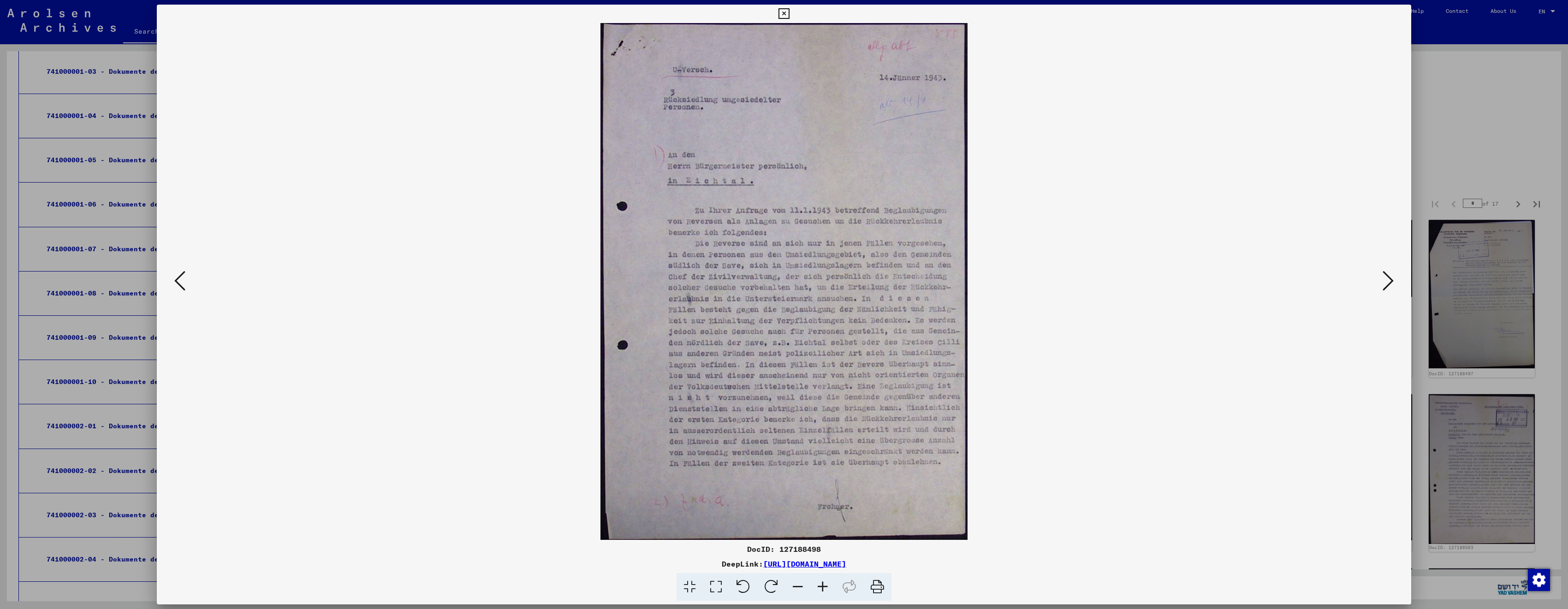
click at [1450, 129] on div at bounding box center [784, 304] width 1568 height 609
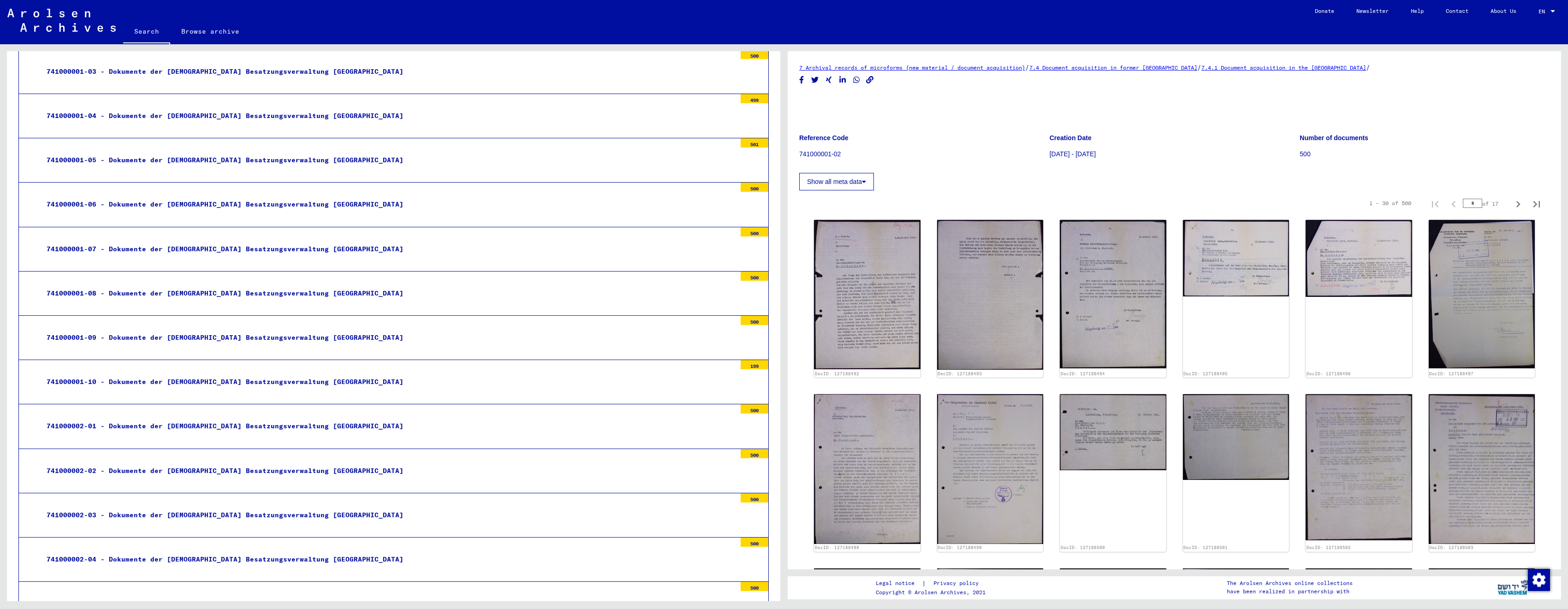
click at [294, 290] on div "741000001-08 - Dokumente der [DEMOGRAPHIC_DATA] Besatzungsverwaltung [GEOGRAPHI…" at bounding box center [388, 293] width 696 height 18
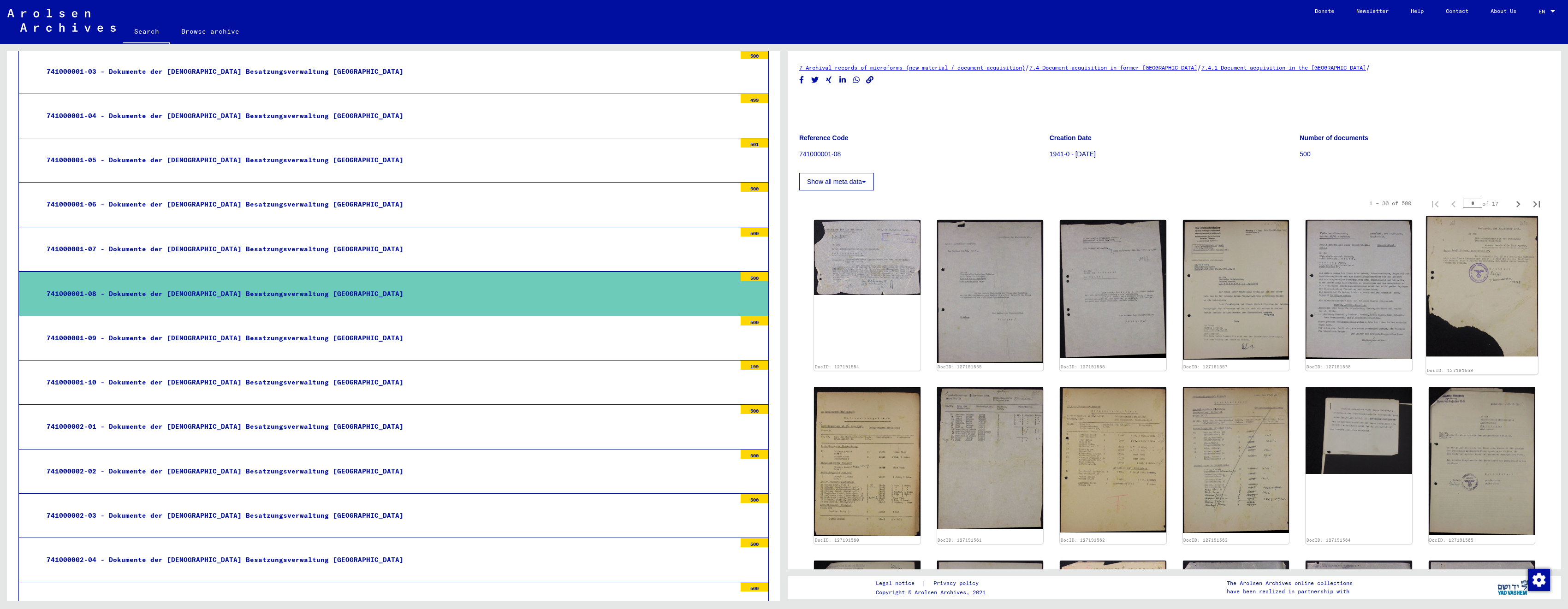
click at [1465, 292] on img at bounding box center [1481, 286] width 112 height 140
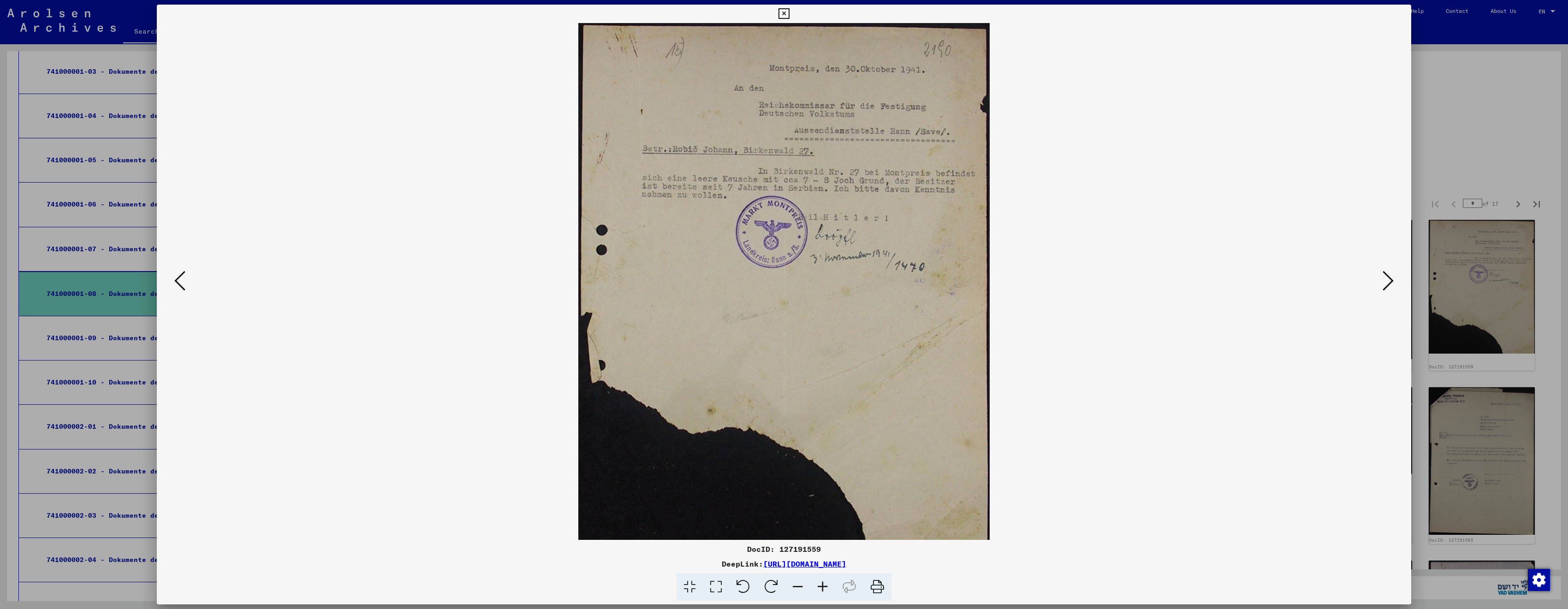
click at [1434, 122] on div at bounding box center [784, 304] width 1568 height 609
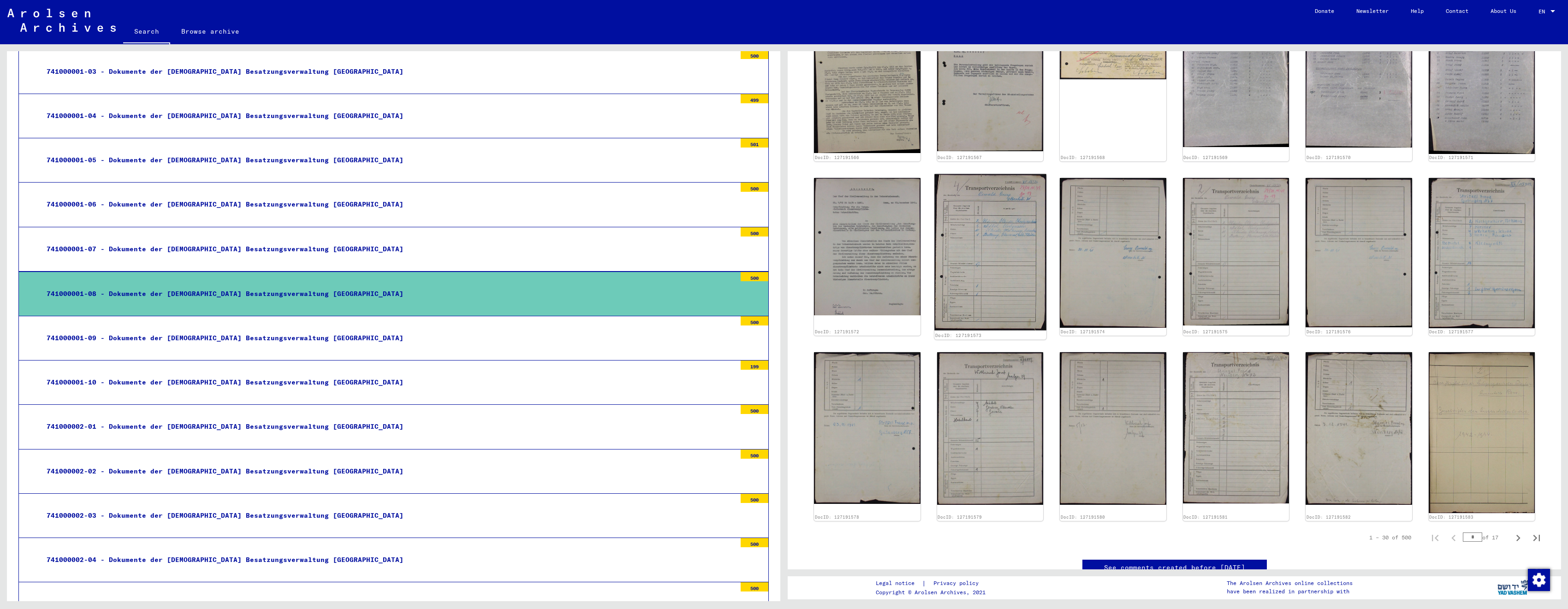
scroll to position [553, 0]
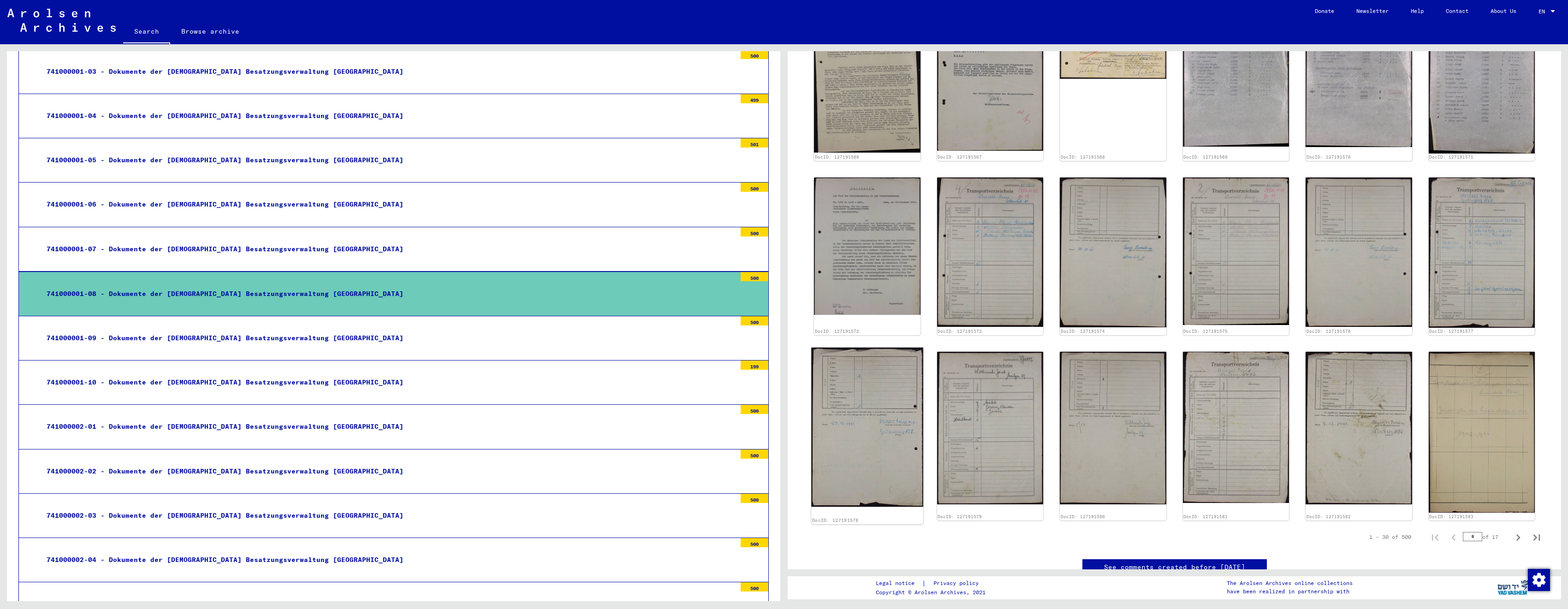
click at [894, 407] on img at bounding box center [867, 427] width 112 height 159
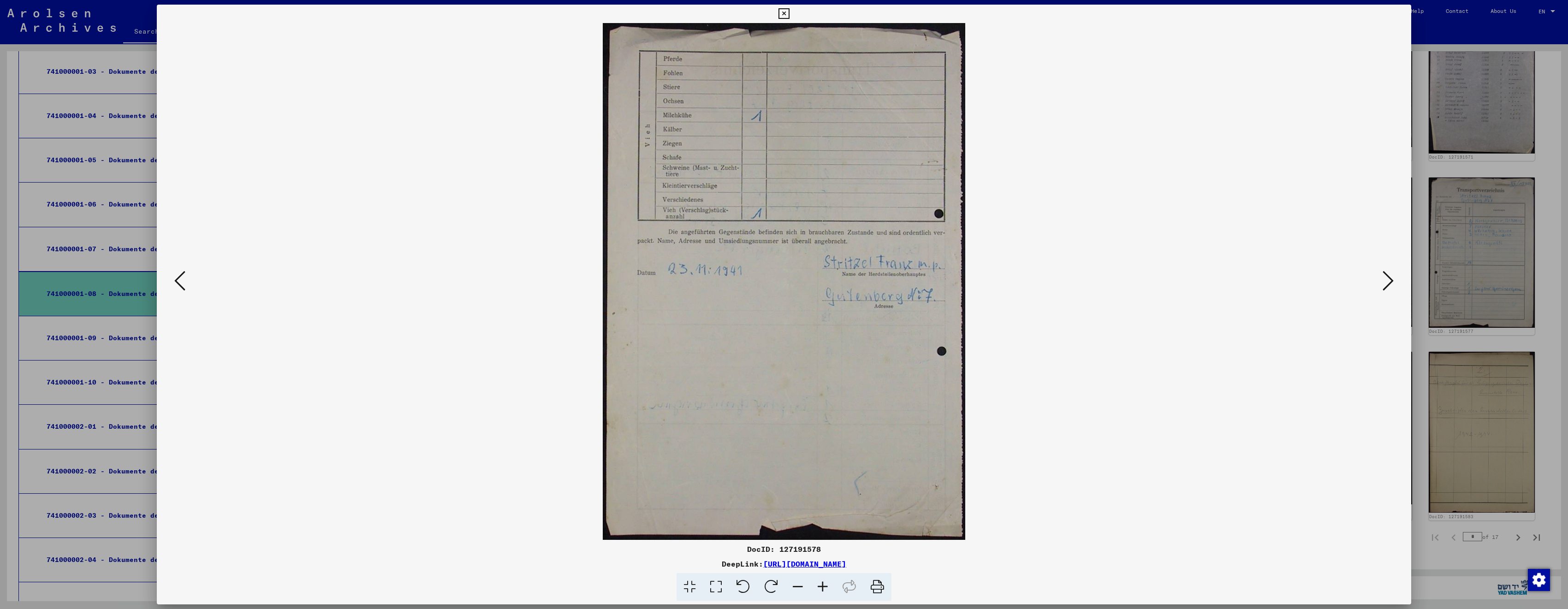
click at [1568, 124] on div at bounding box center [784, 304] width 1568 height 609
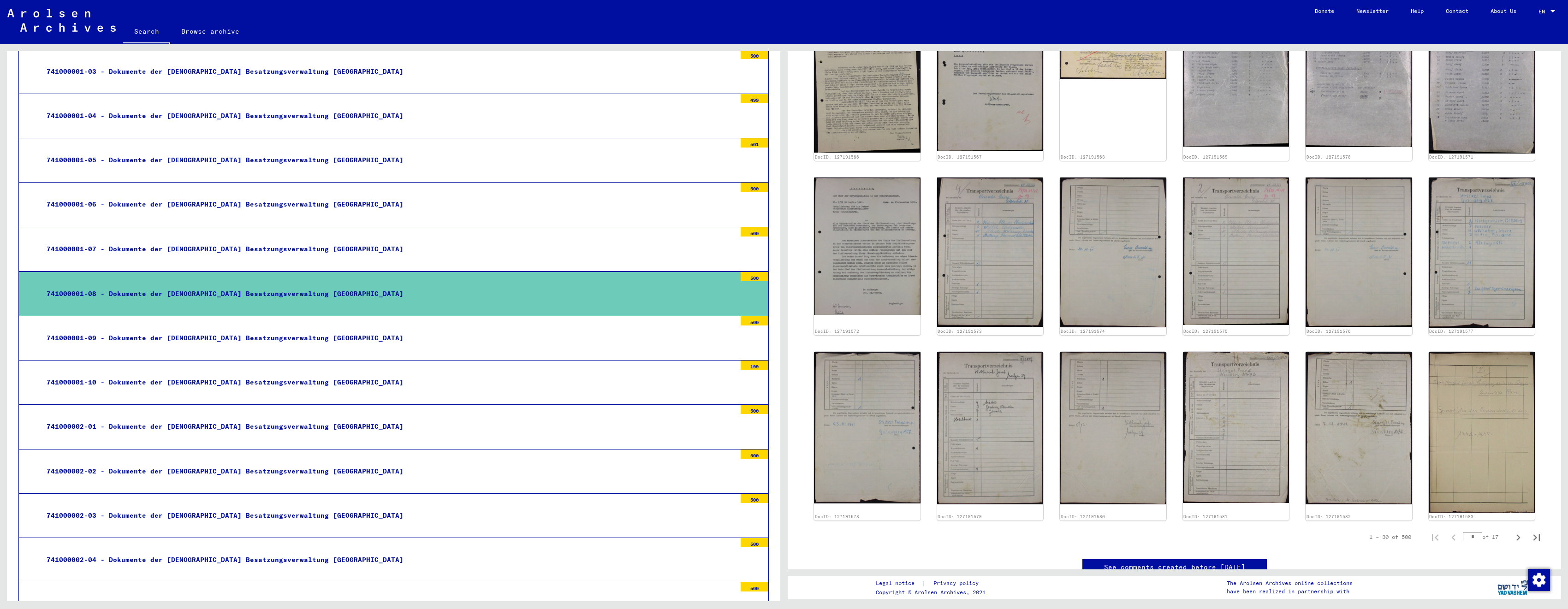
click at [487, 345] on div "741000001-09 - Dokumente der [DEMOGRAPHIC_DATA] Besatzungsverwaltung [GEOGRAPHI…" at bounding box center [388, 338] width 696 height 18
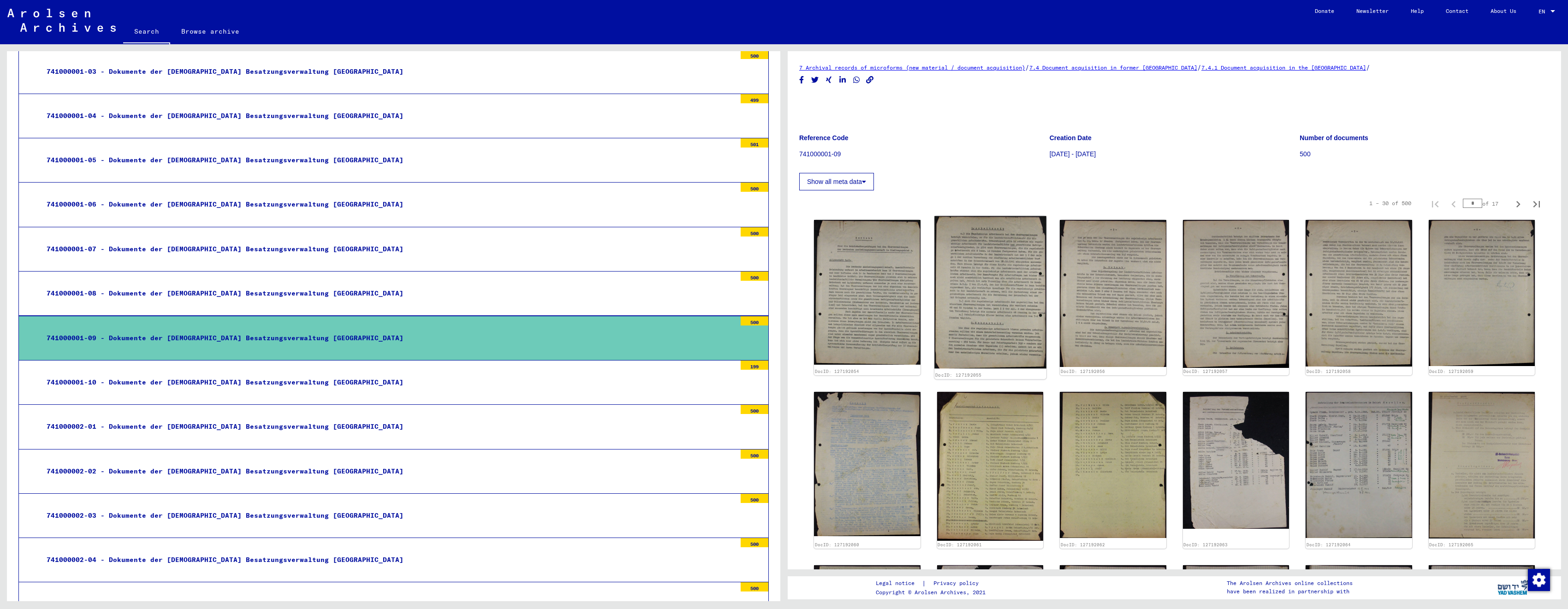
click at [944, 259] on img at bounding box center [990, 292] width 112 height 153
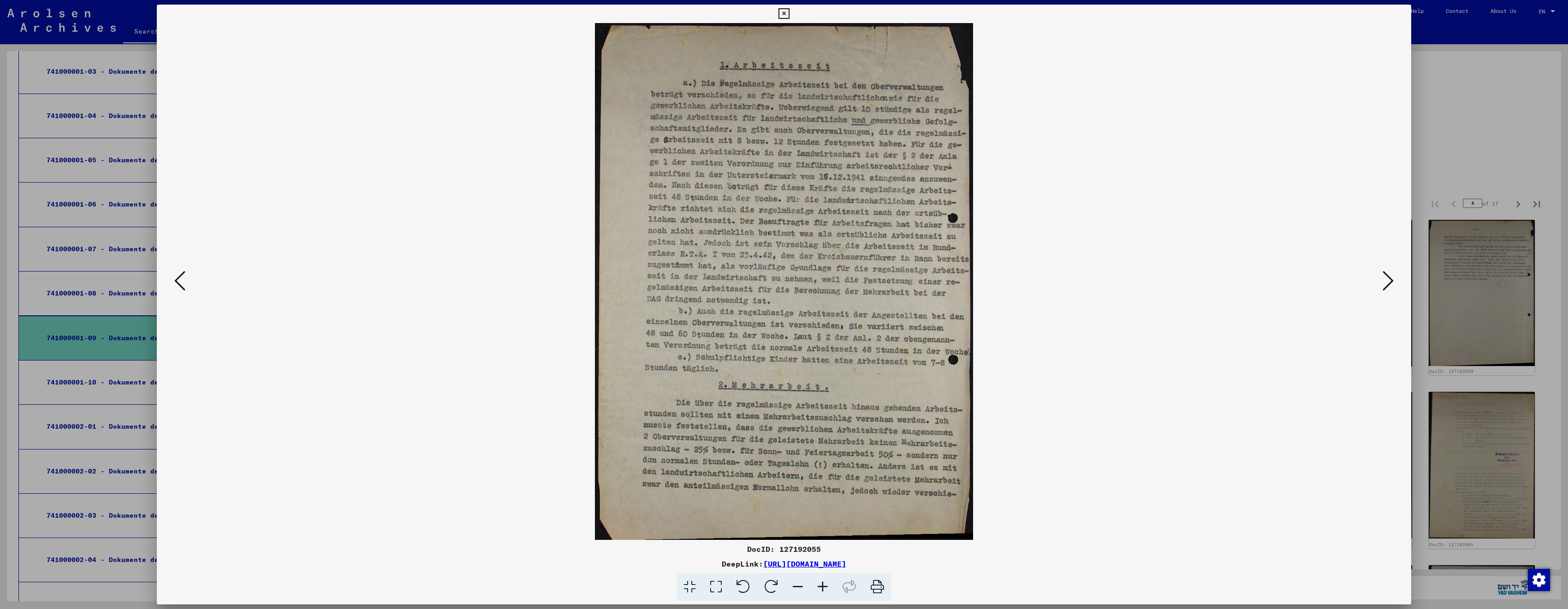
click at [1553, 175] on div at bounding box center [784, 304] width 1568 height 609
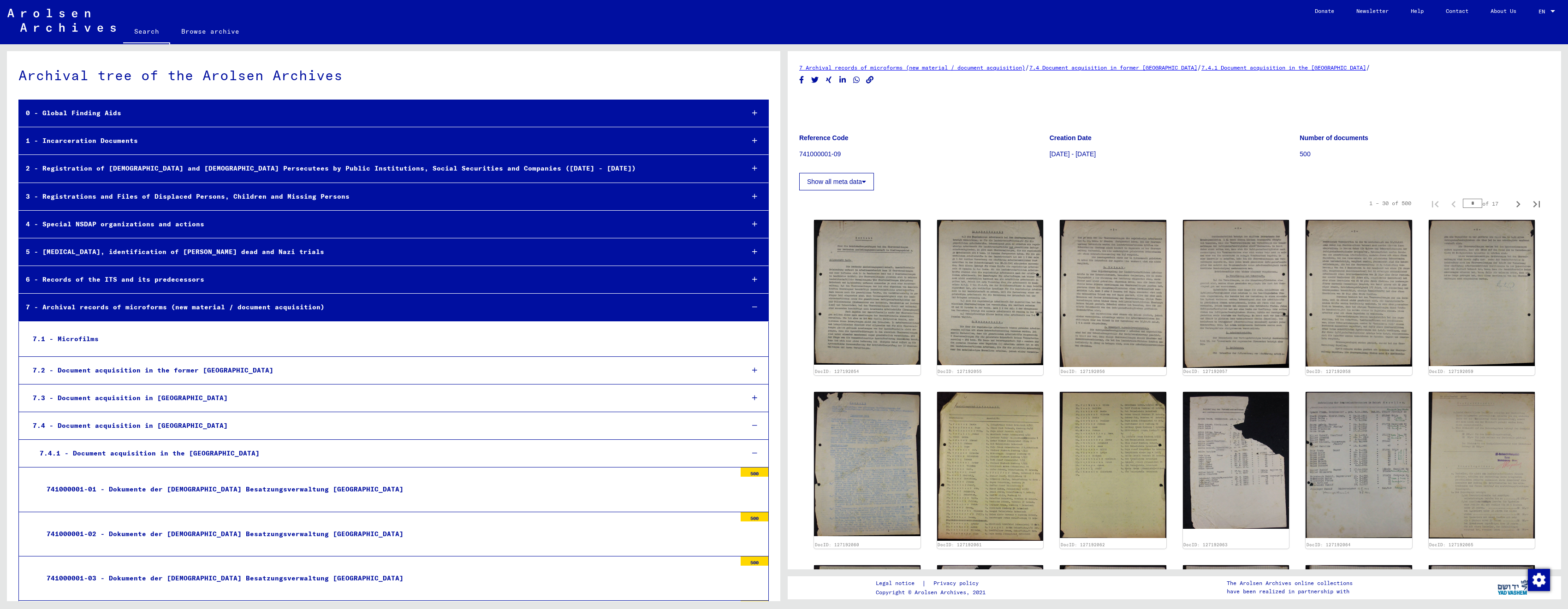
click at [202, 34] on link "Browse archive" at bounding box center [210, 31] width 80 height 22
